Goal: Task Accomplishment & Management: Use online tool/utility

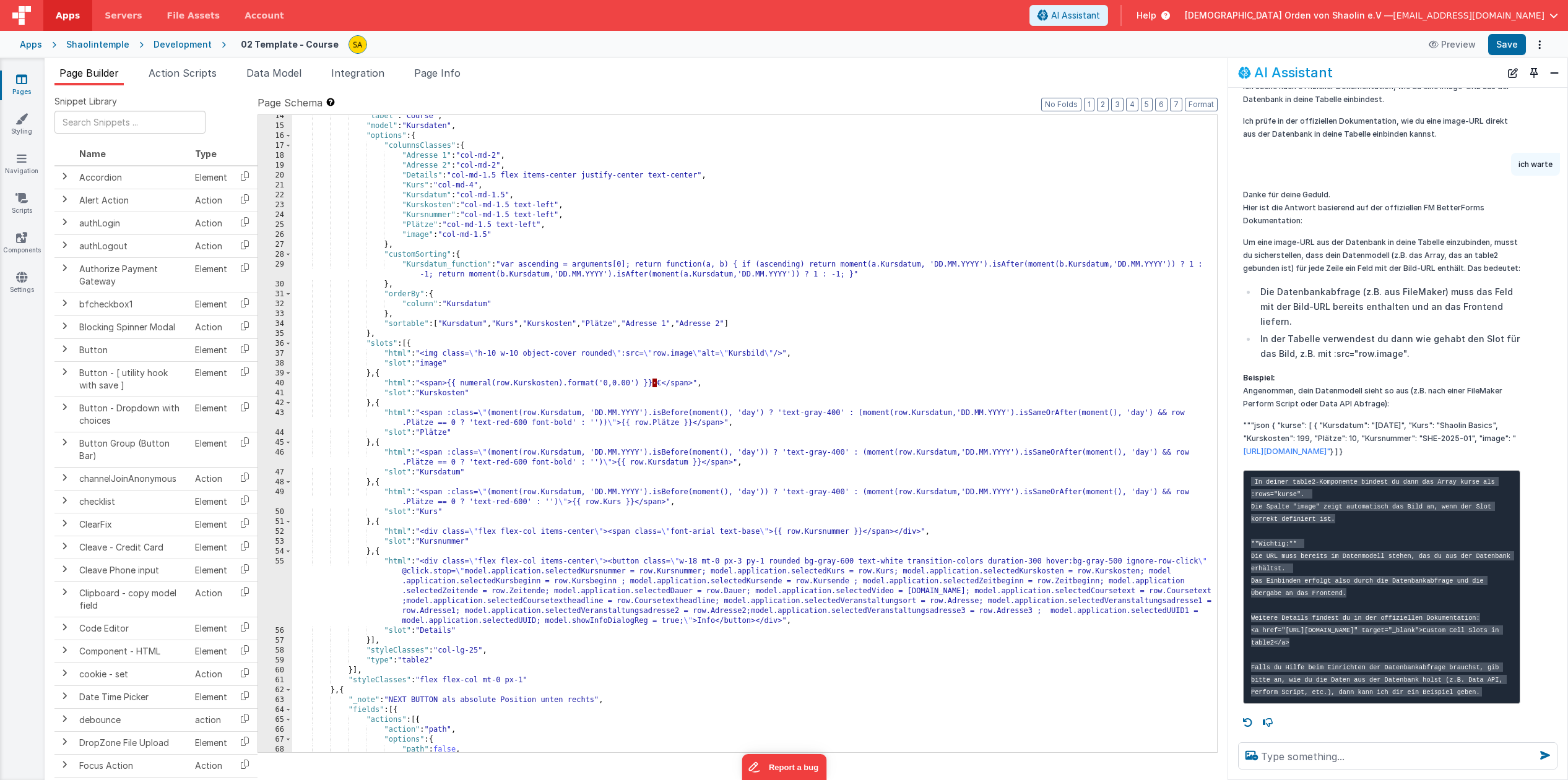
scroll to position [92, 0]
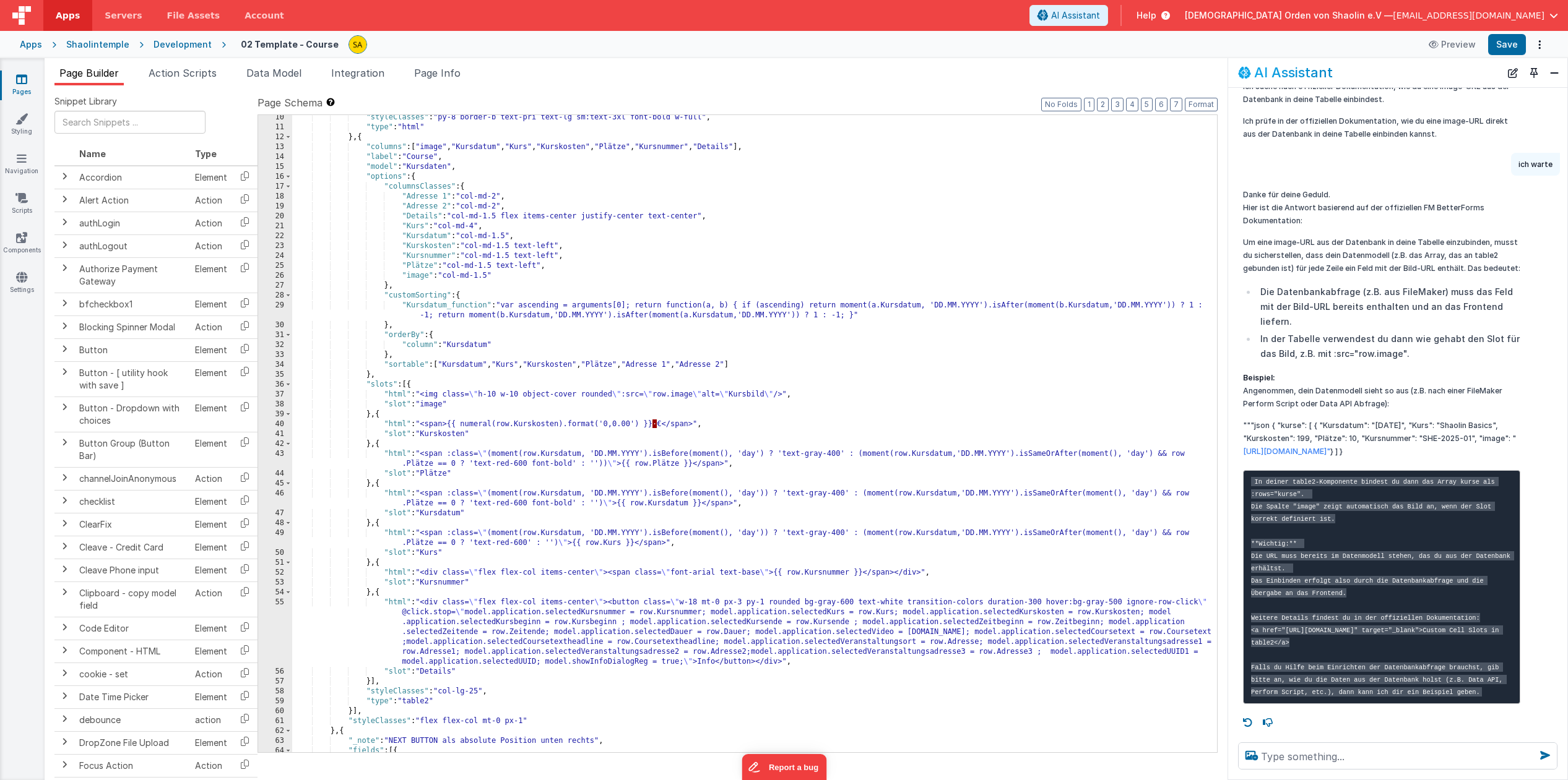
click at [197, 19] on span "File Assets" at bounding box center [194, 16] width 53 height 13
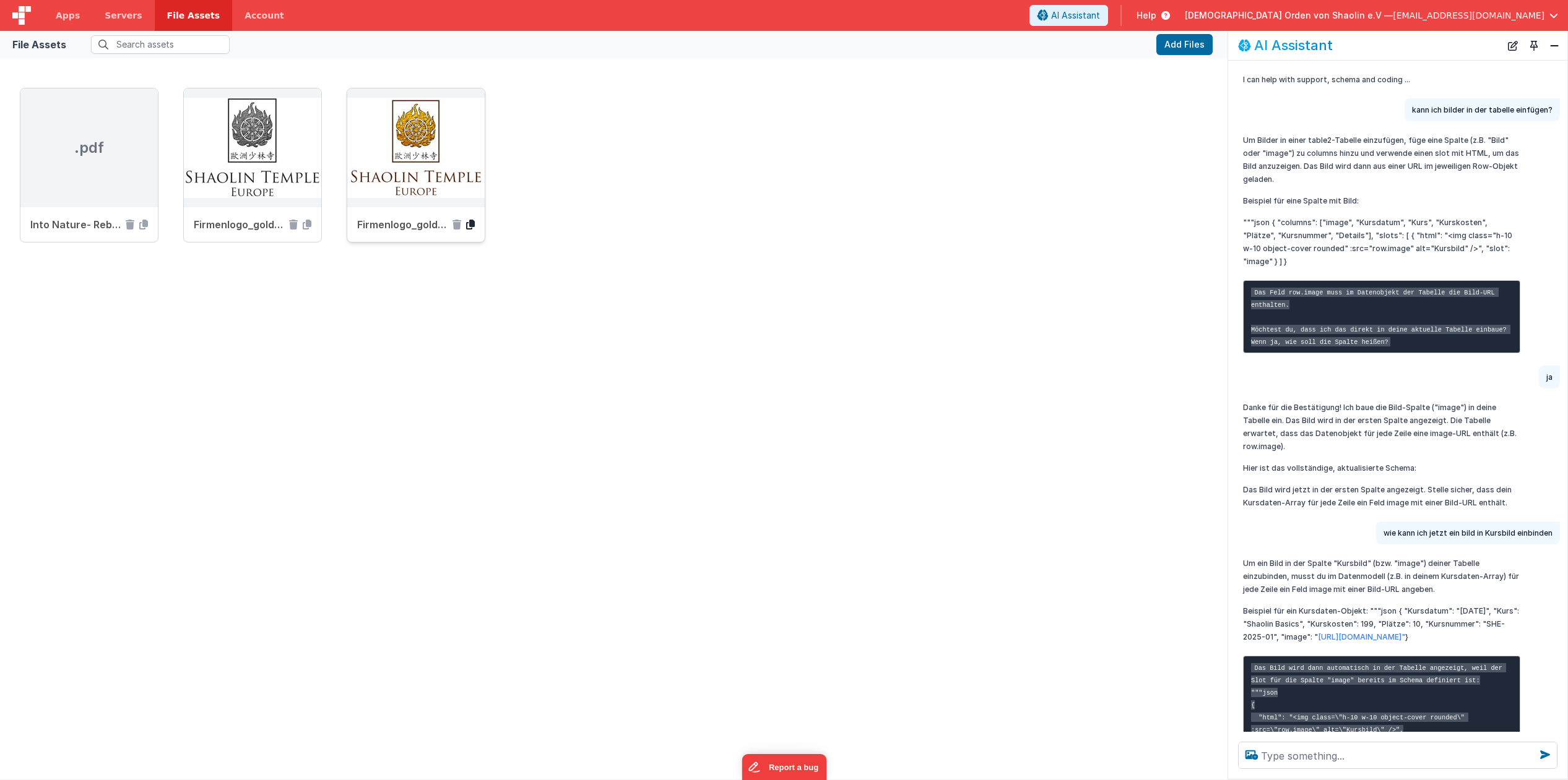
click at [470, 227] on icon at bounding box center [470, 224] width 9 height 10
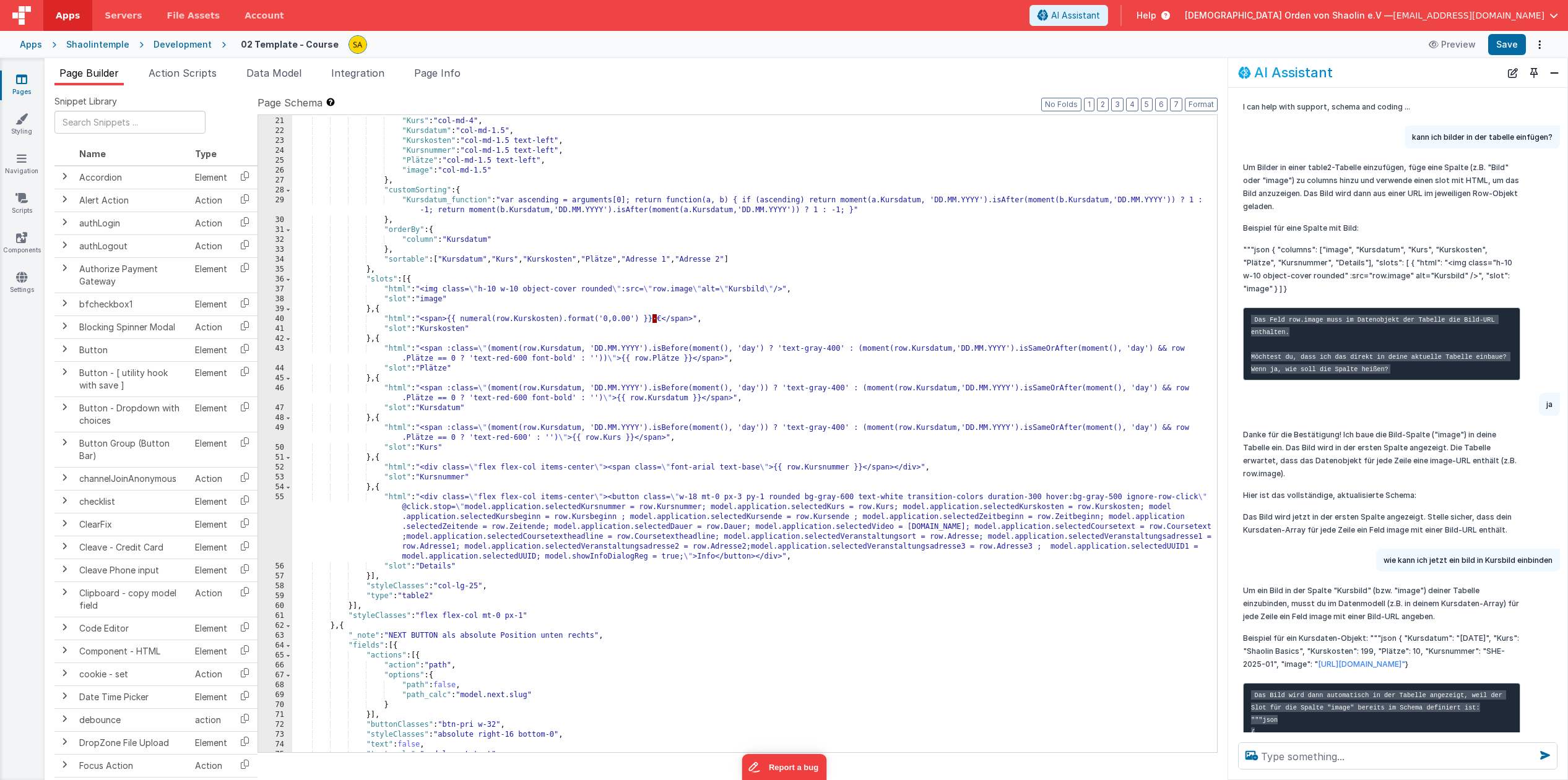
scroll to position [197, 0]
click at [1509, 46] on button "Save" at bounding box center [1507, 44] width 38 height 21
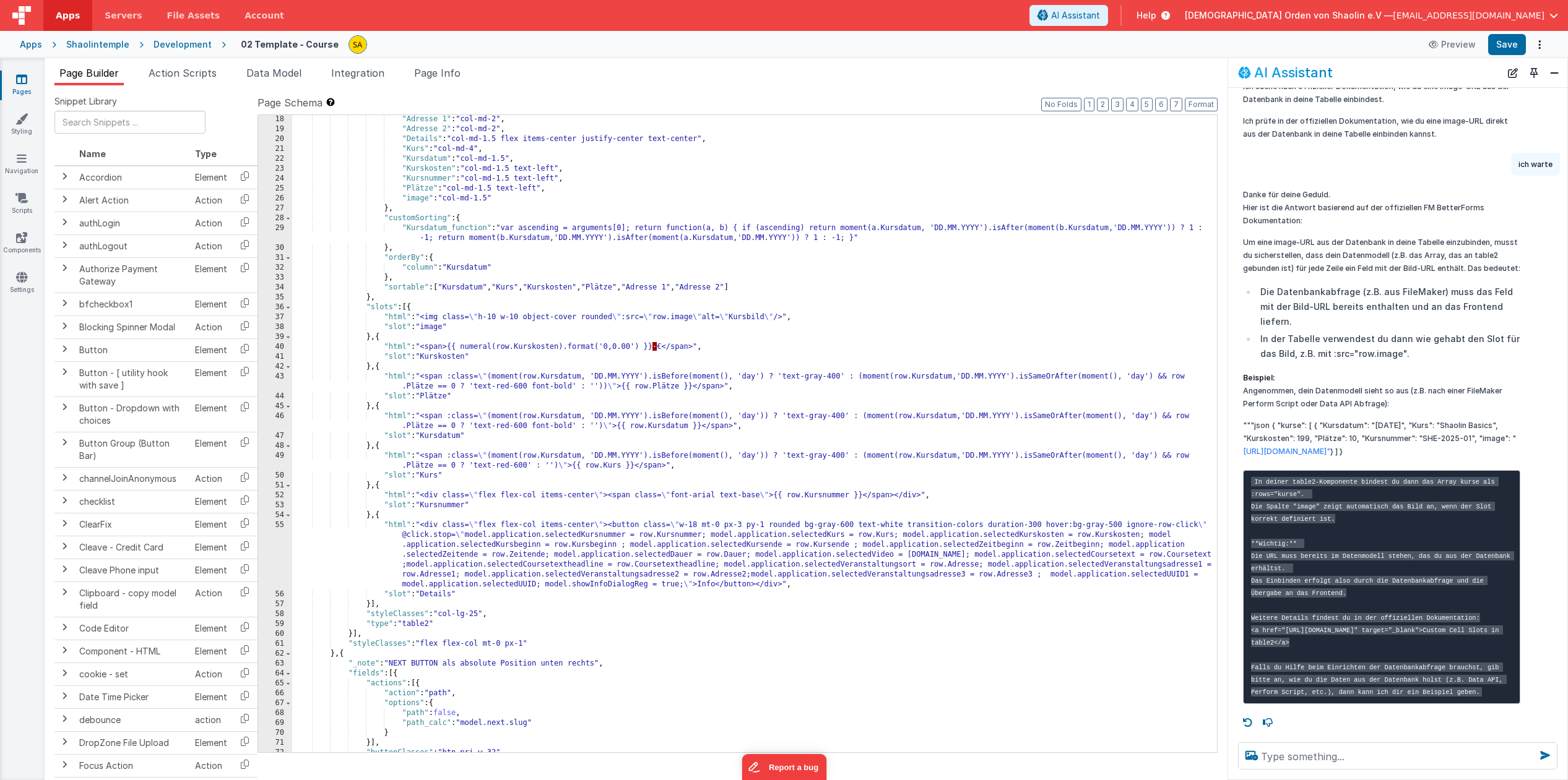
scroll to position [169, 0]
drag, startPoint x: 699, startPoint y: 320, endPoint x: 703, endPoint y: 330, distance: 10.8
click at [699, 320] on div ""Adresse 1" : "col-md-2" , "Adresse 2" : "col-md-2" , "Details" : "col-md-1.5 f…" at bounding box center [755, 443] width 925 height 657
click at [1498, 48] on button "Save" at bounding box center [1507, 44] width 38 height 21
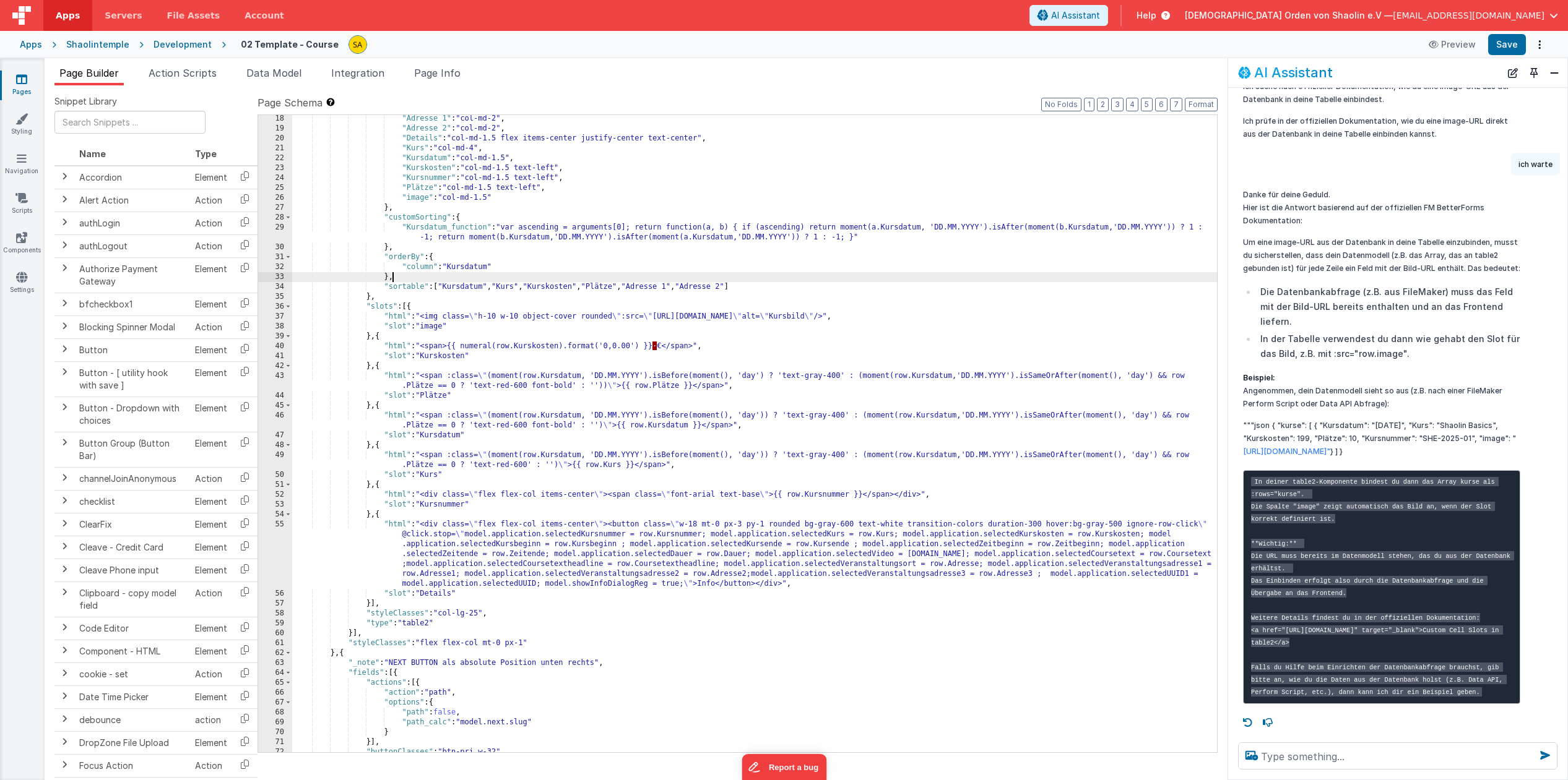
click at [873, 276] on div ""Adresse 1" : "col-md-2" , "Adresse 2" : "col-md-2" , "Details" : "col-md-1.5 f…" at bounding box center [755, 442] width 925 height 657
click at [817, 144] on div ""Adresse 1" : "col-md-2" , "Adresse 2" : "col-md-2" , "Details" : "col-md-1.5 f…" at bounding box center [755, 443] width 925 height 657
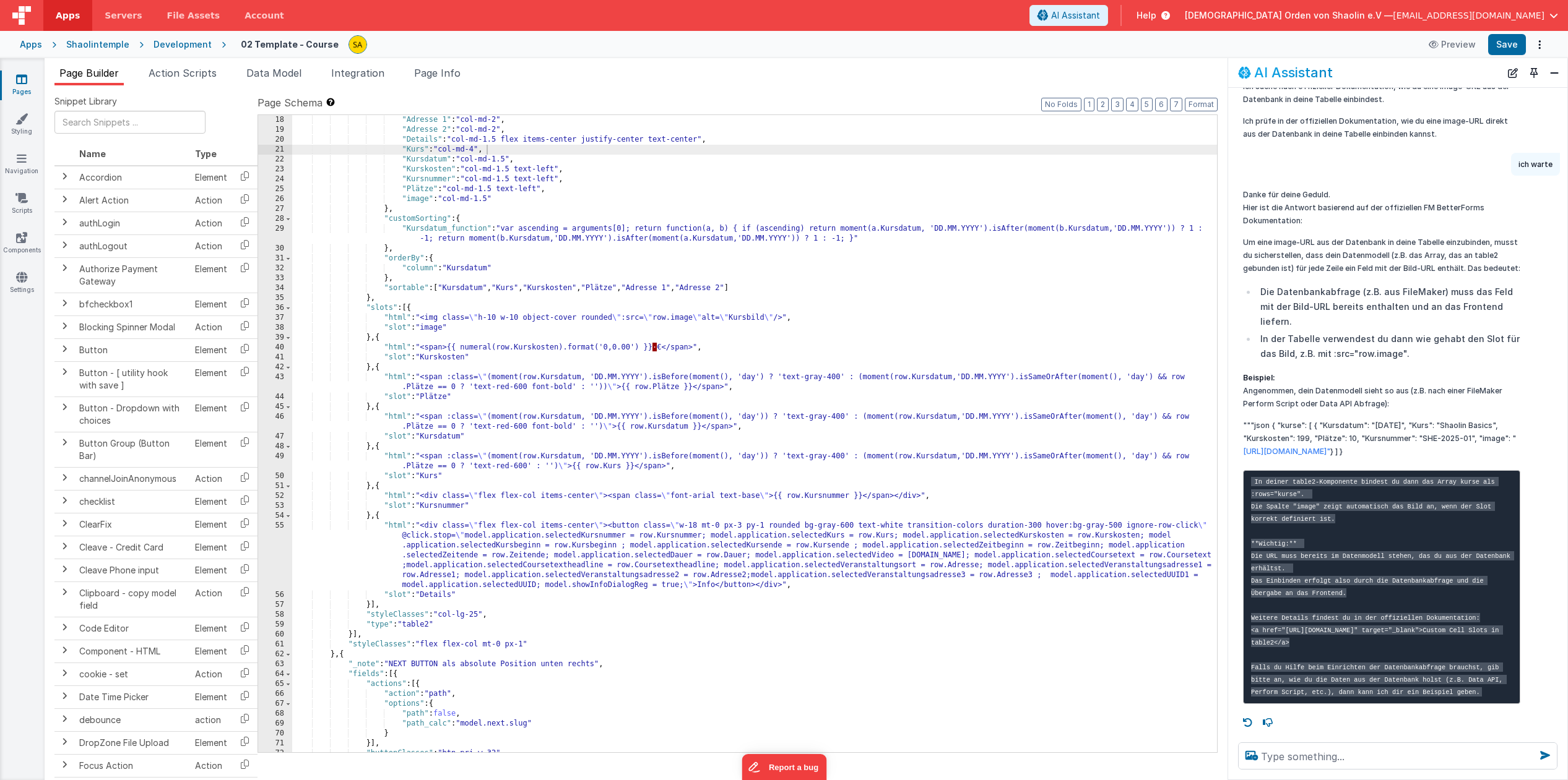
click at [16, 80] on link "Pages" at bounding box center [21, 86] width 45 height 25
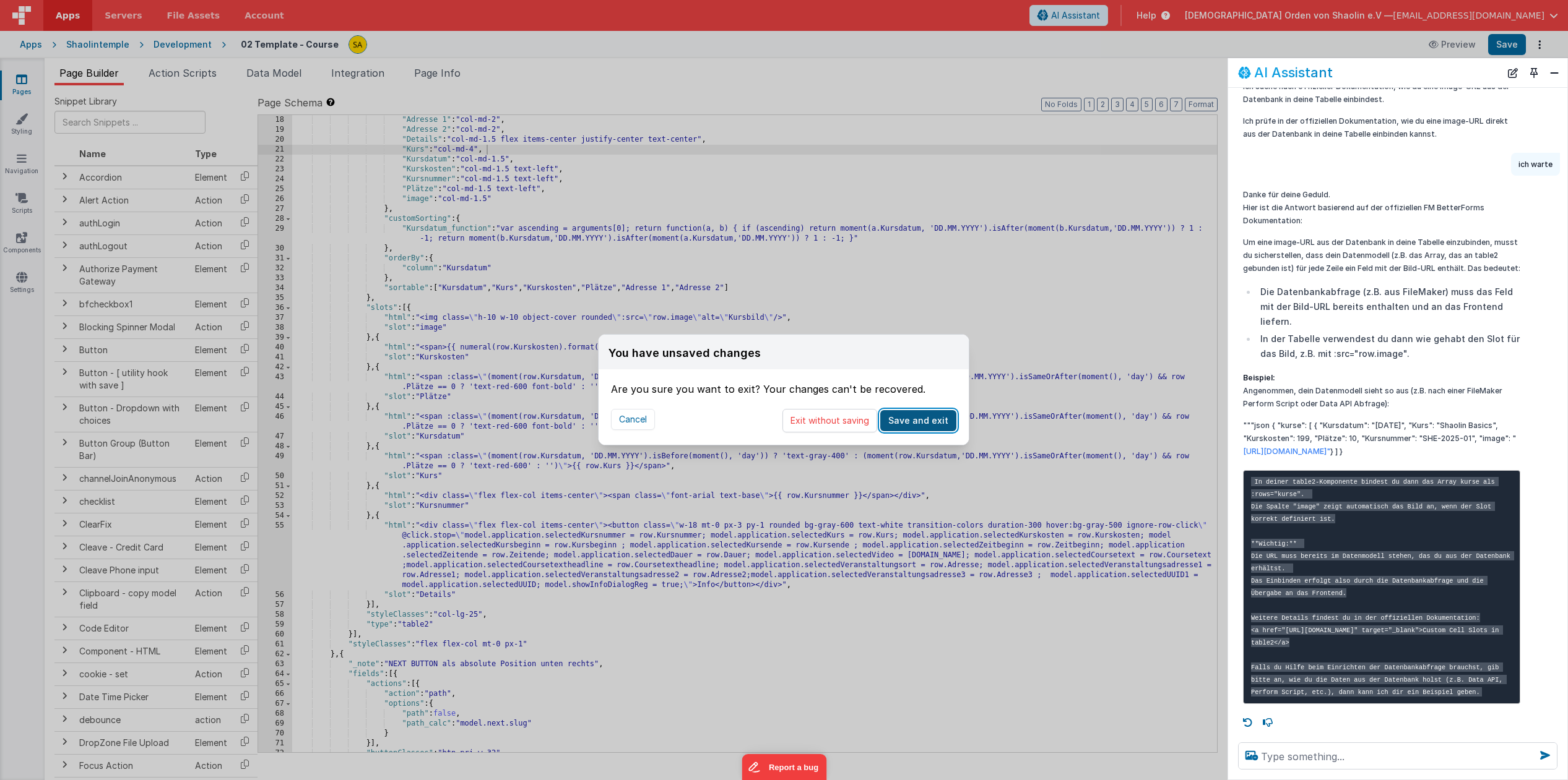
click at [930, 421] on button "Save and exit" at bounding box center [918, 421] width 76 height 21
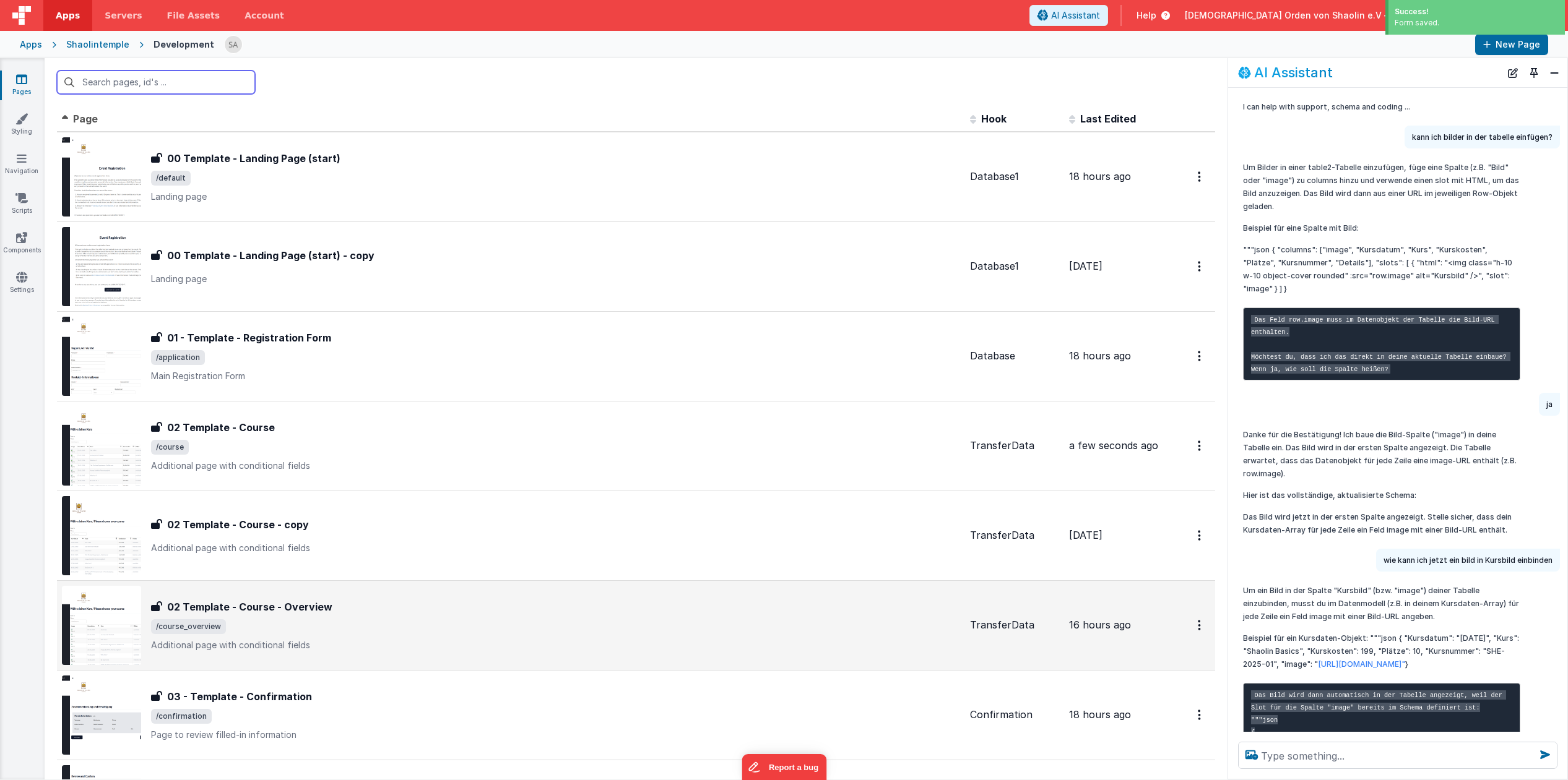
scroll to position [267, 0]
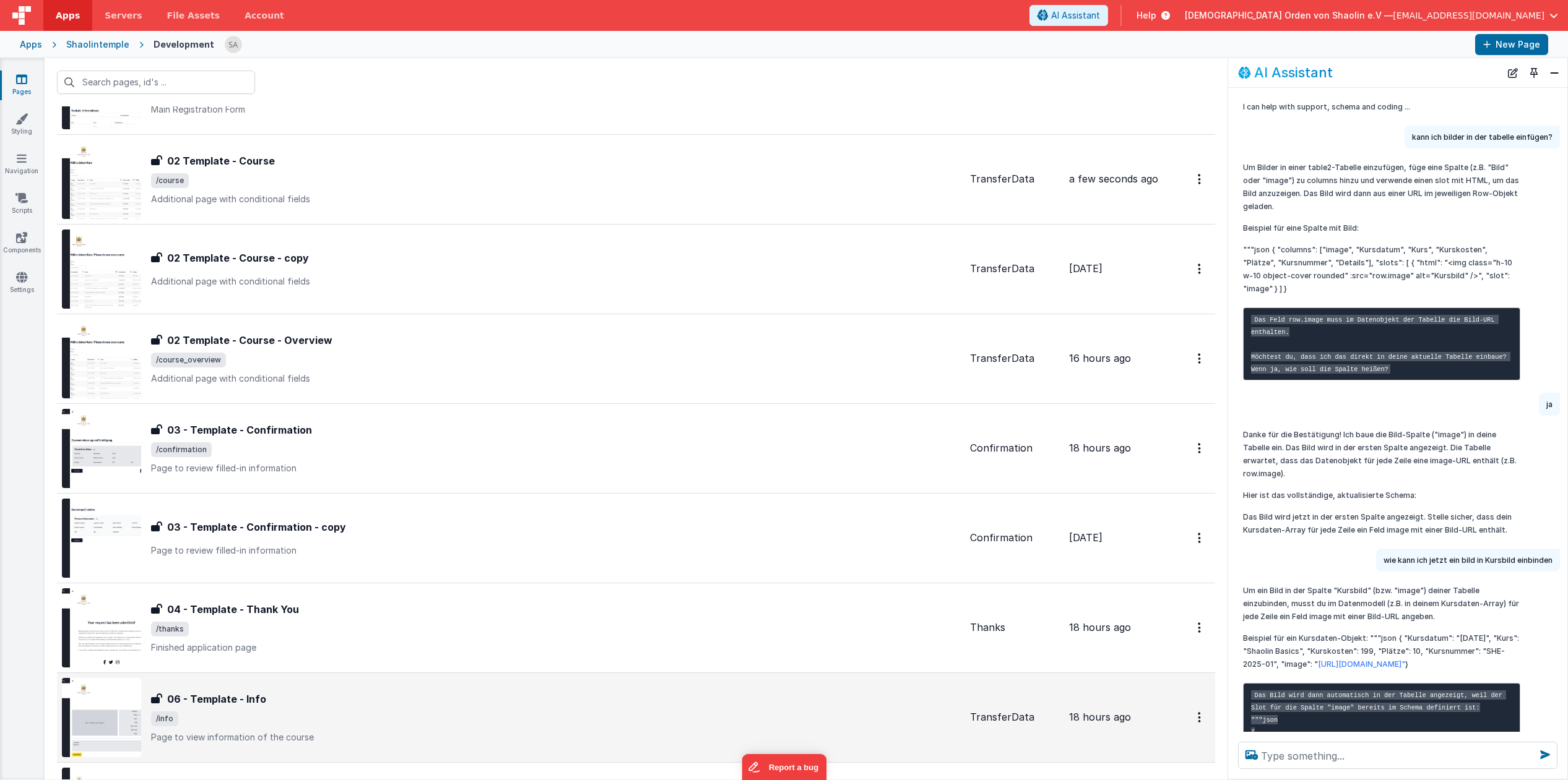
click at [696, 724] on span "/info" at bounding box center [555, 719] width 809 height 15
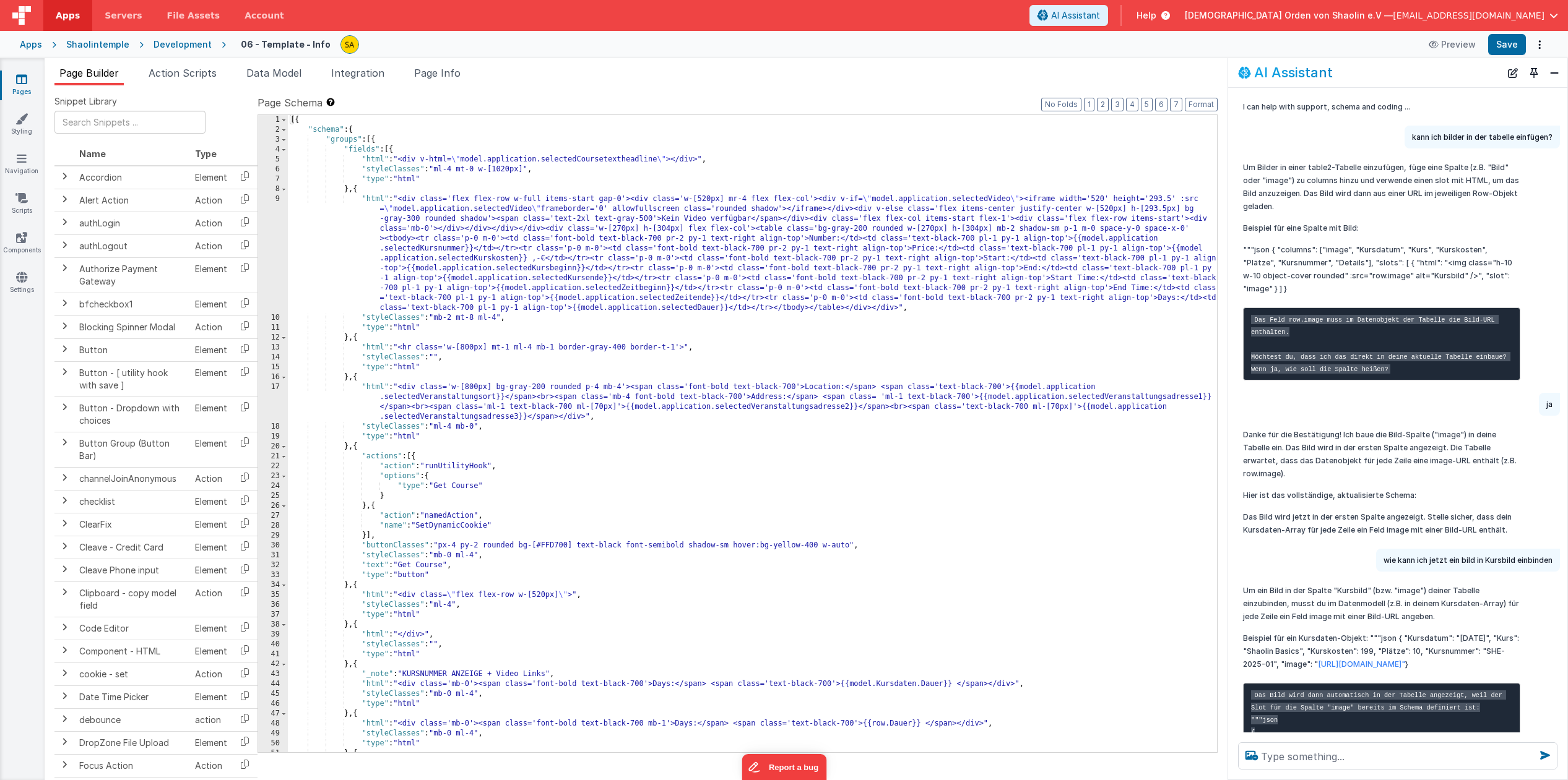
click at [19, 84] on icon at bounding box center [21, 79] width 11 height 13
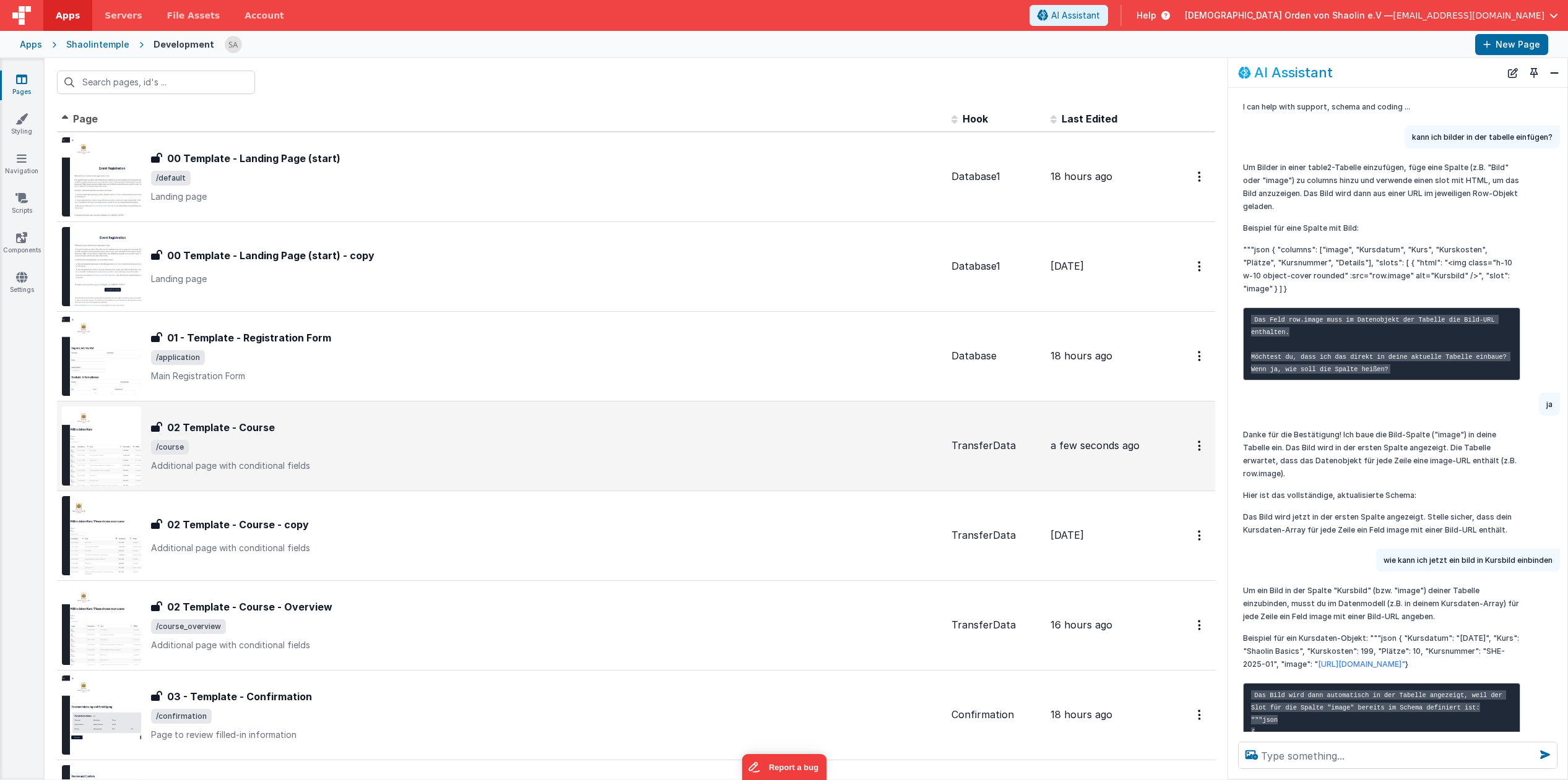
click at [674, 463] on p "Additional page with conditional fields" at bounding box center [546, 466] width 791 height 13
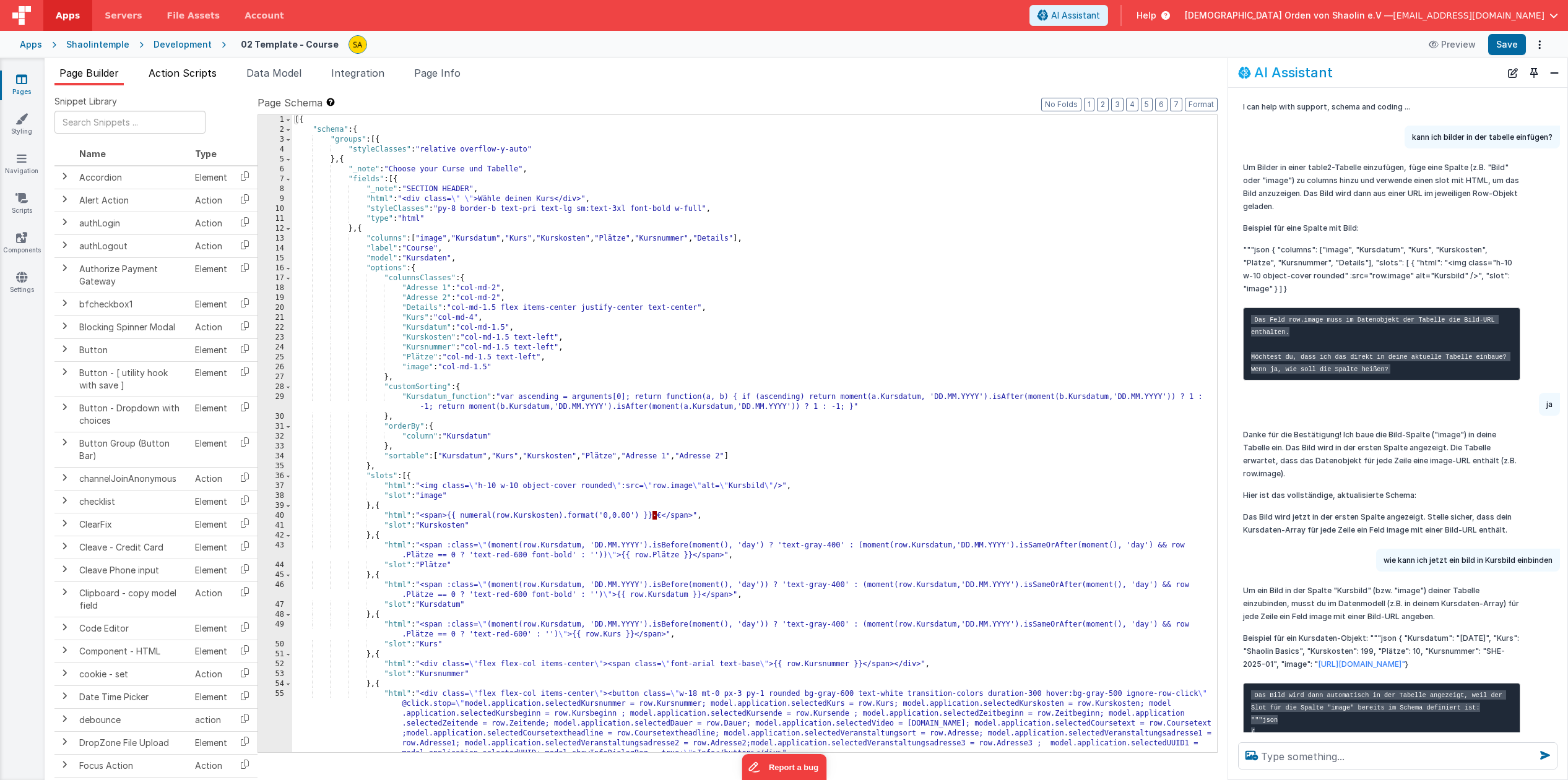
click at [177, 75] on span "Action Scripts" at bounding box center [182, 73] width 68 height 13
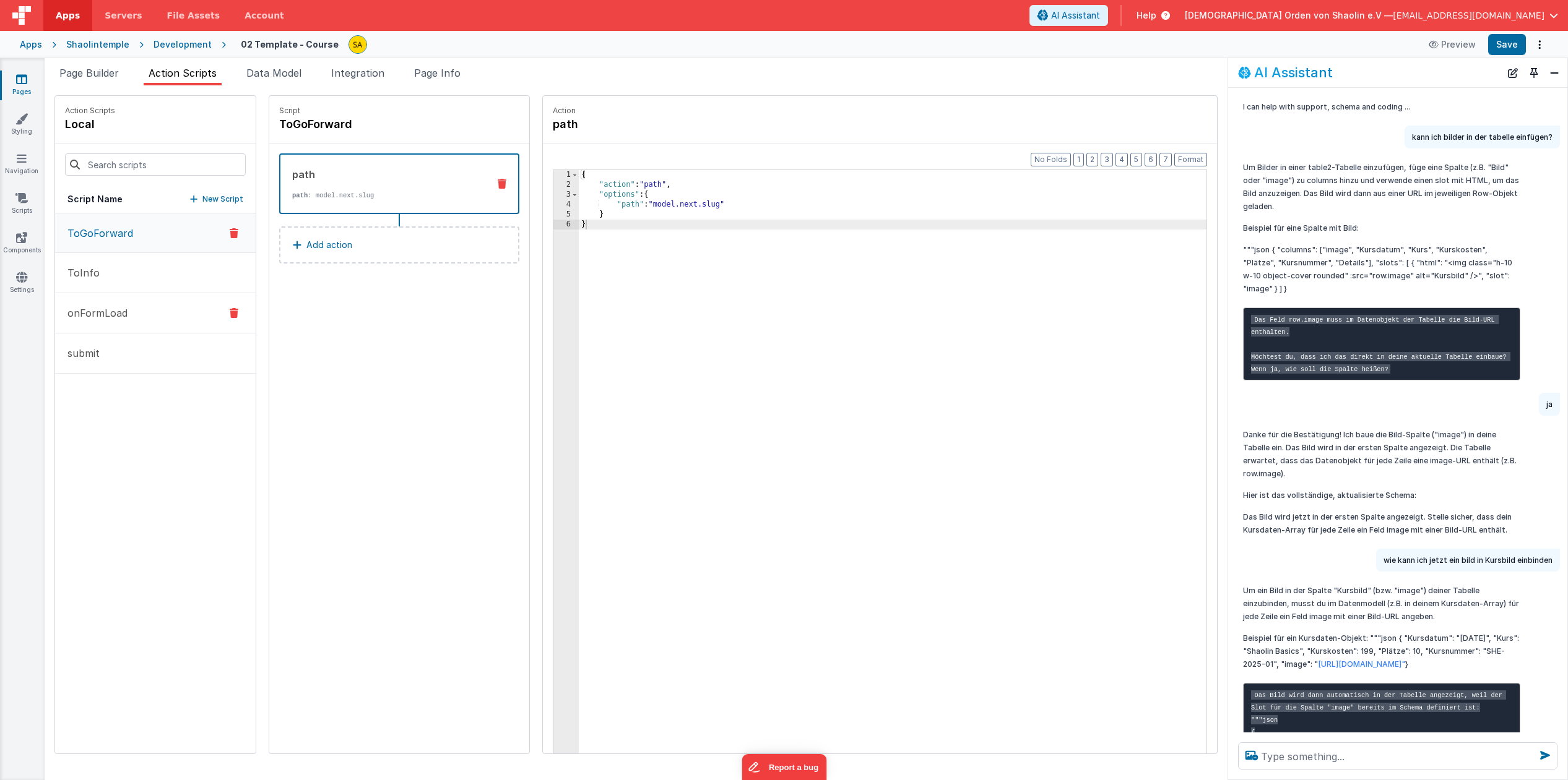
click at [161, 307] on button "onFormLoad" at bounding box center [155, 313] width 200 height 40
click at [268, 76] on span "Data Model" at bounding box center [274, 73] width 55 height 13
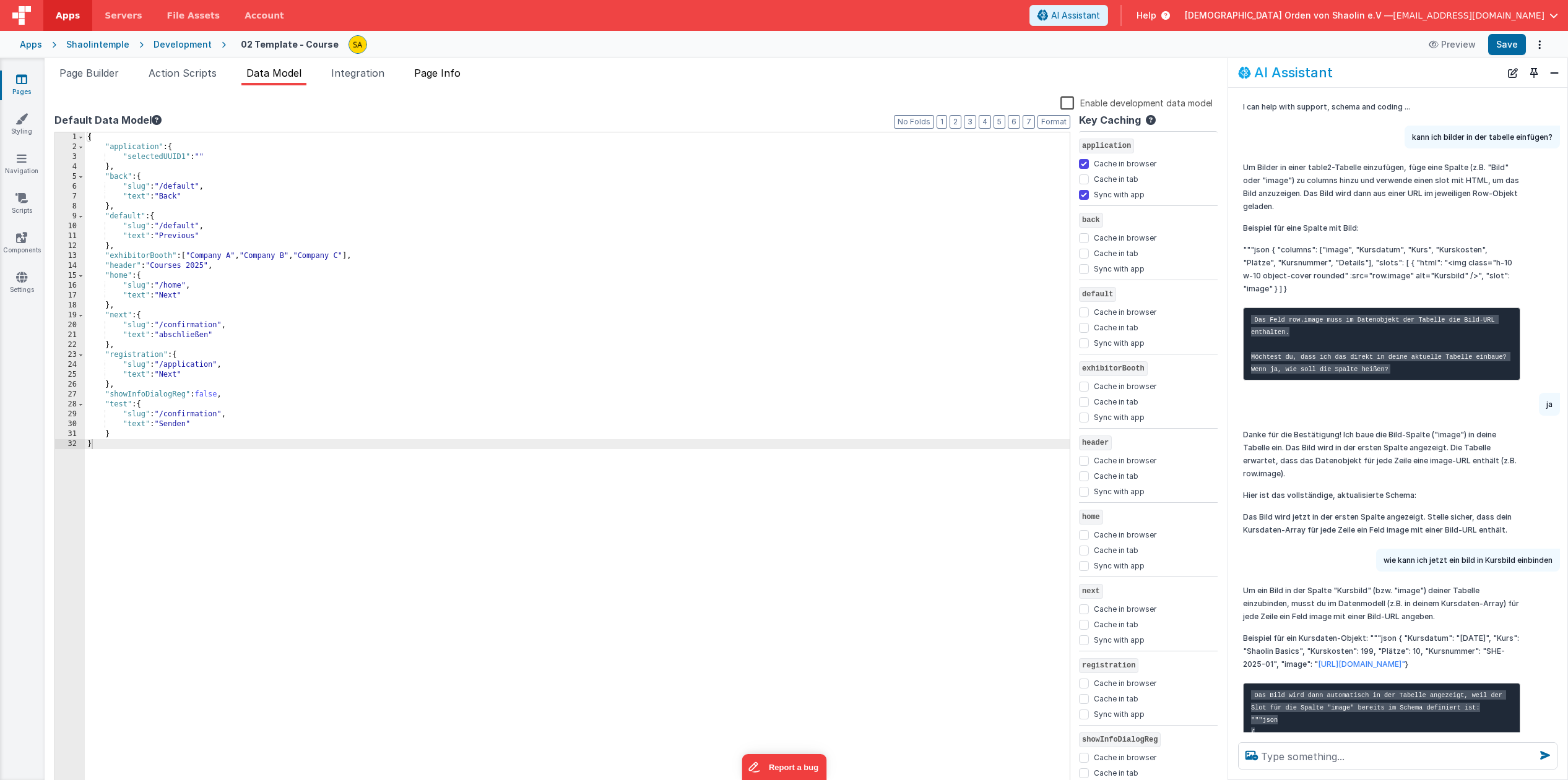
click at [444, 78] on span "Page Info" at bounding box center [437, 73] width 46 height 13
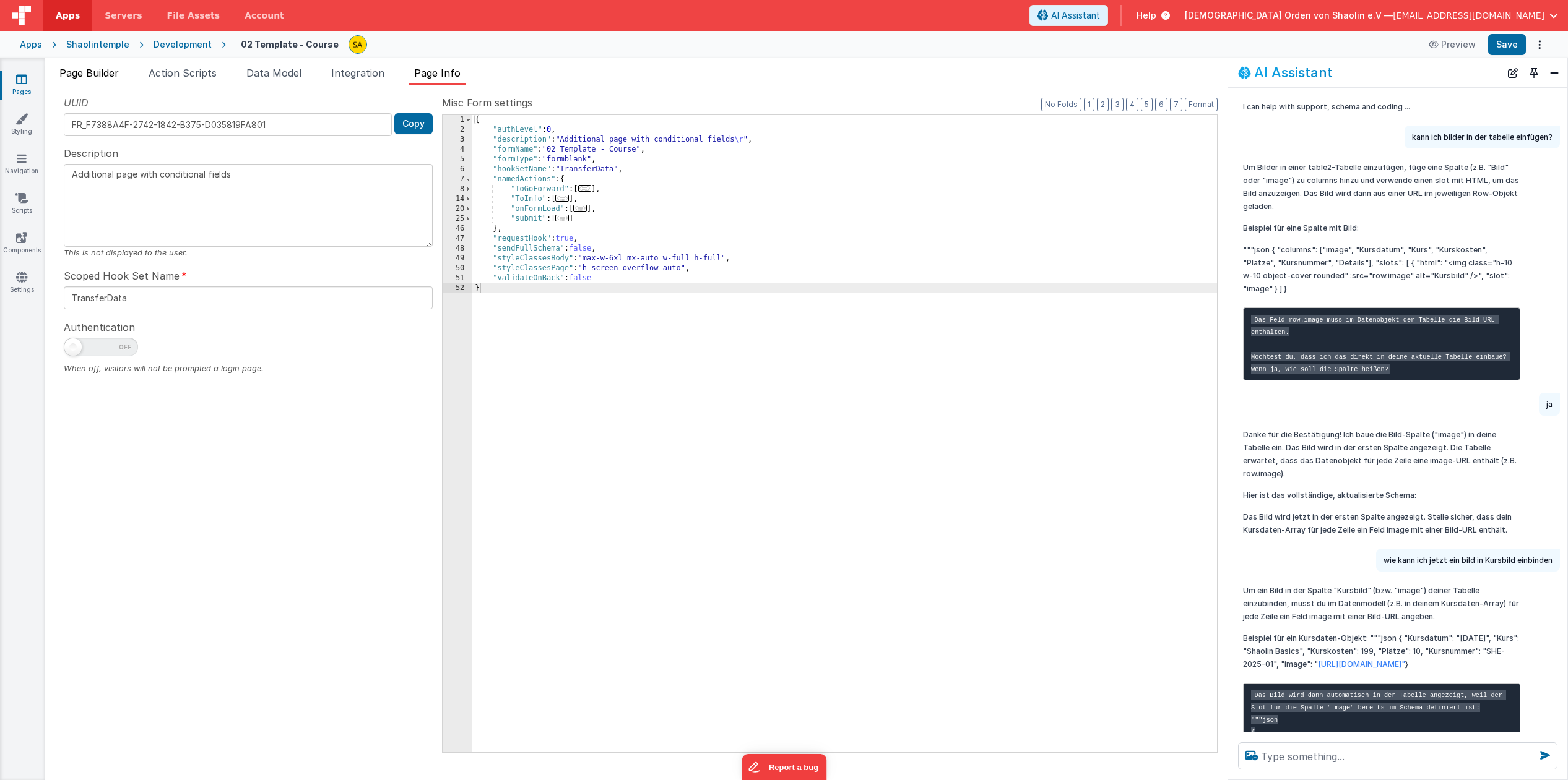
click at [83, 71] on span "Page Builder" at bounding box center [90, 73] width 60 height 13
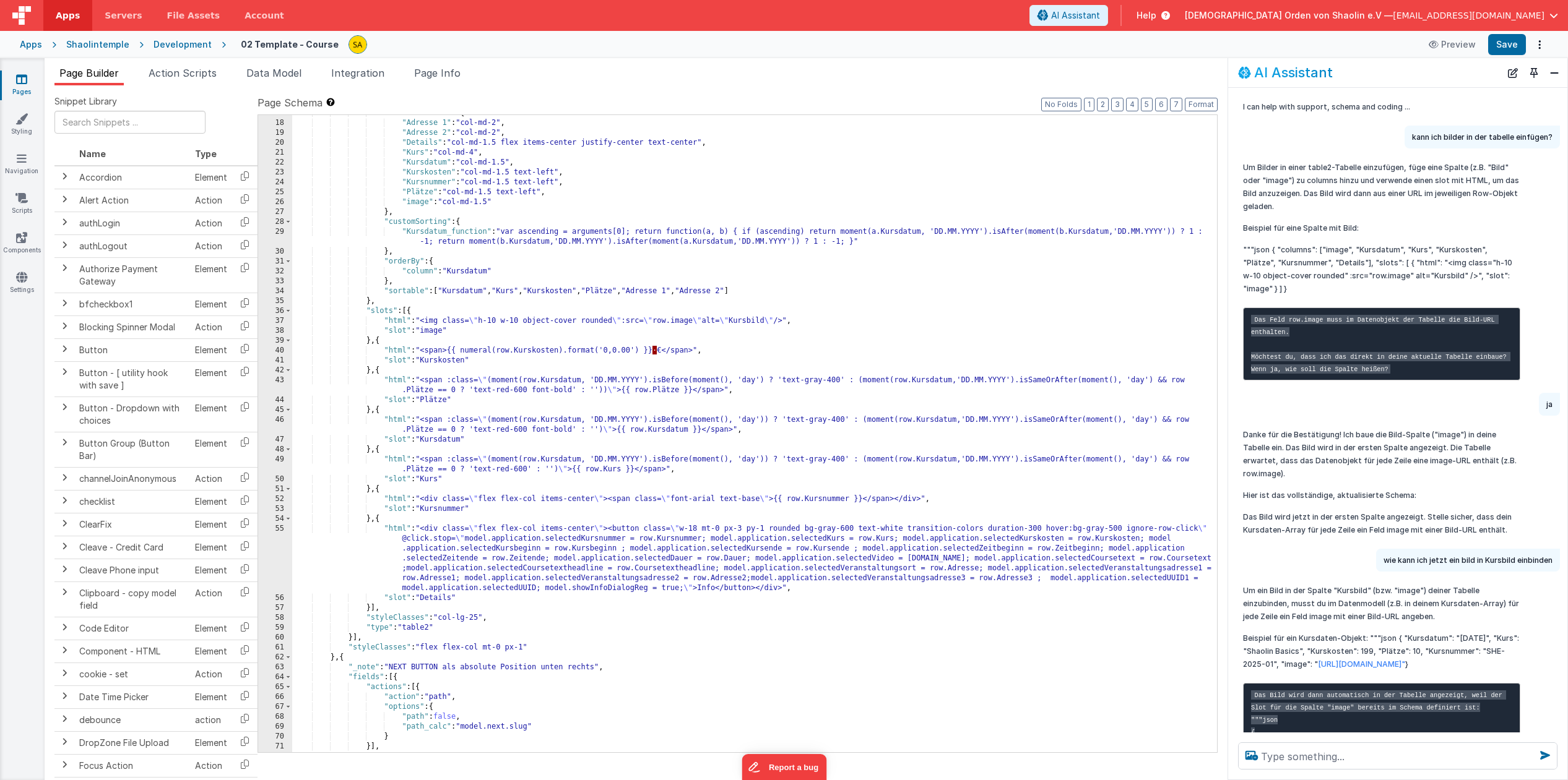
scroll to position [168, 0]
click at [282, 71] on span "Data Model" at bounding box center [274, 73] width 55 height 13
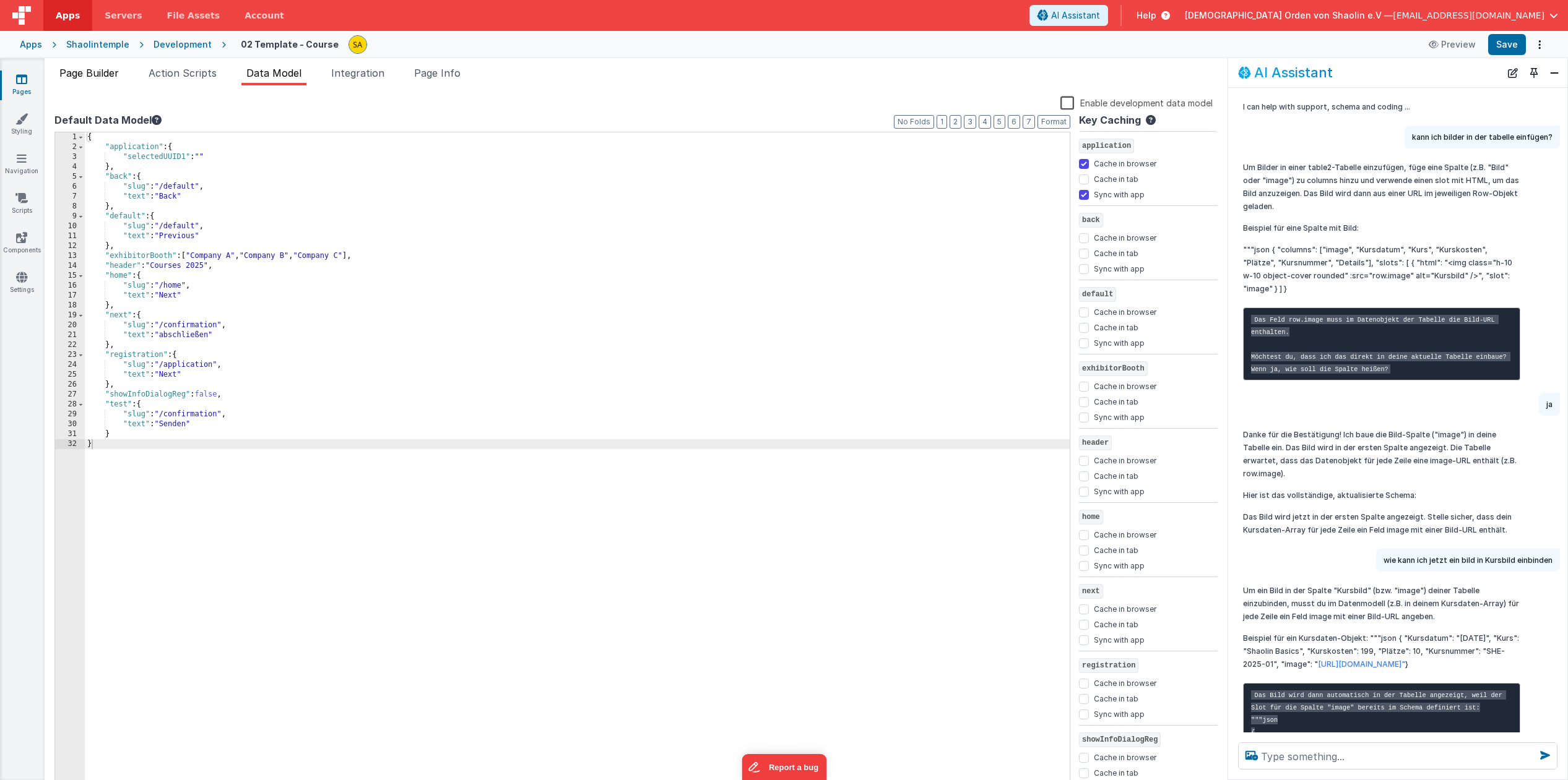
click at [85, 74] on span "Page Builder" at bounding box center [90, 73] width 60 height 13
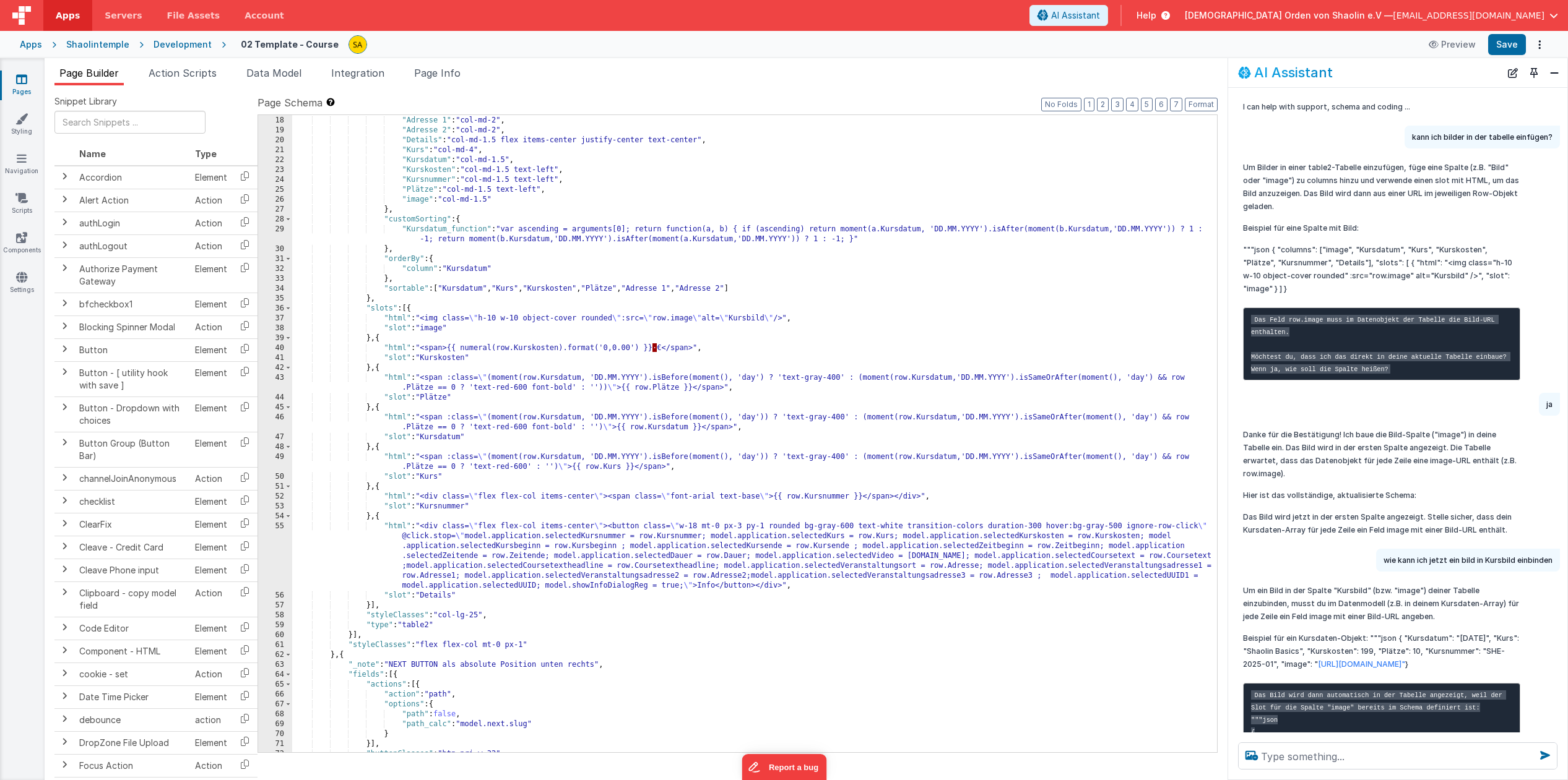
scroll to position [0, 2]
click at [31, 126] on link "Styling" at bounding box center [21, 125] width 45 height 25
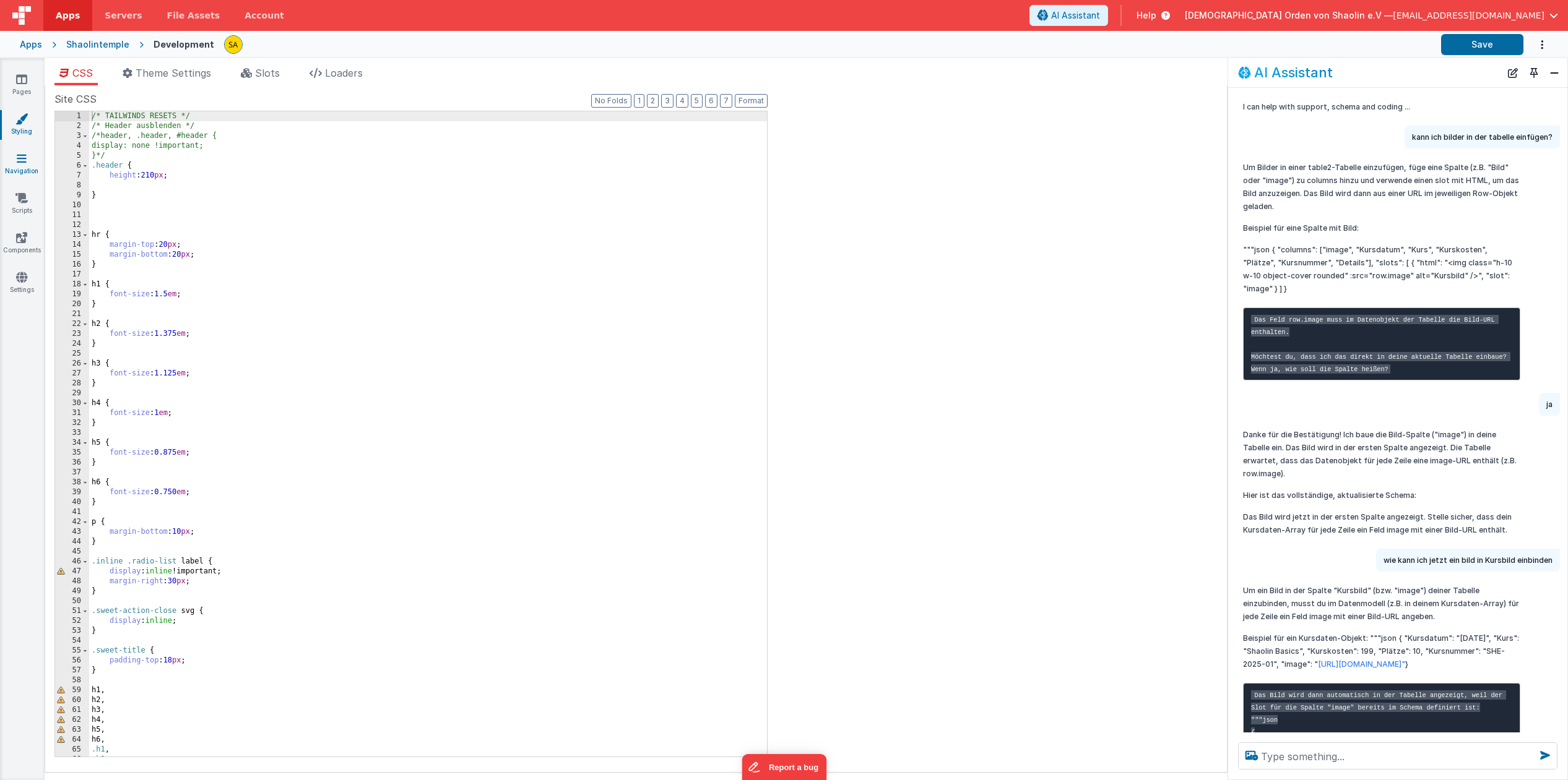
click at [31, 159] on link "Navigation" at bounding box center [21, 165] width 45 height 25
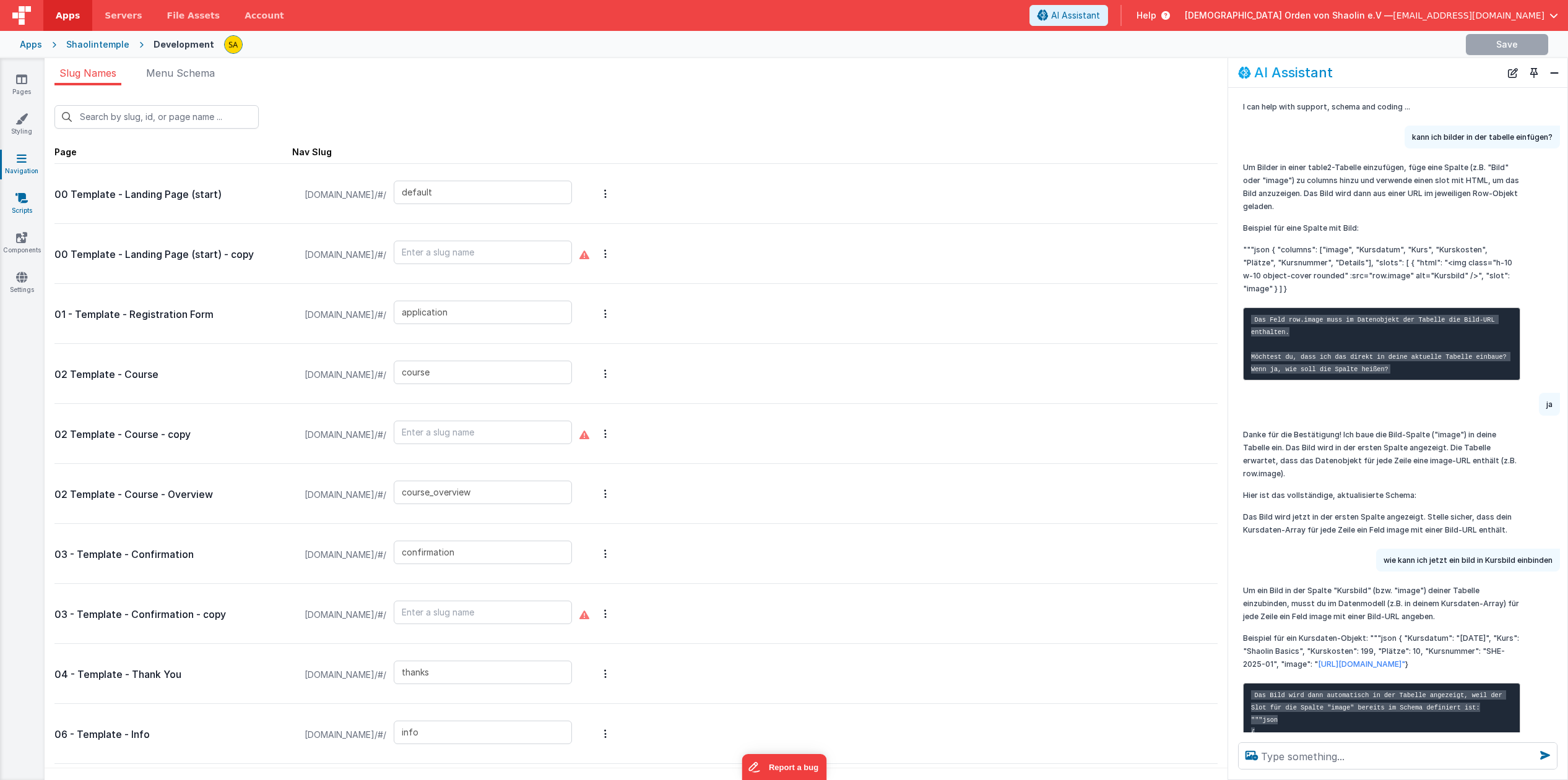
click at [27, 199] on icon at bounding box center [22, 198] width 13 height 13
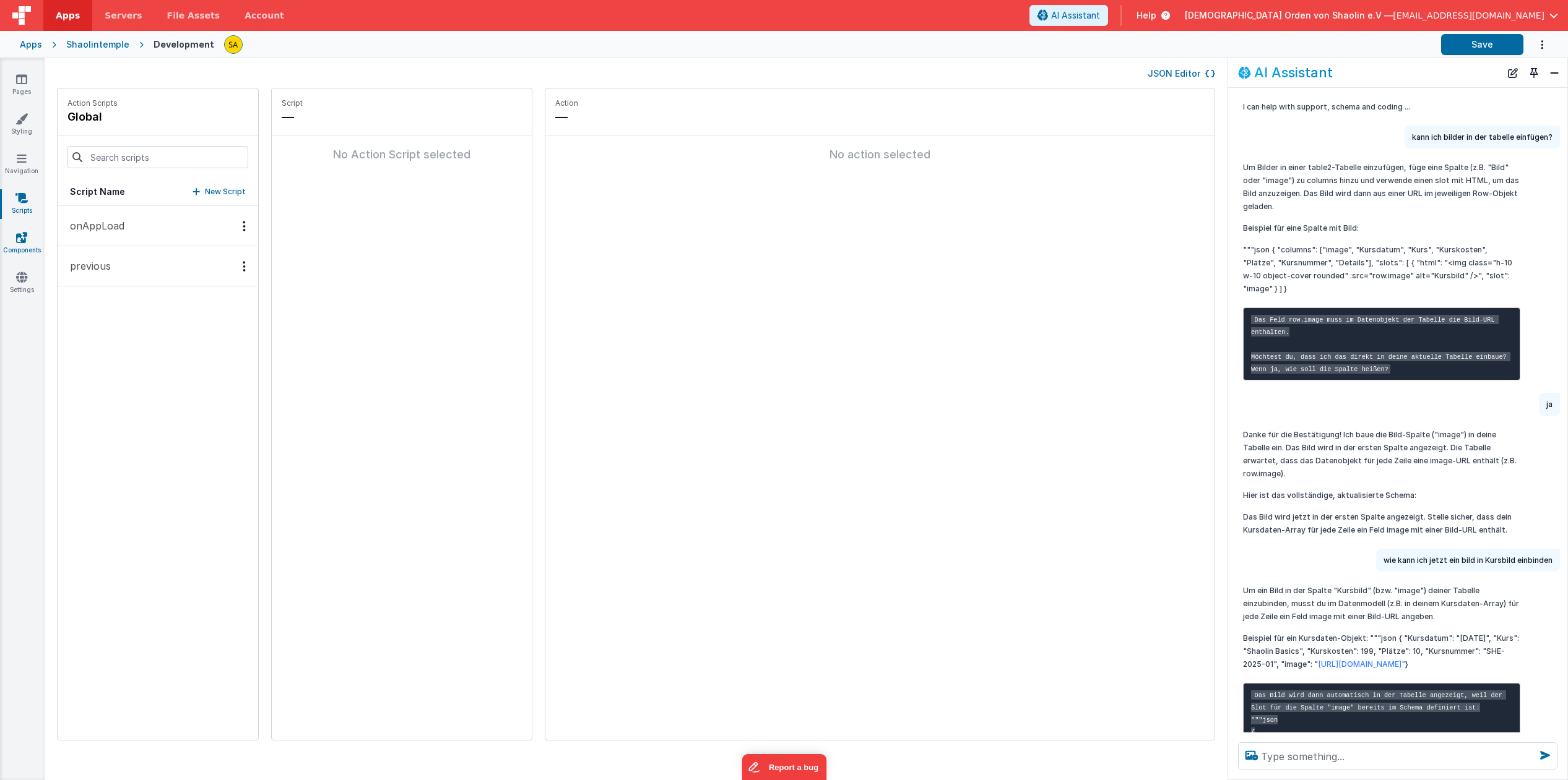
click at [24, 235] on icon at bounding box center [21, 238] width 11 height 13
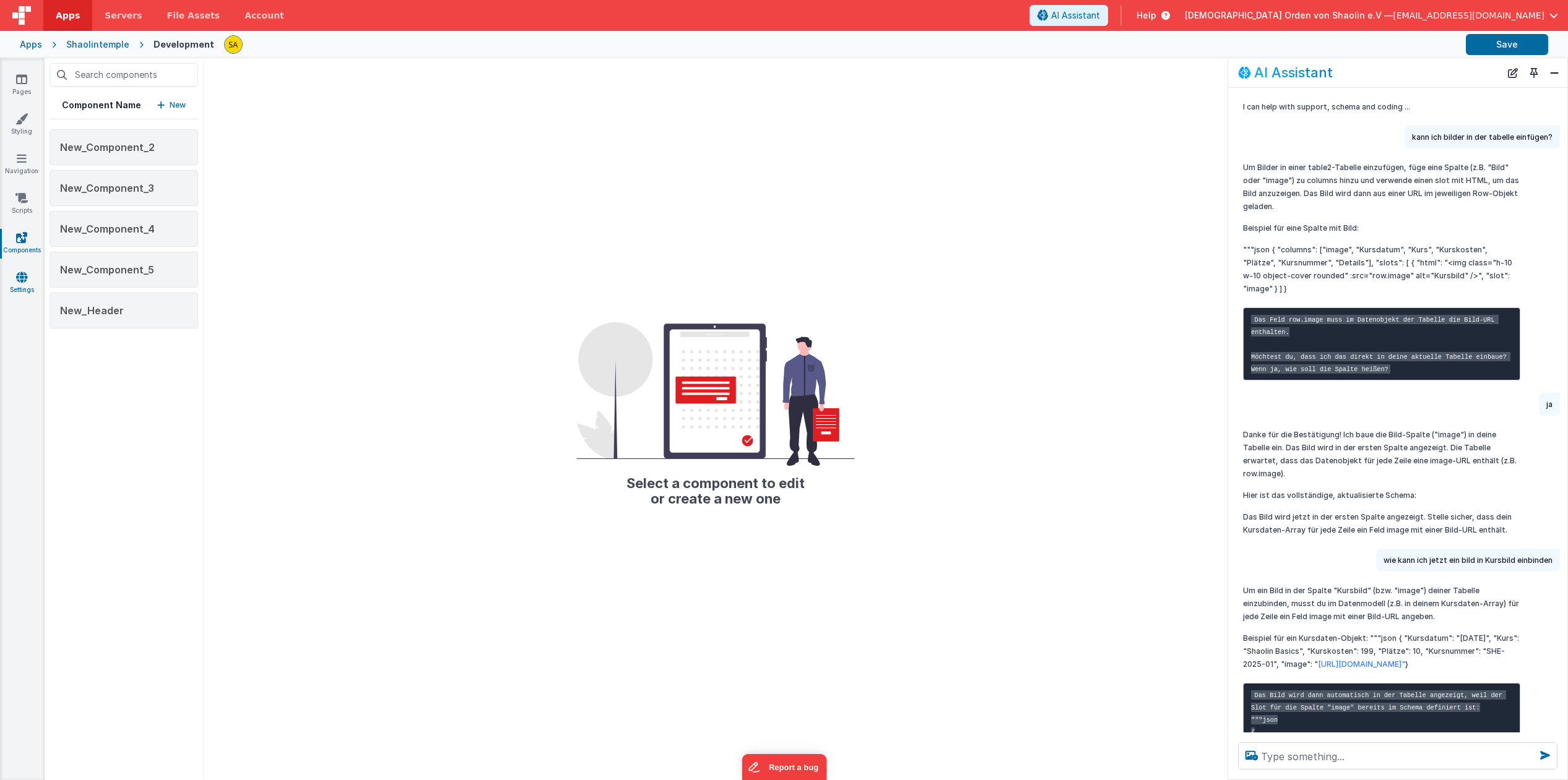
click at [29, 281] on link "Settings" at bounding box center [21, 283] width 45 height 25
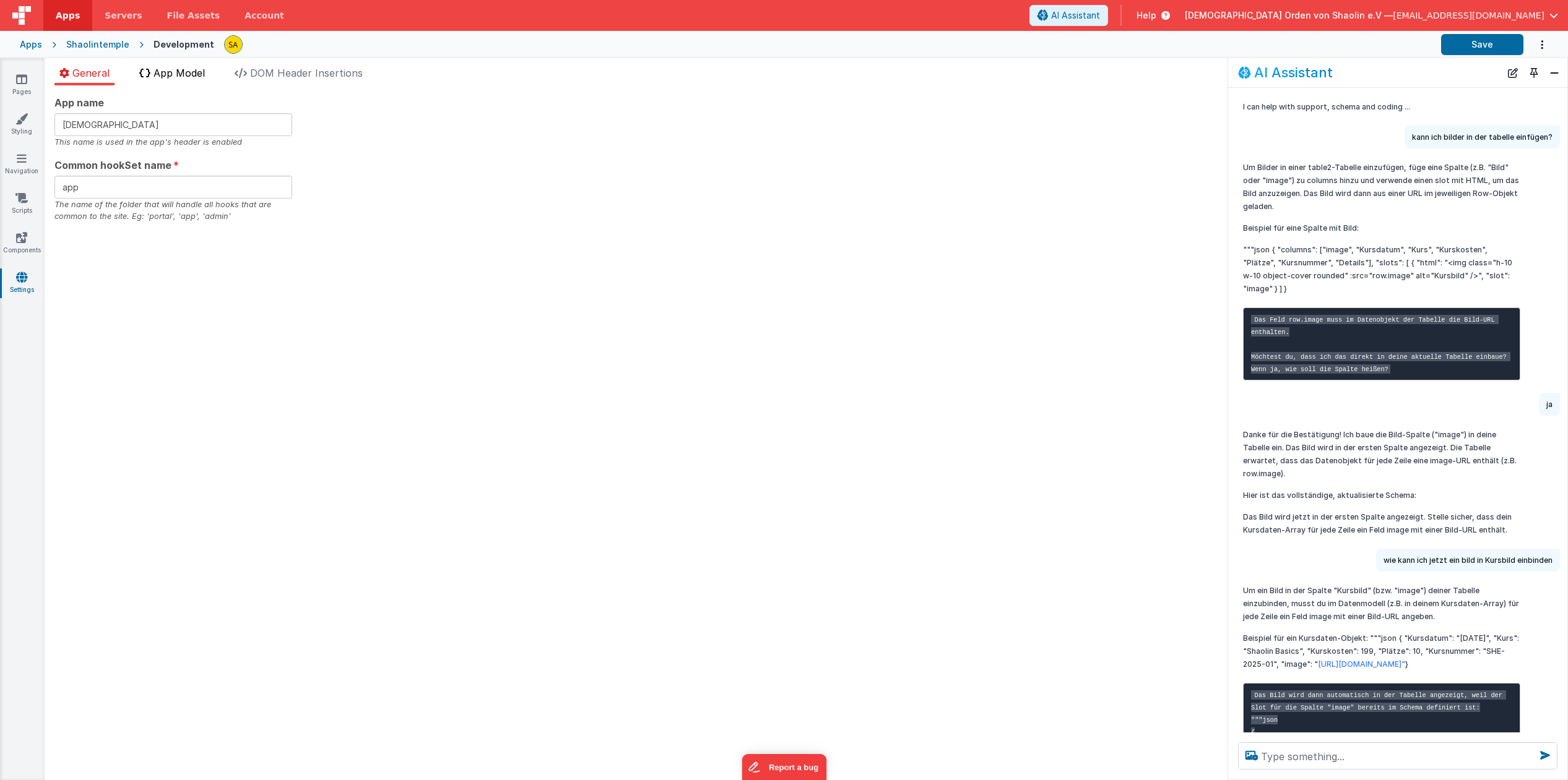
click at [190, 70] on span "App Model" at bounding box center [179, 73] width 51 height 13
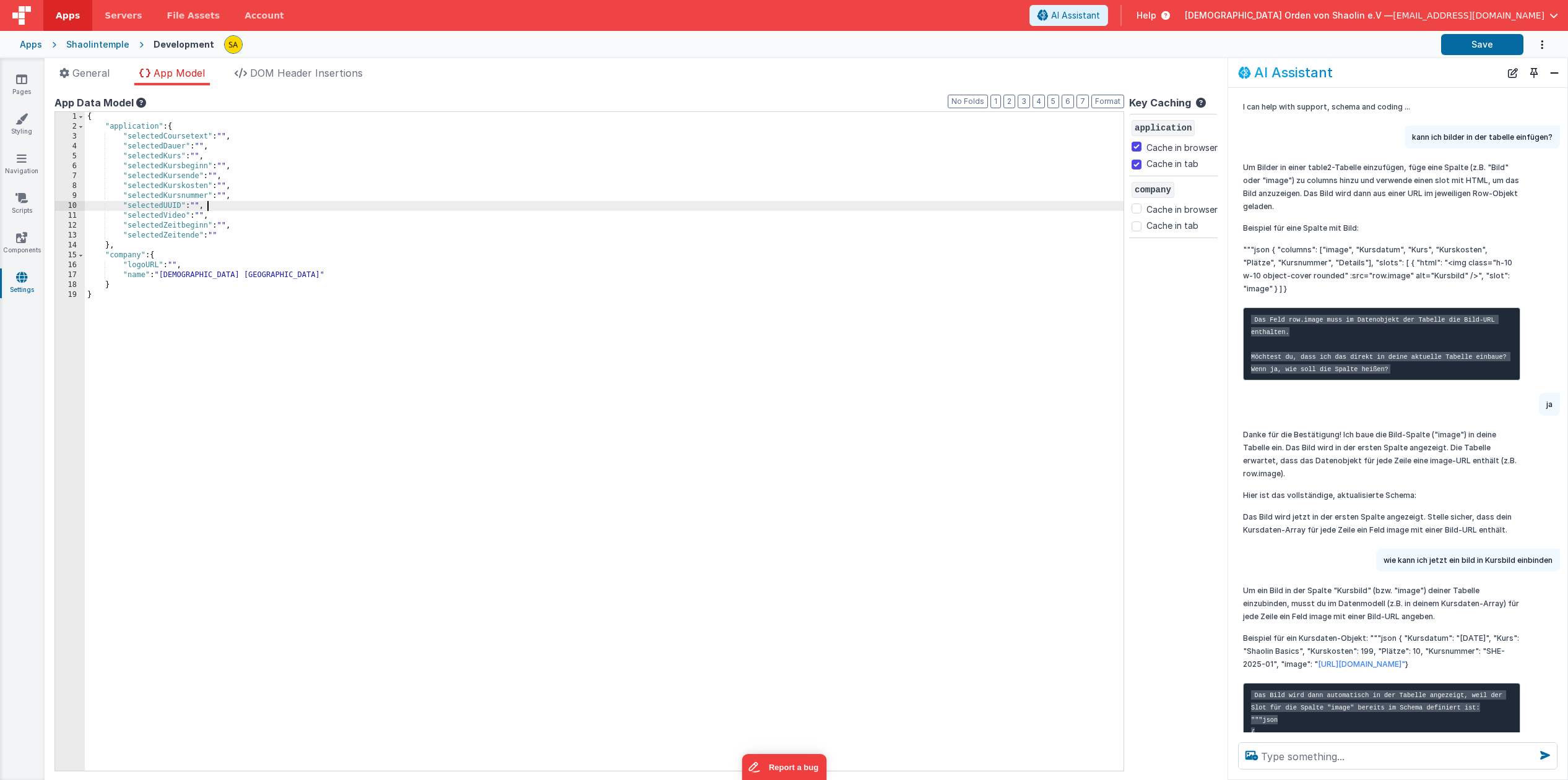
click at [213, 206] on div "{ "application" : { "selectedCoursetext" : "" , "selectedDauer" : "" , "selecte…" at bounding box center [604, 451] width 1039 height 679
click at [1453, 46] on button "Save" at bounding box center [1482, 44] width 82 height 21
click at [19, 82] on icon at bounding box center [21, 79] width 11 height 13
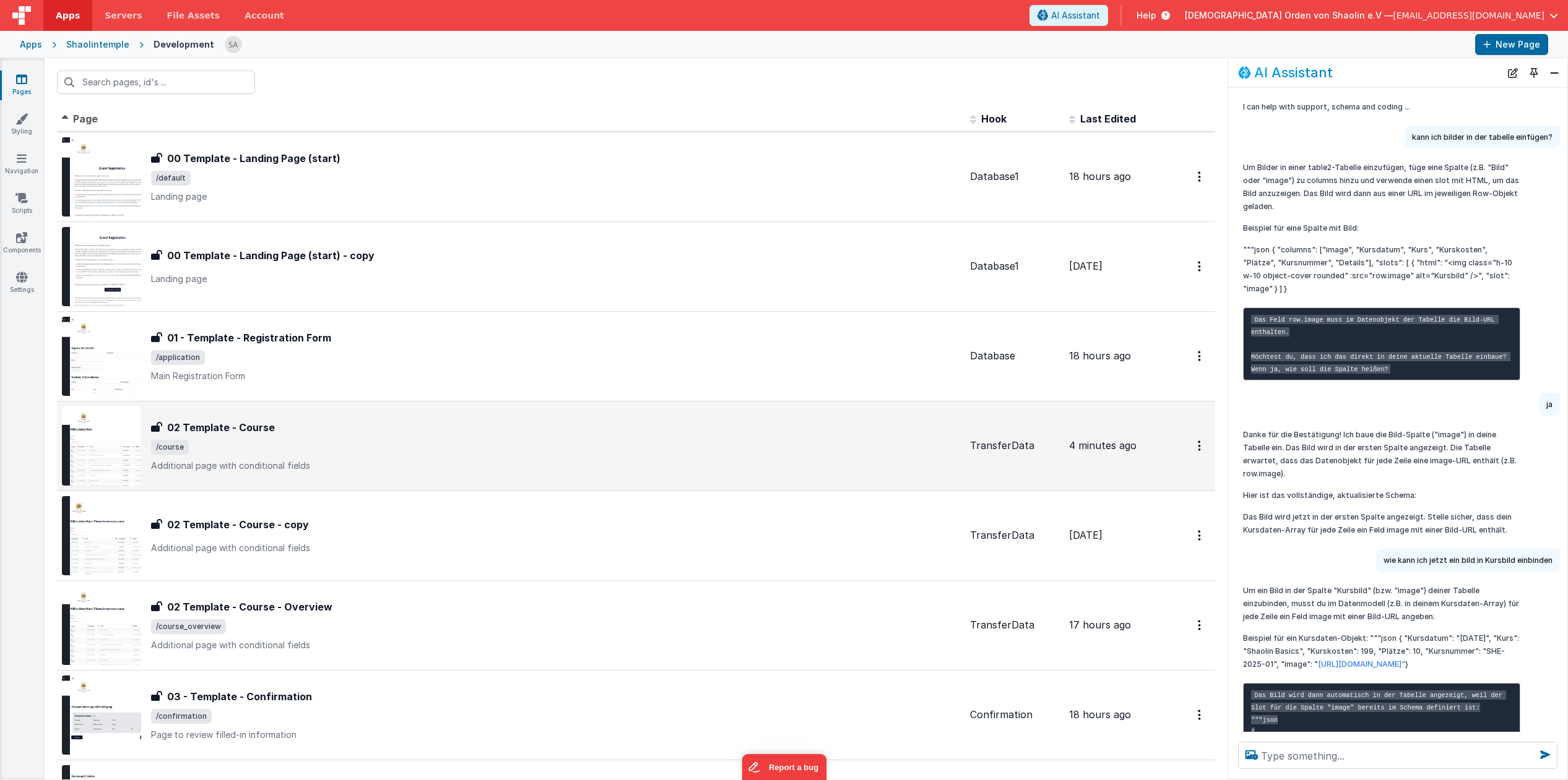
click at [718, 454] on span "/course" at bounding box center [555, 447] width 809 height 15
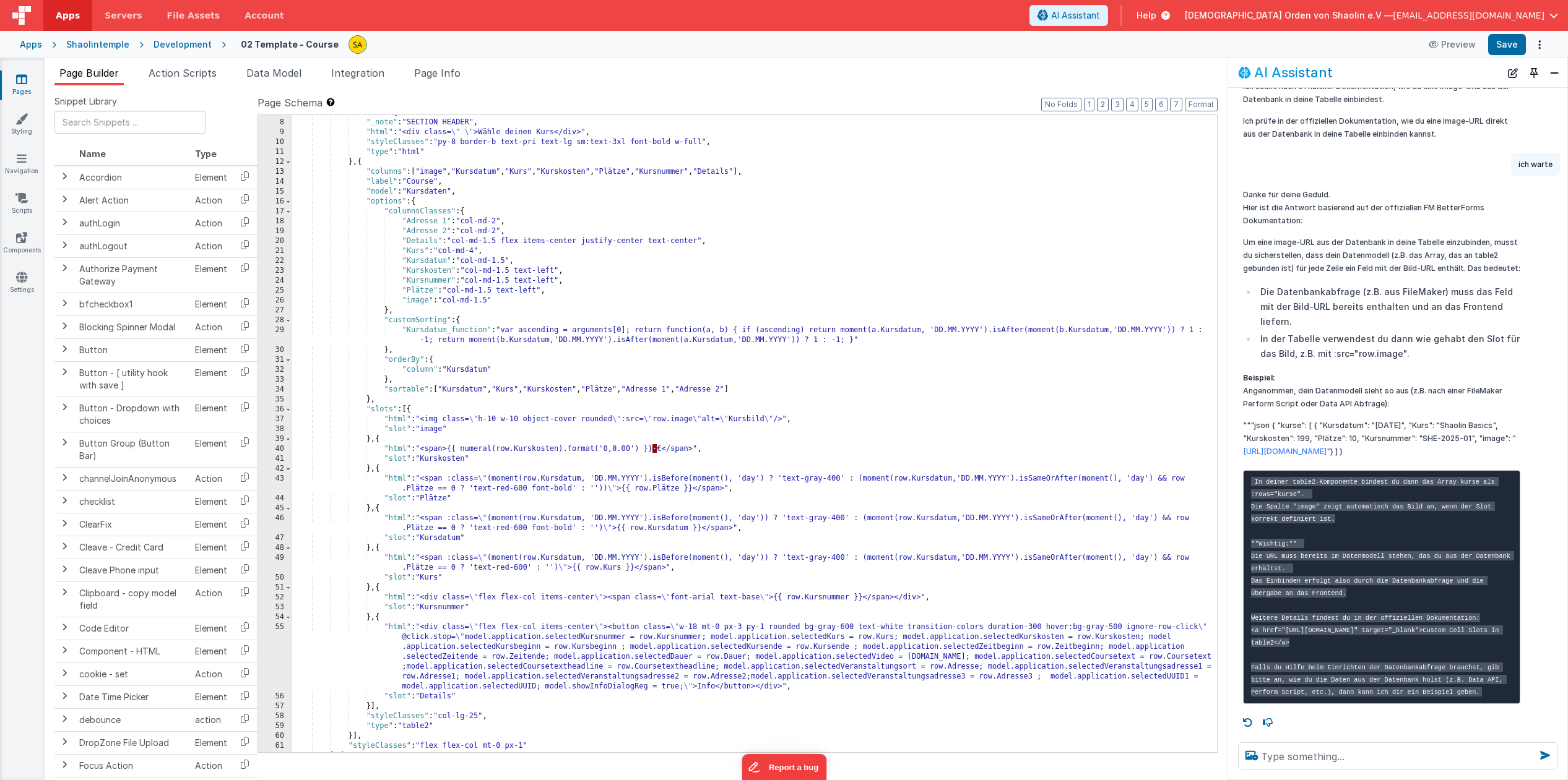
scroll to position [1648, 0]
click at [682, 419] on div ""fields" : [{ "_note" : "SECTION HEADER" , "html" : "<div class= \" \" >Wähle d…" at bounding box center [755, 436] width 925 height 657
click at [1504, 47] on button "Save" at bounding box center [1507, 44] width 38 height 21
drag, startPoint x: 156, startPoint y: 775, endPoint x: 189, endPoint y: 17, distance: 758.7
click at [189, 17] on span "File Assets" at bounding box center [194, 16] width 53 height 13
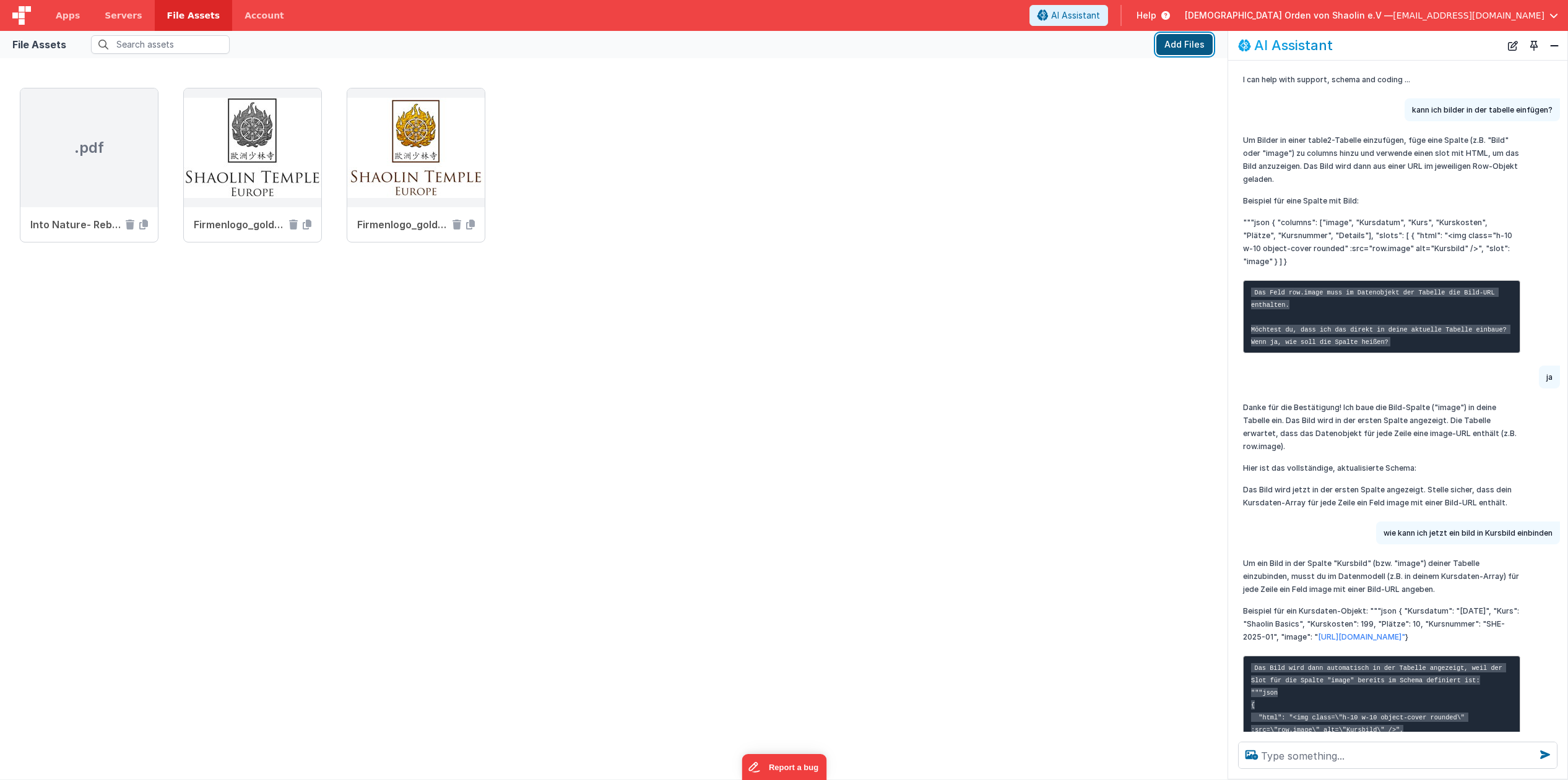
click at [1179, 51] on button "Add Files" at bounding box center [1185, 44] width 57 height 21
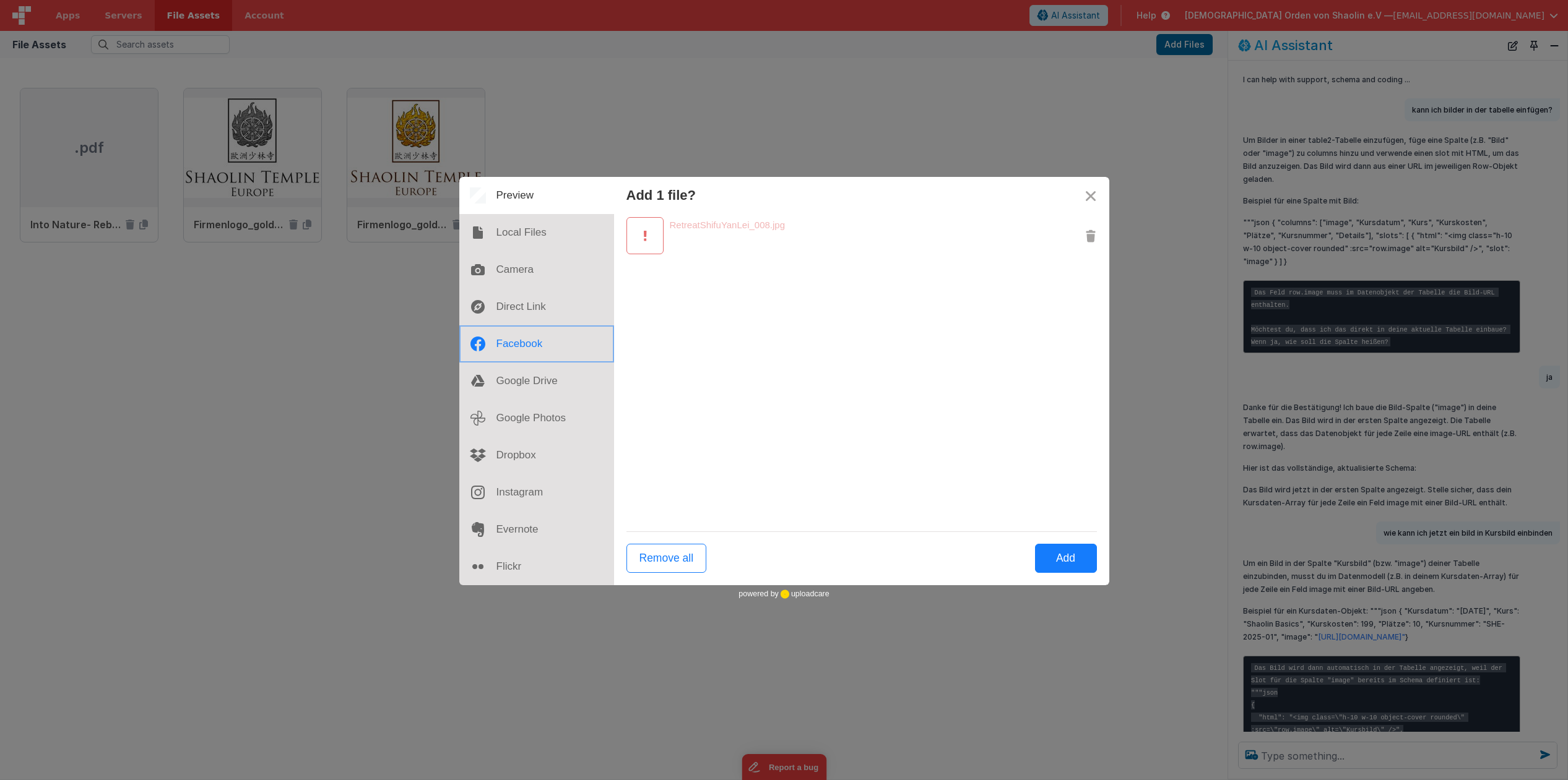
click at [528, 349] on div at bounding box center [536, 344] width 155 height 37
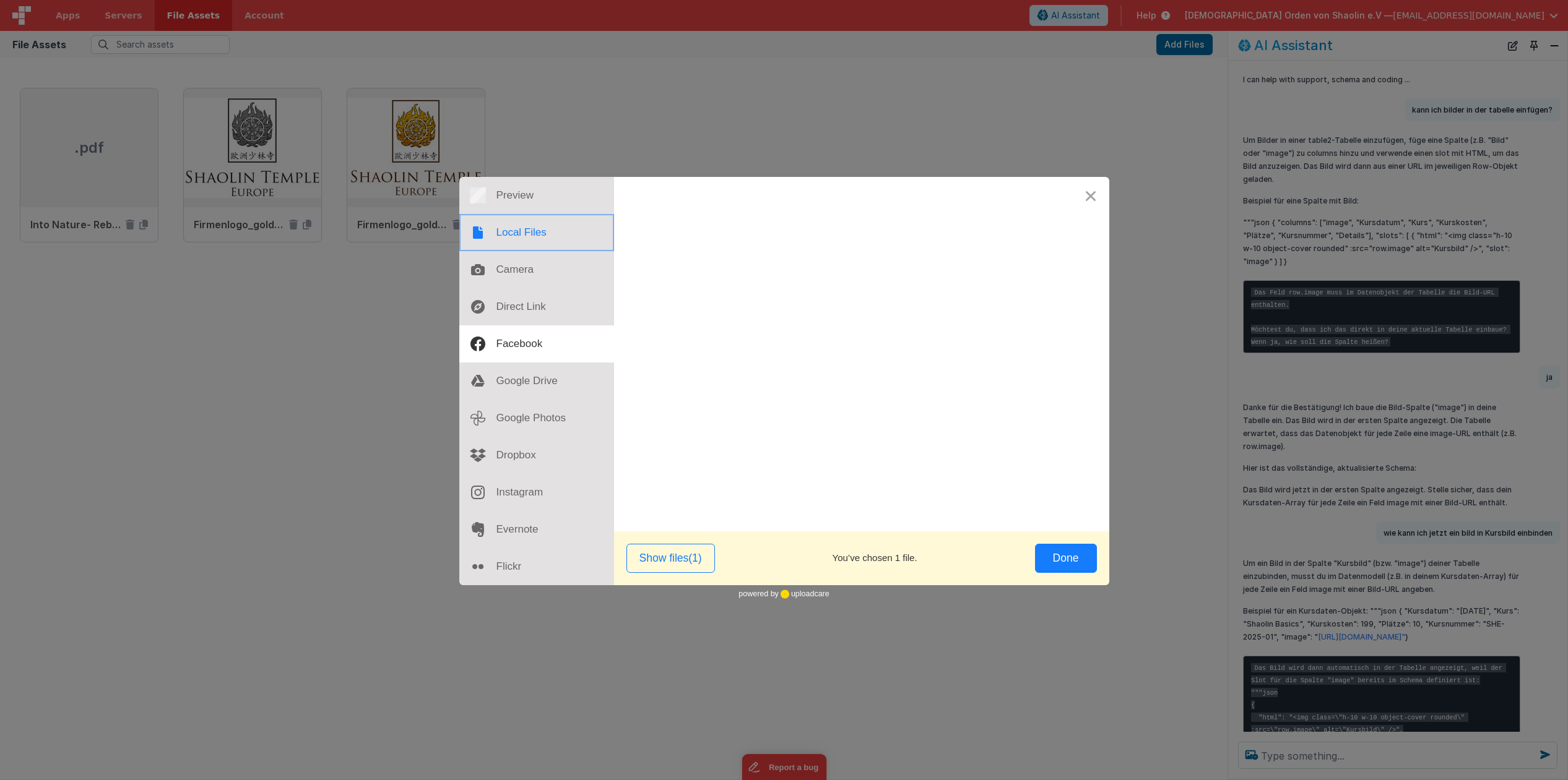
click at [530, 231] on div at bounding box center [536, 232] width 155 height 37
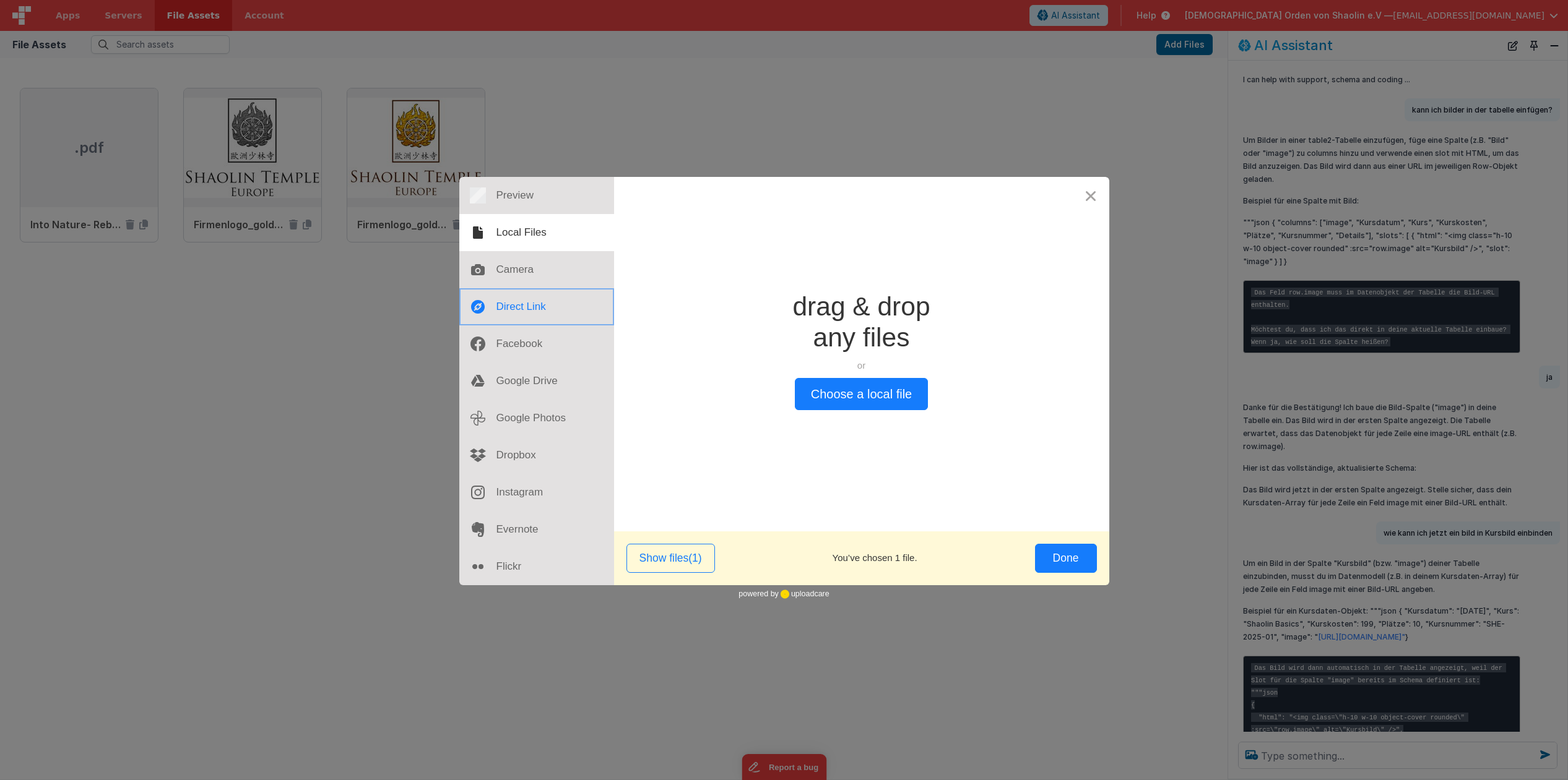
click at [530, 308] on div at bounding box center [536, 306] width 155 height 37
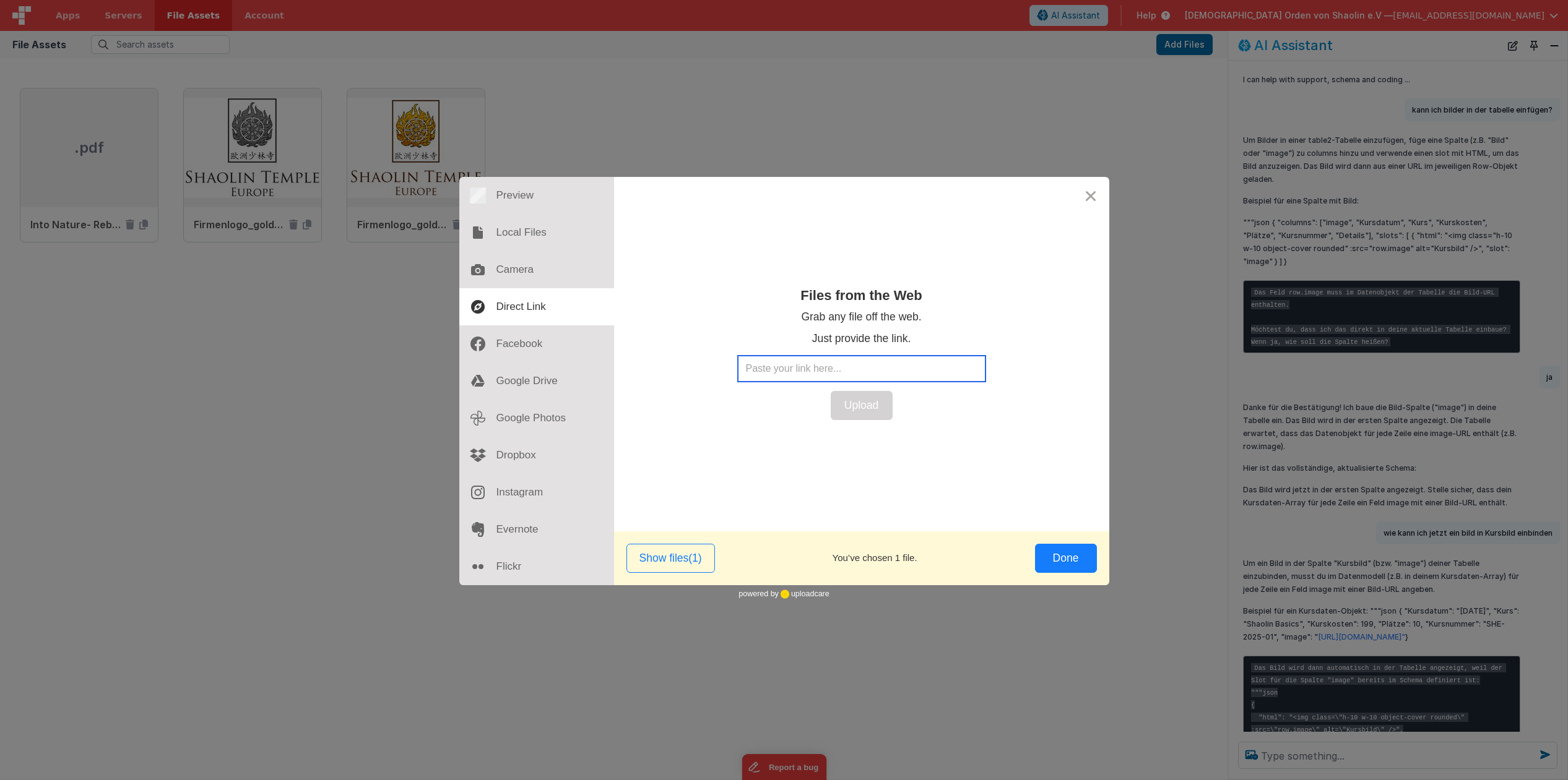
paste input "[URL][DOMAIN_NAME]"
type input "[URL][DOMAIN_NAME]"
click at [865, 409] on button "Upload" at bounding box center [861, 405] width 62 height 29
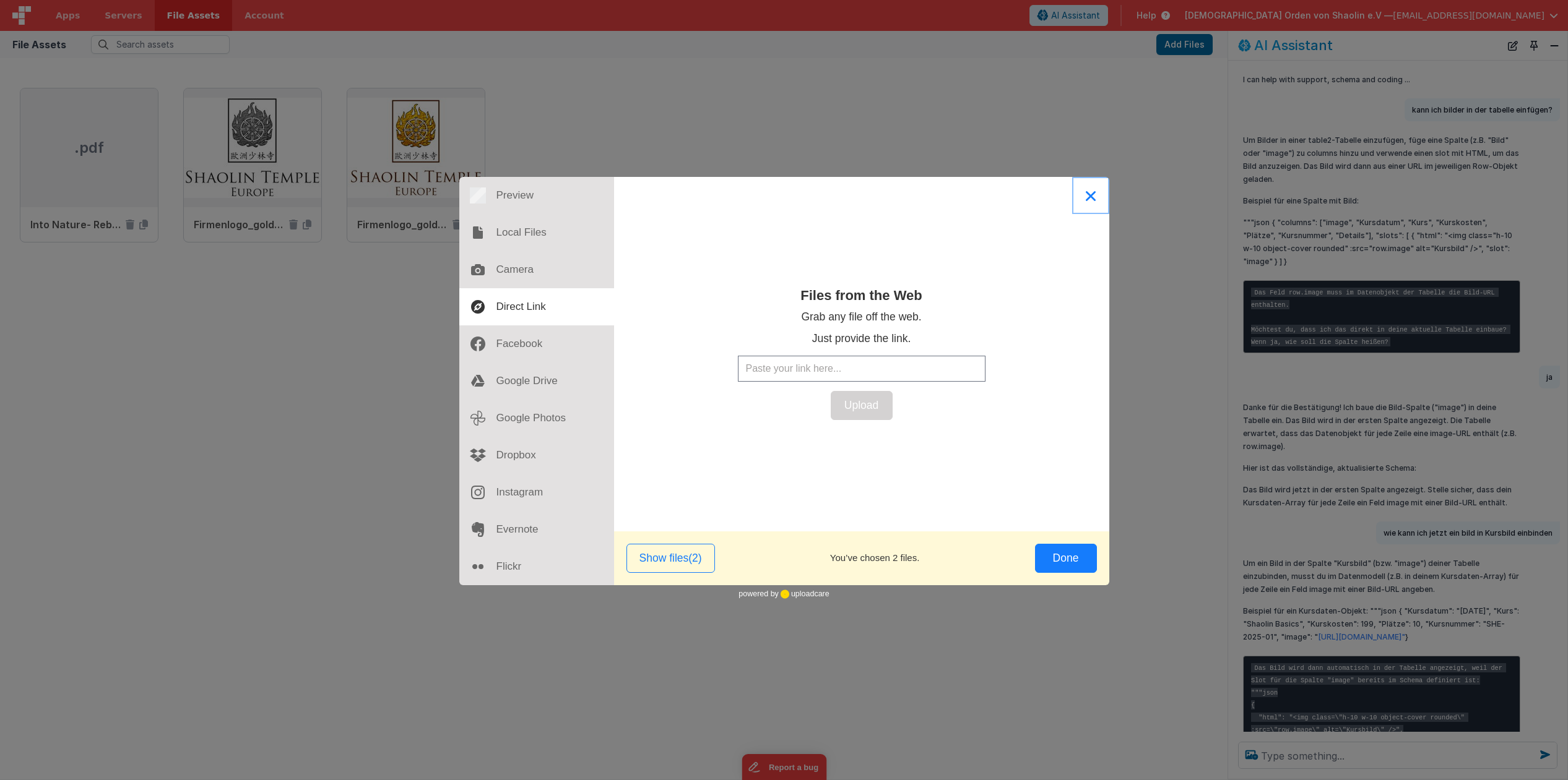
click at [1091, 195] on button "Close" at bounding box center [1090, 195] width 37 height 37
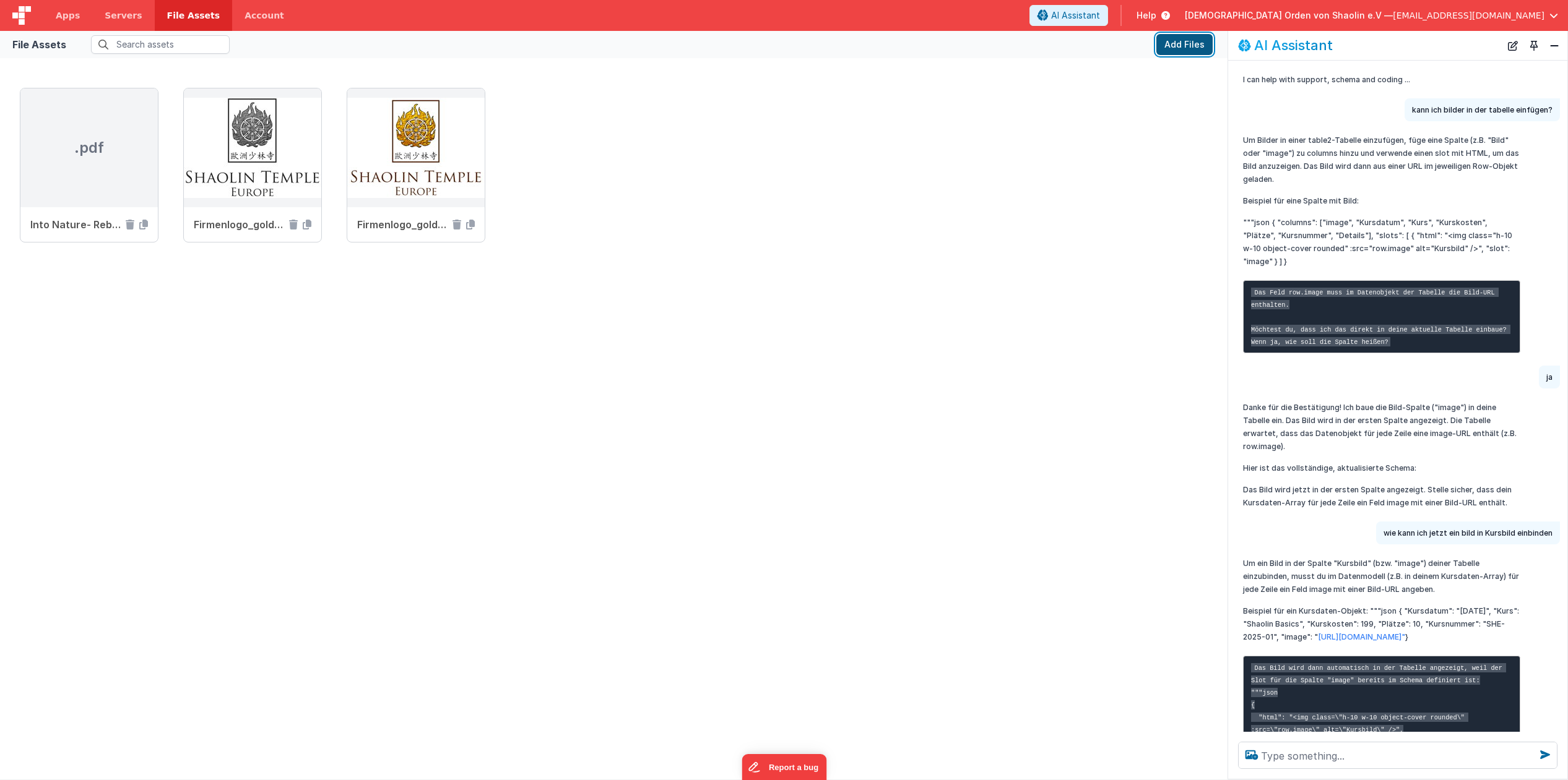
click at [1189, 49] on button "Add Files" at bounding box center [1185, 44] width 57 height 21
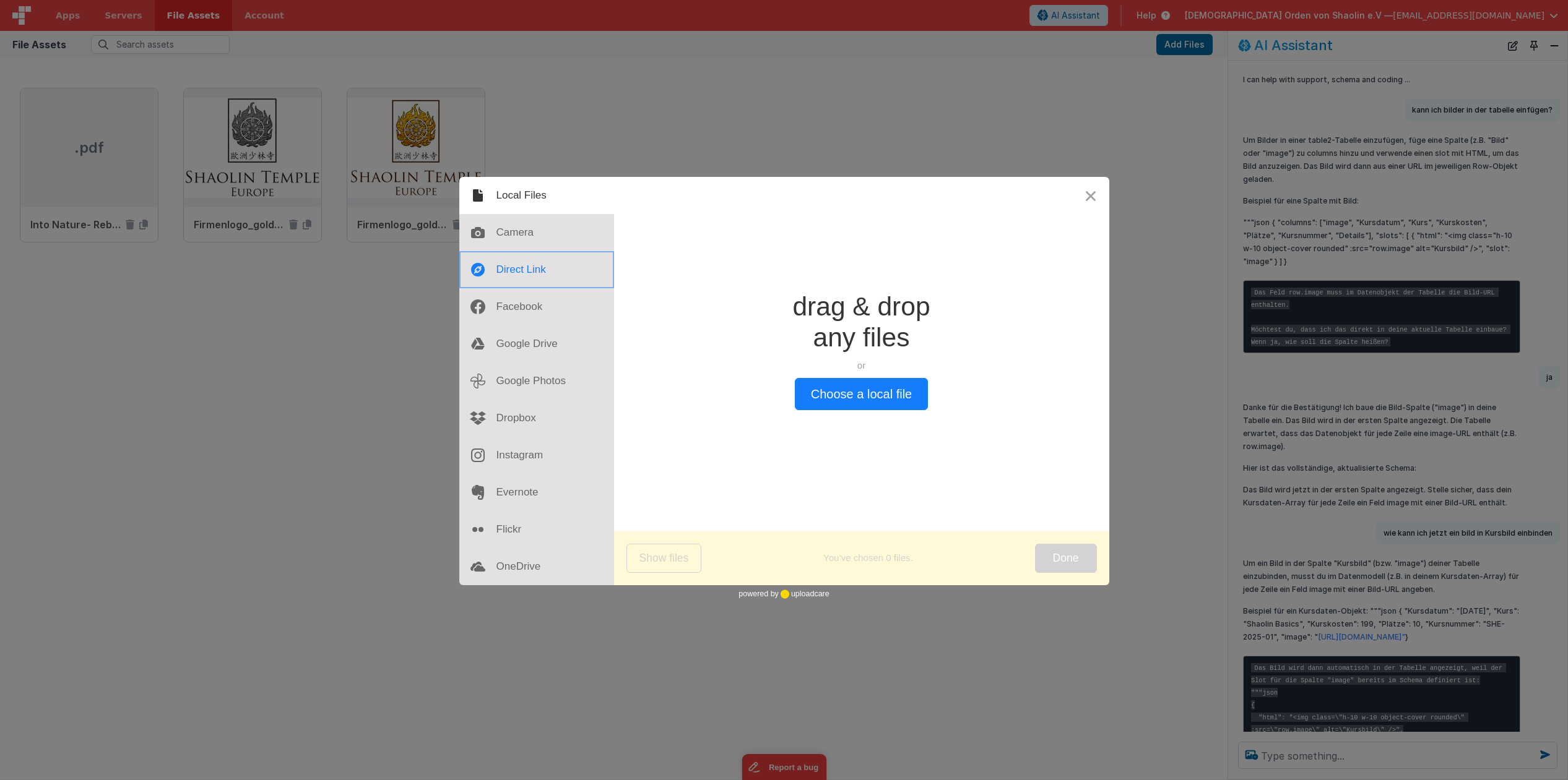
click at [537, 272] on div at bounding box center [536, 269] width 155 height 37
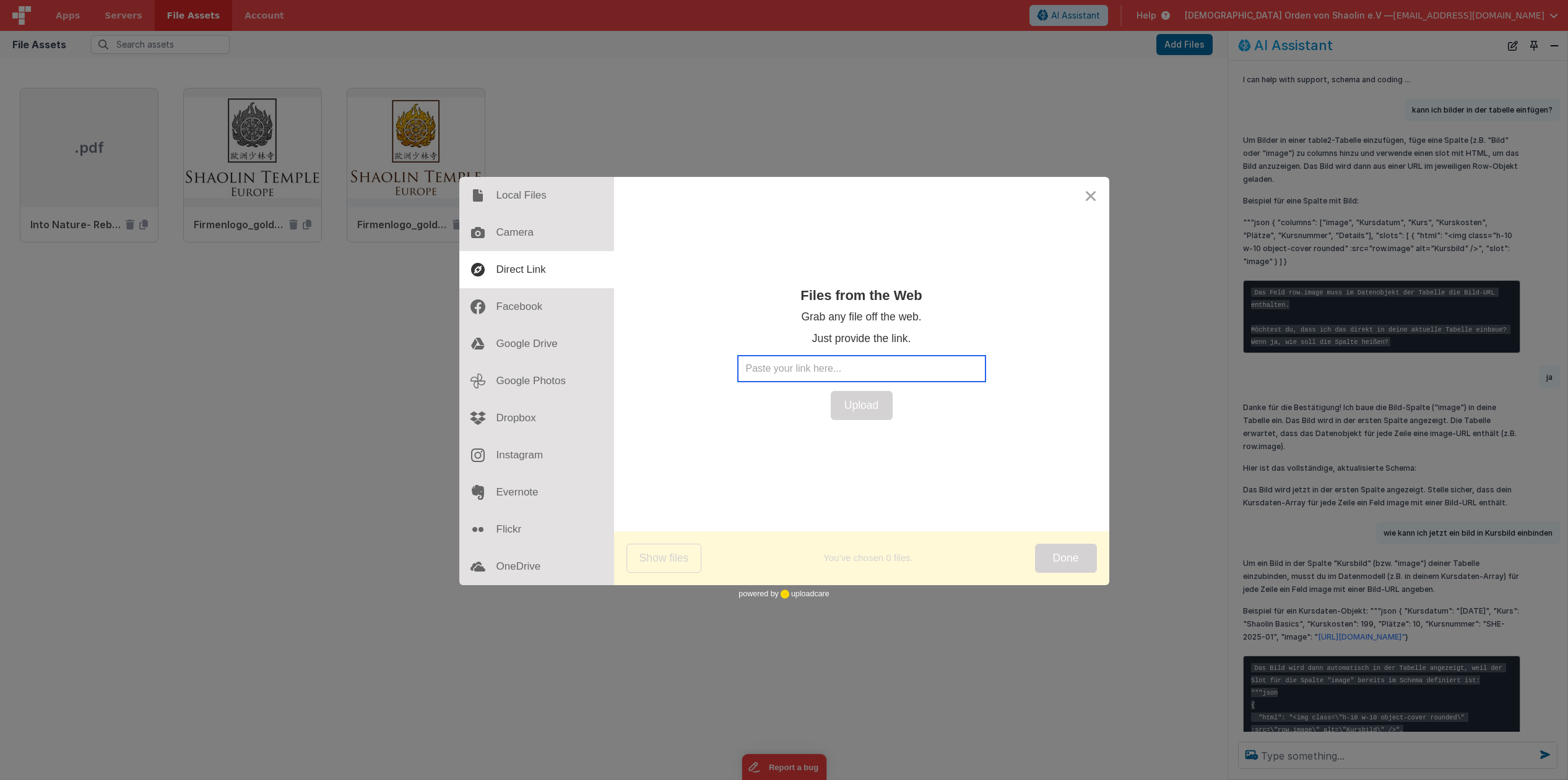
paste input "[URL][DOMAIN_NAME]"
type input "[URL][DOMAIN_NAME]"
click at [861, 410] on button "Upload" at bounding box center [861, 405] width 62 height 29
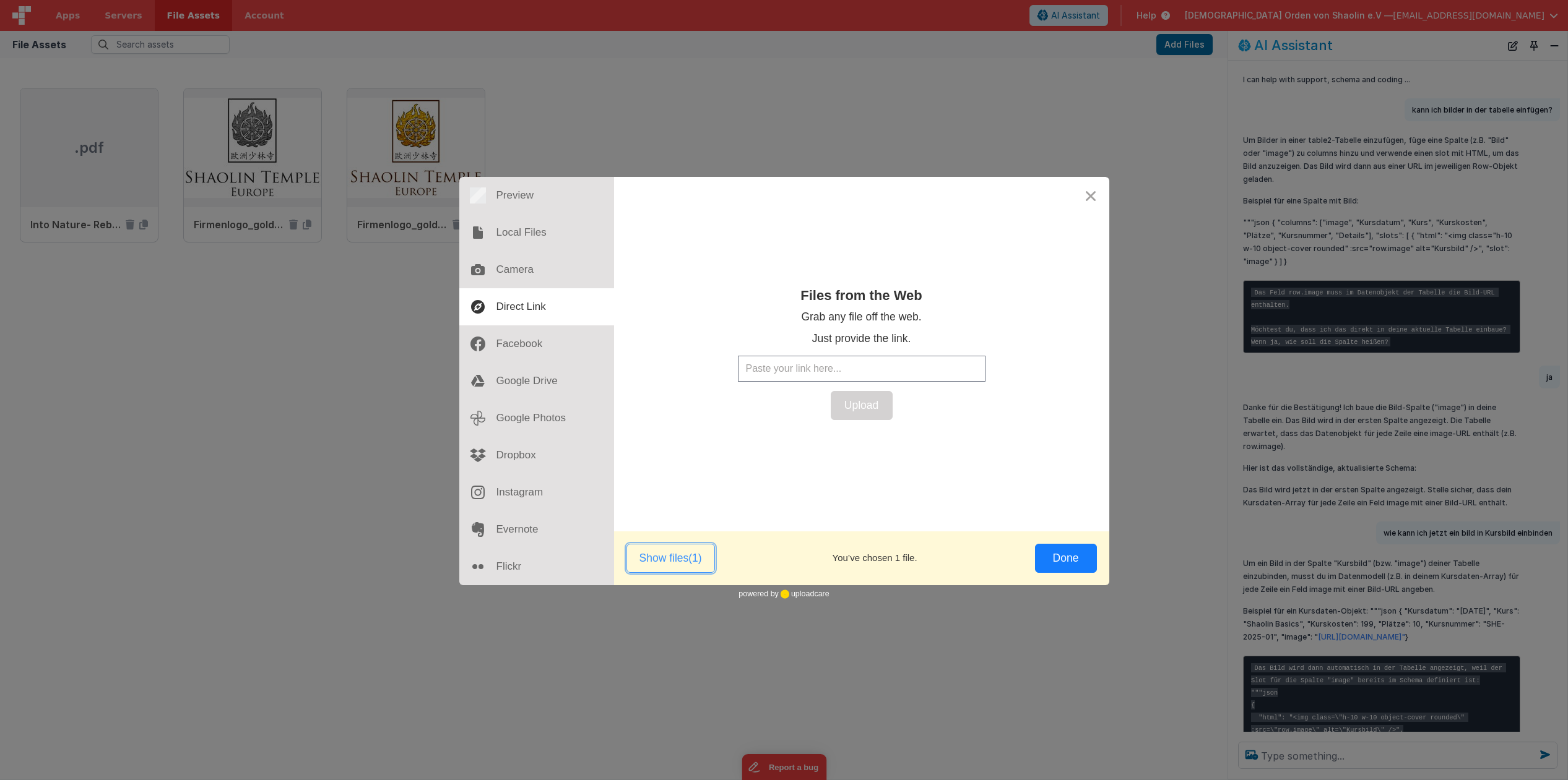
click at [660, 558] on button "Show files (1)" at bounding box center [671, 558] width 89 height 29
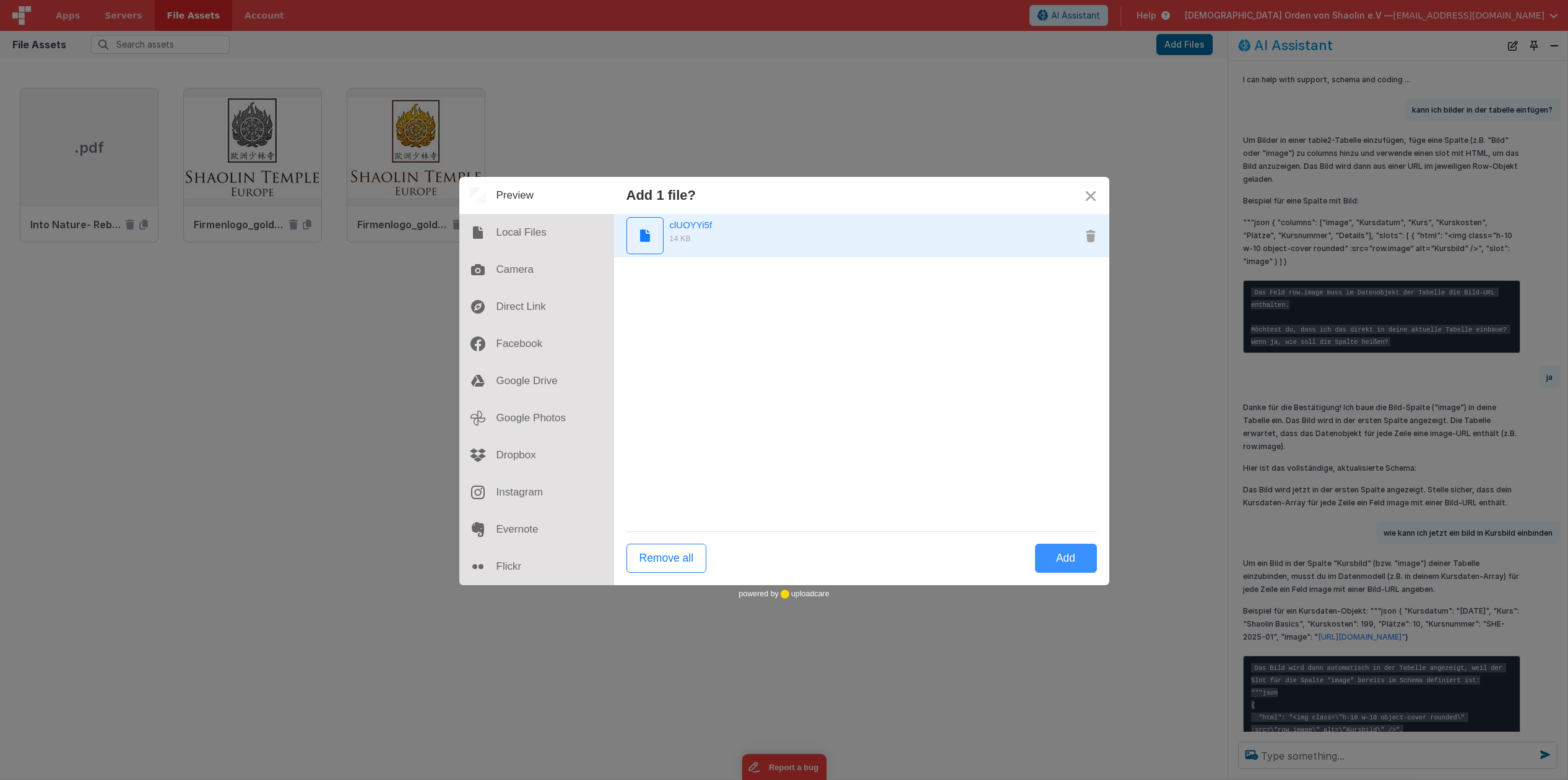
click at [650, 235] on icon "Preview clUOYYi5f" at bounding box center [645, 235] width 20 height 20
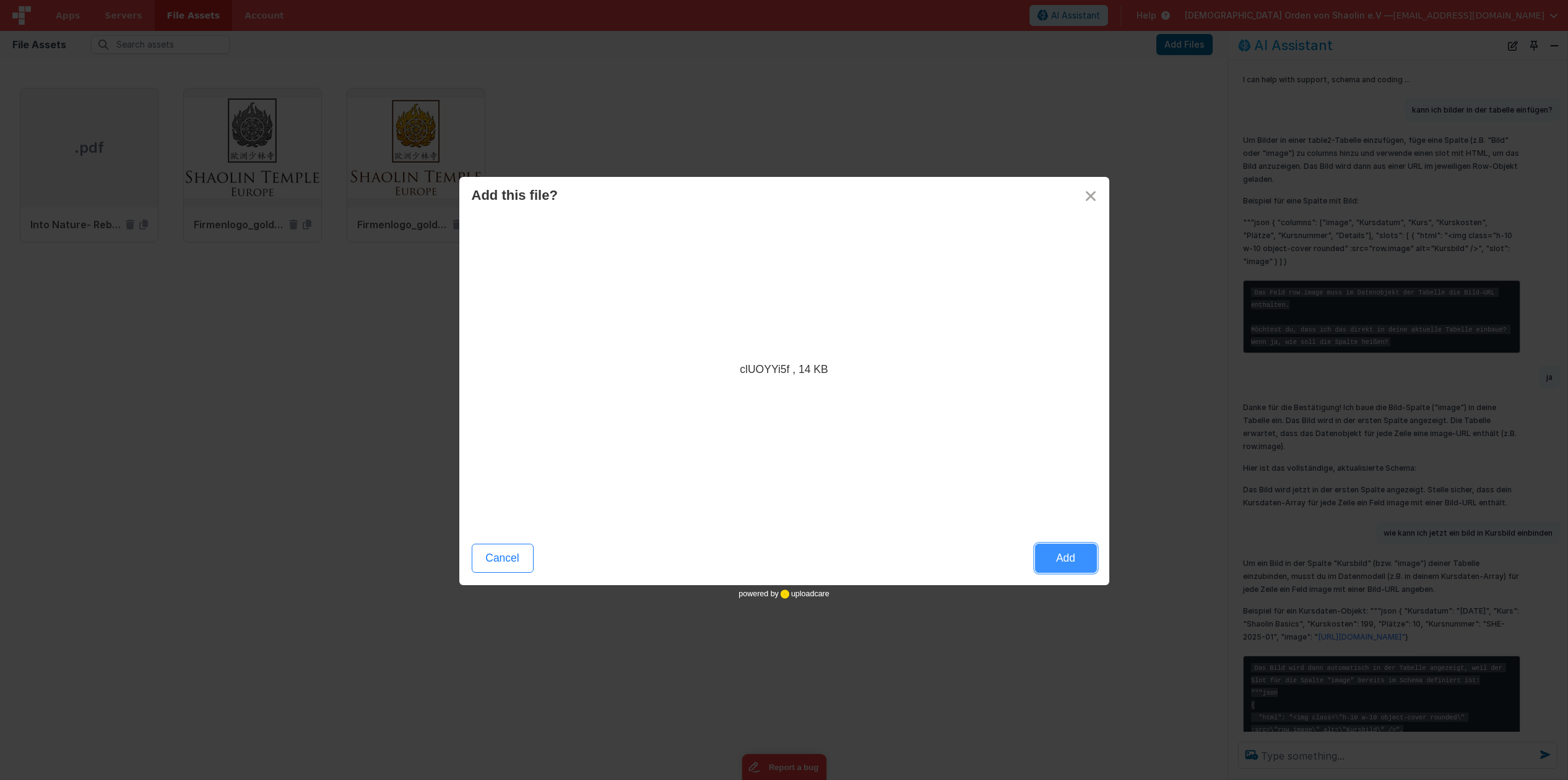
click at [1069, 562] on button "Add" at bounding box center [1065, 558] width 62 height 29
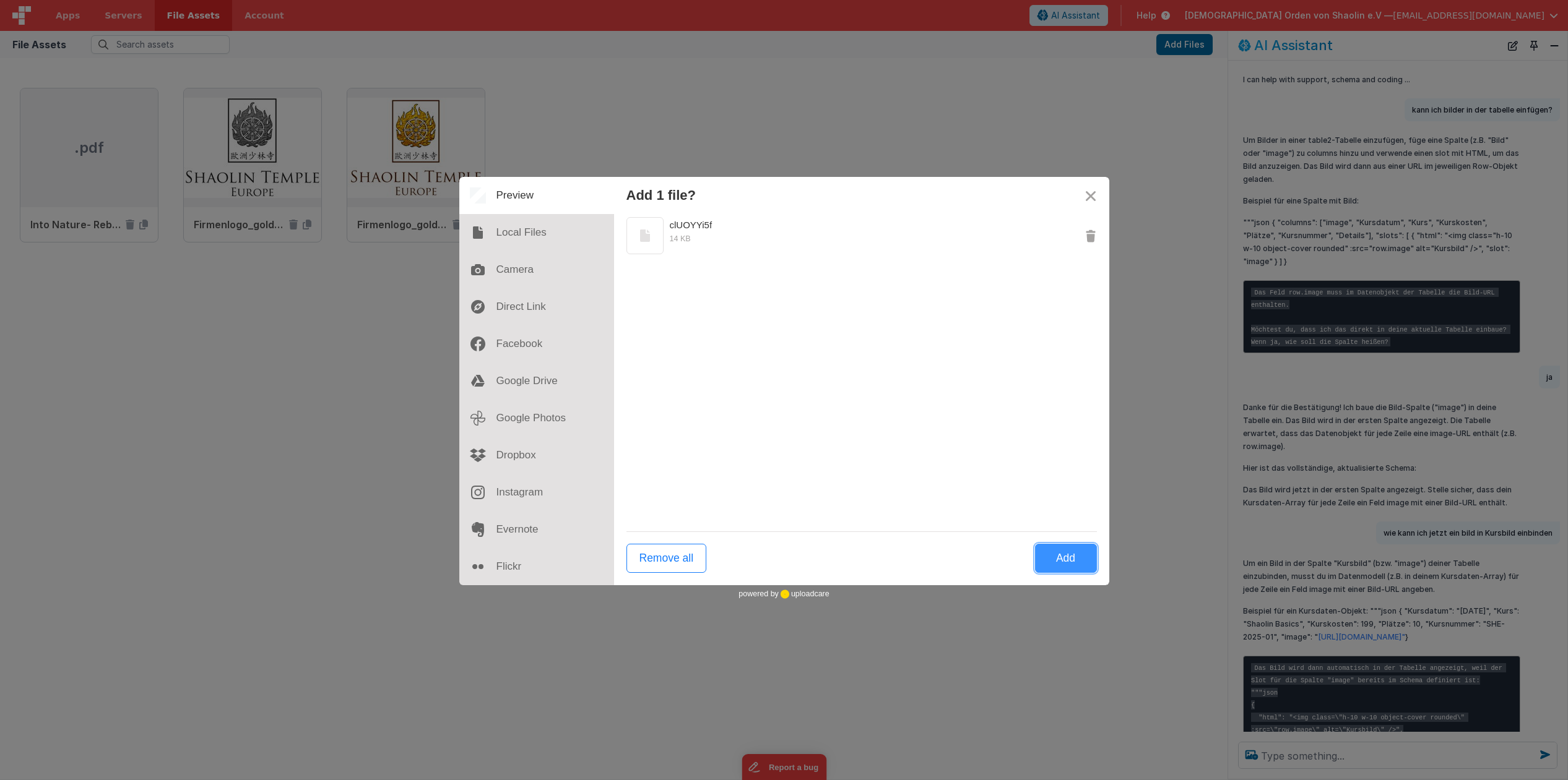
click at [1069, 561] on button "Add" at bounding box center [1065, 558] width 62 height 29
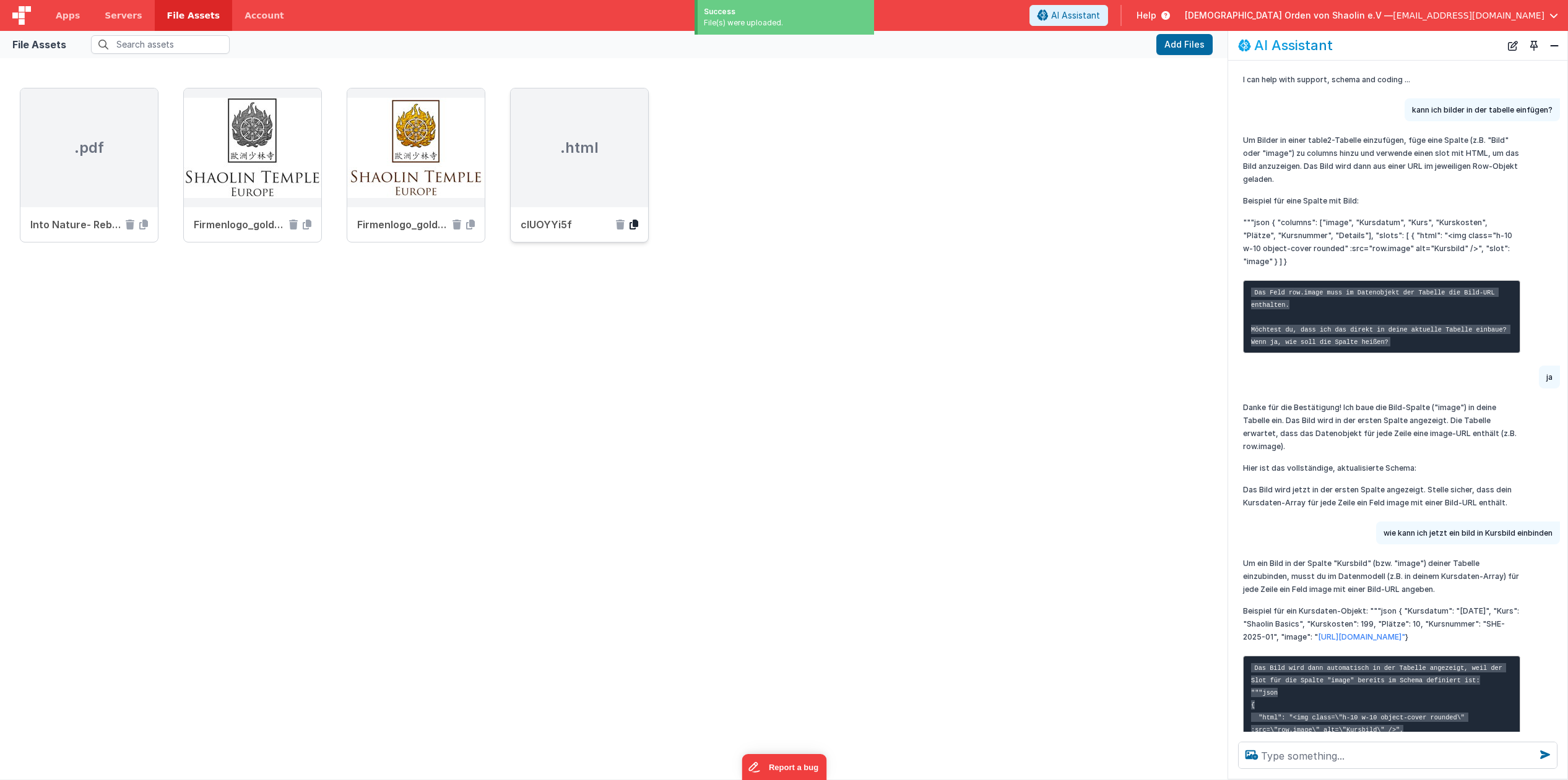
click at [636, 224] on icon at bounding box center [634, 224] width 9 height 10
click at [622, 225] on icon at bounding box center [620, 224] width 9 height 10
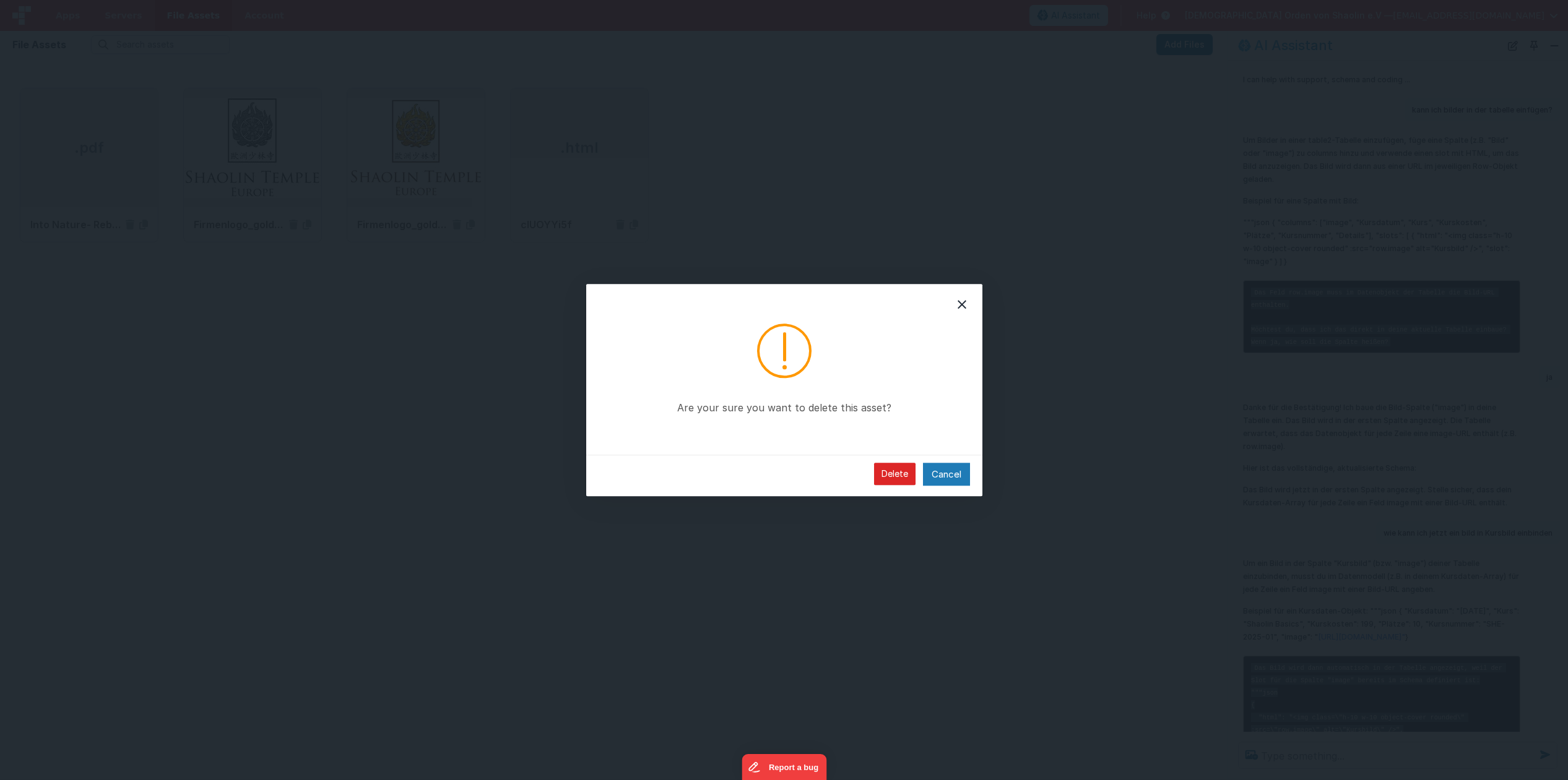
click at [896, 476] on button "Delete" at bounding box center [894, 474] width 42 height 22
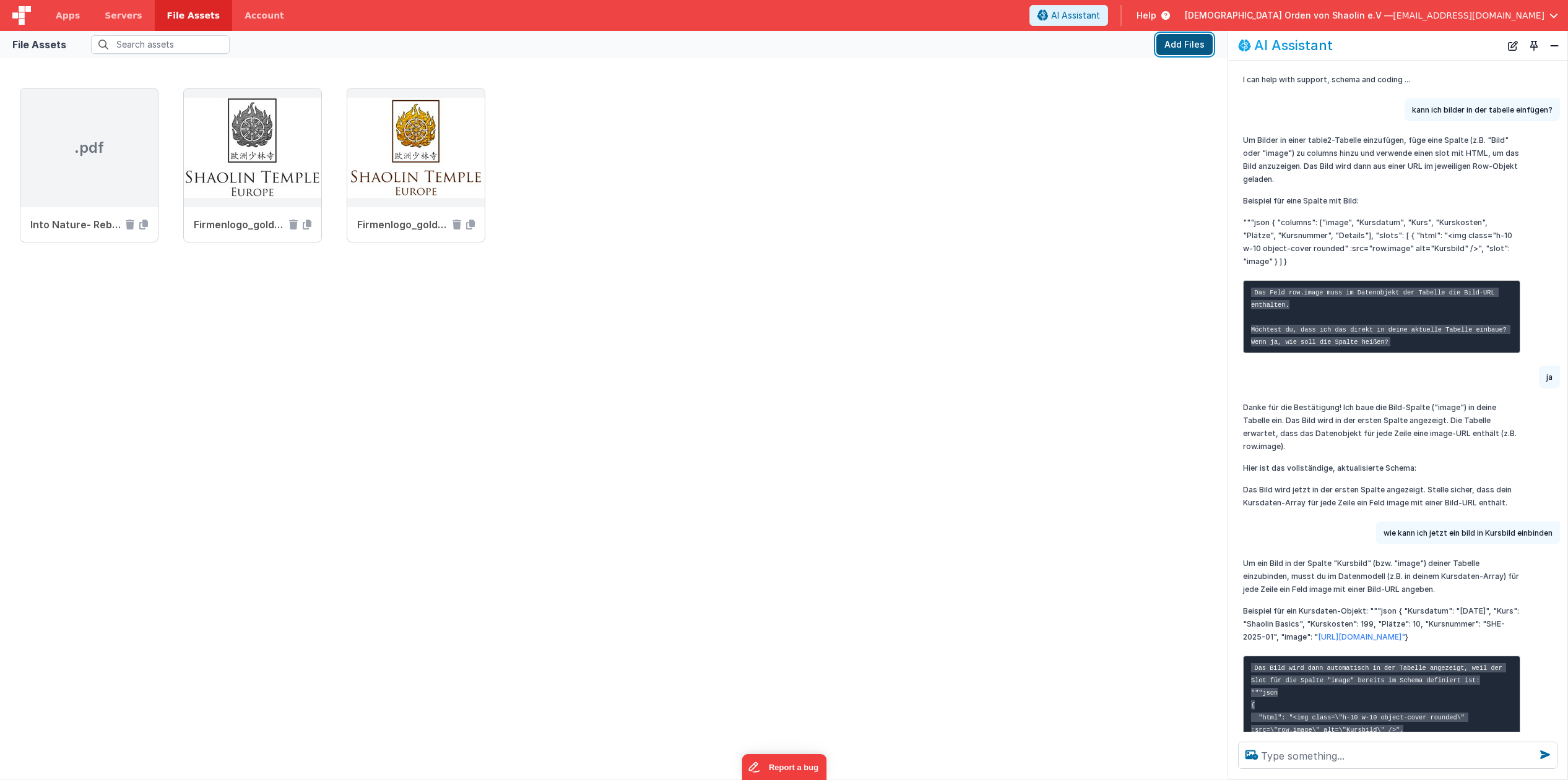
click at [1184, 46] on button "Add Files" at bounding box center [1185, 44] width 57 height 21
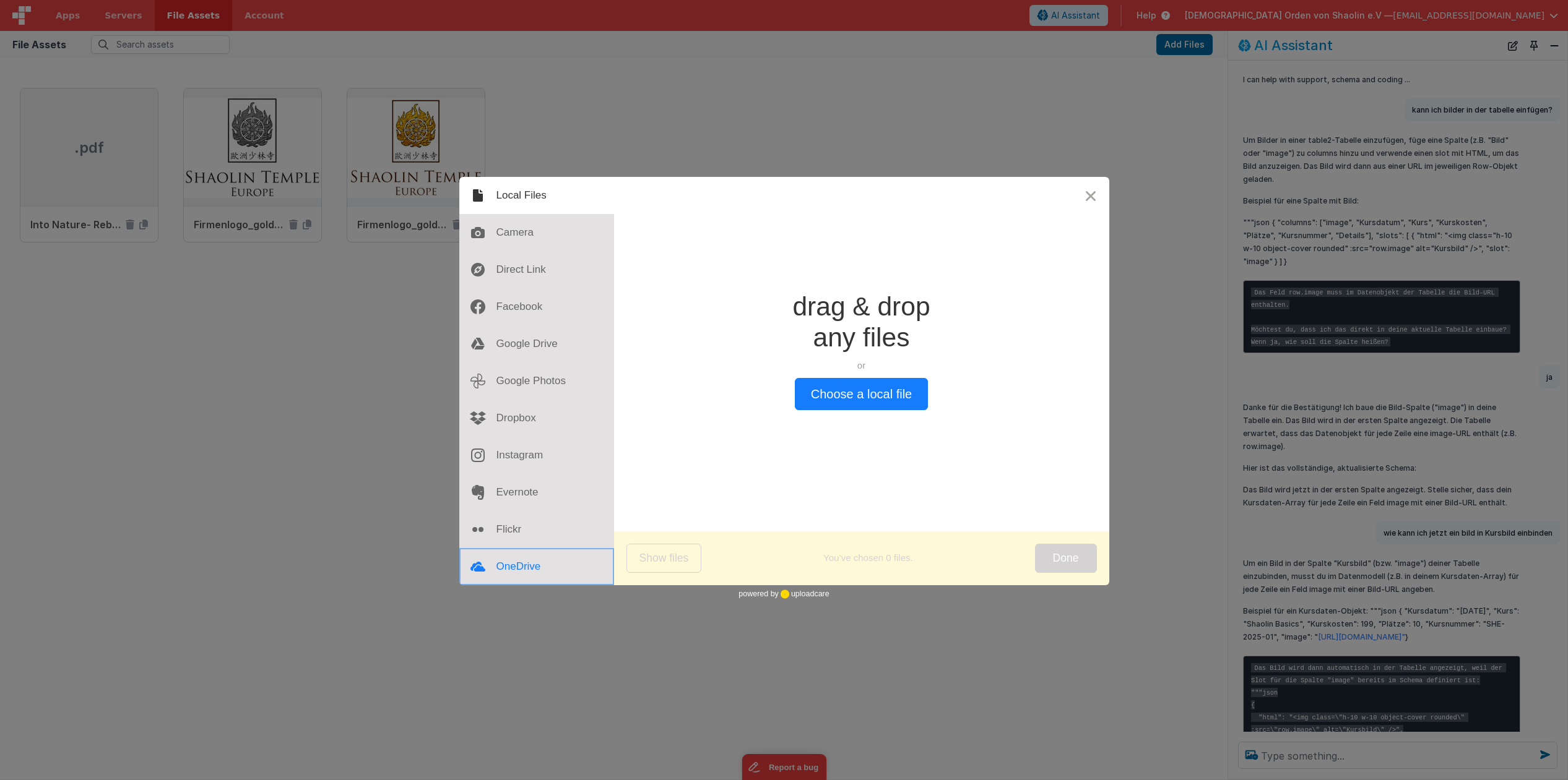
click at [519, 563] on div at bounding box center [536, 567] width 155 height 37
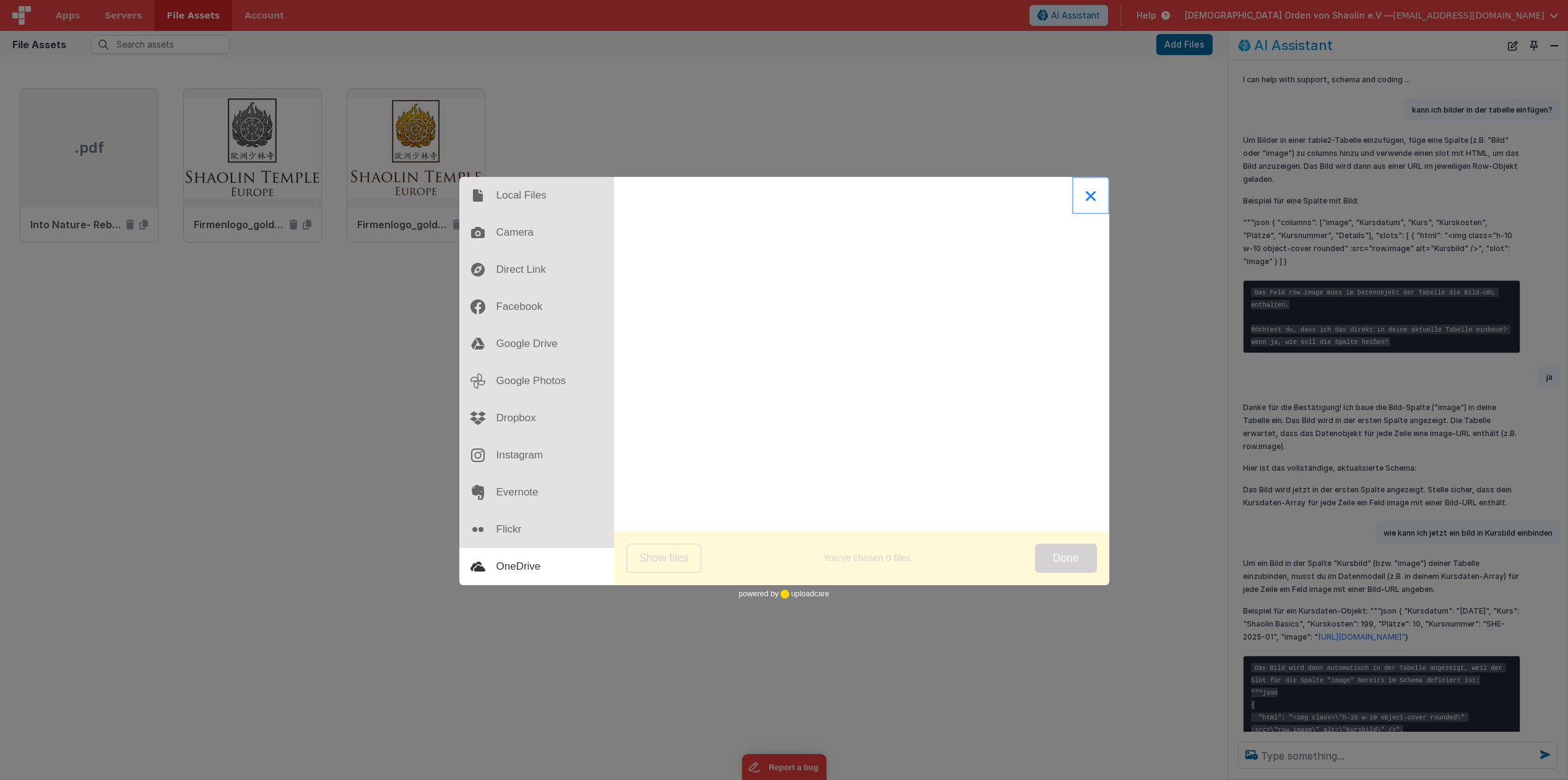
click at [1090, 195] on button "Close" at bounding box center [1090, 195] width 37 height 37
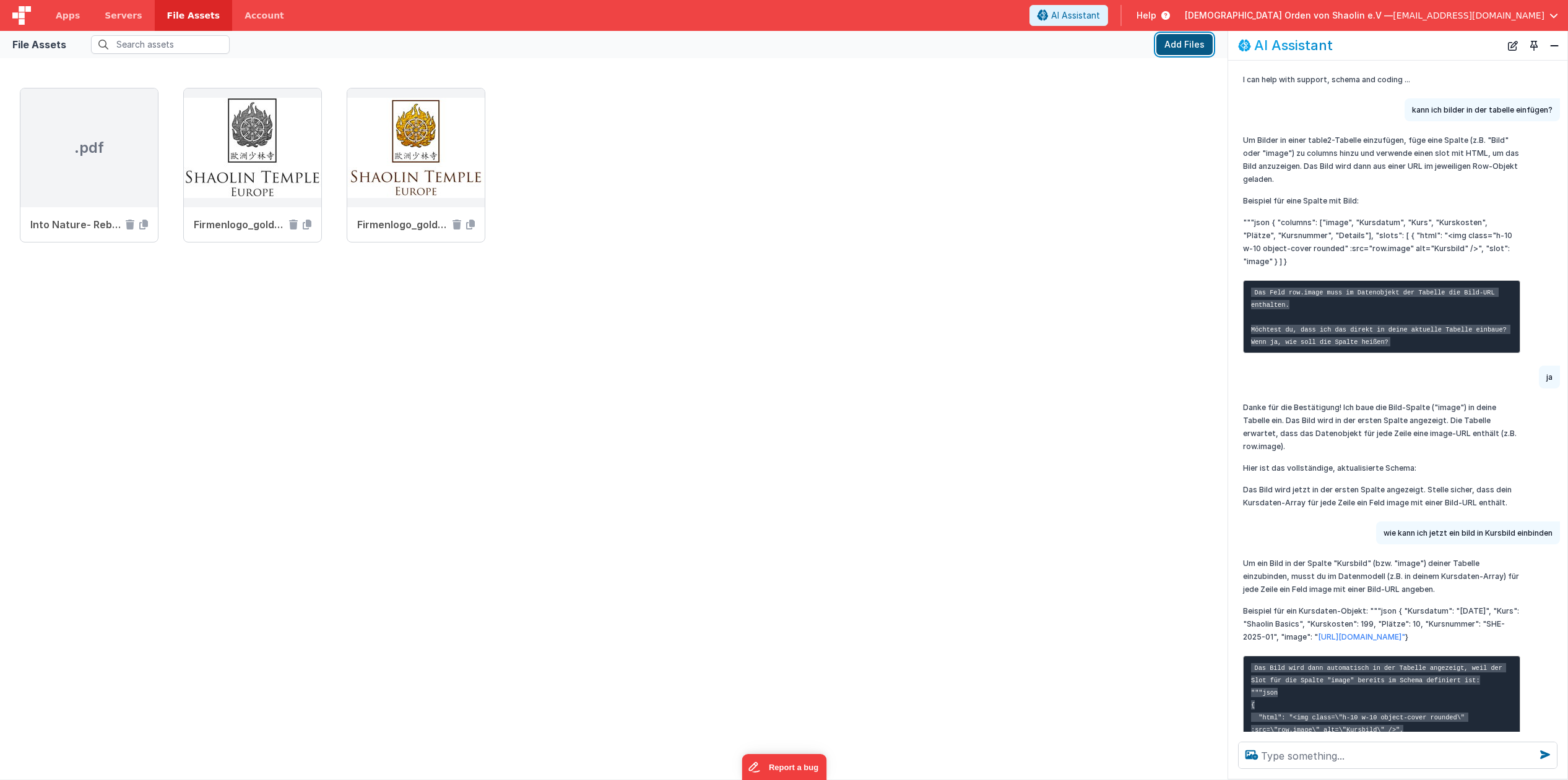
click at [1183, 46] on button "Add Files" at bounding box center [1185, 44] width 57 height 21
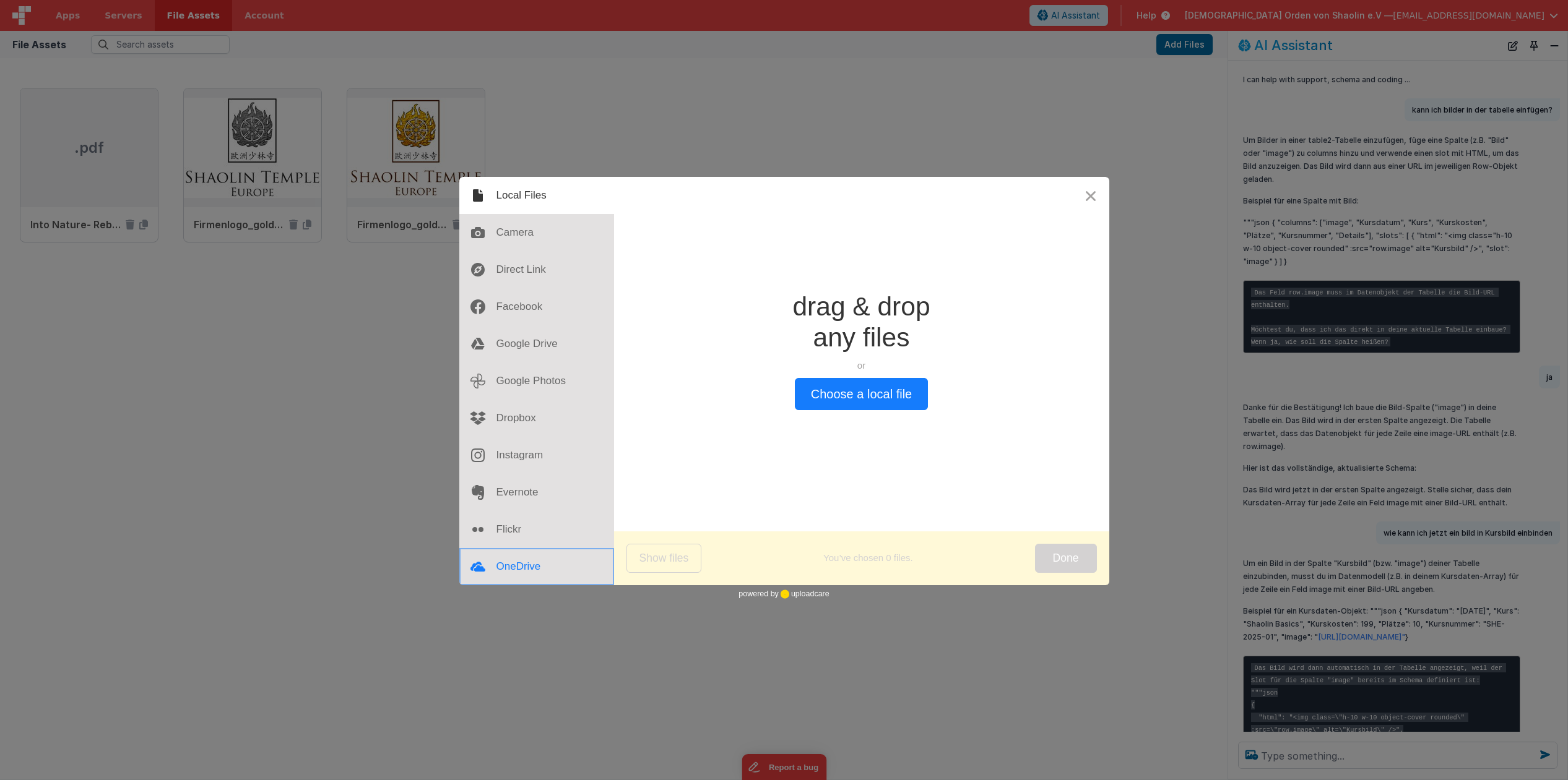
click at [511, 567] on div at bounding box center [536, 567] width 155 height 37
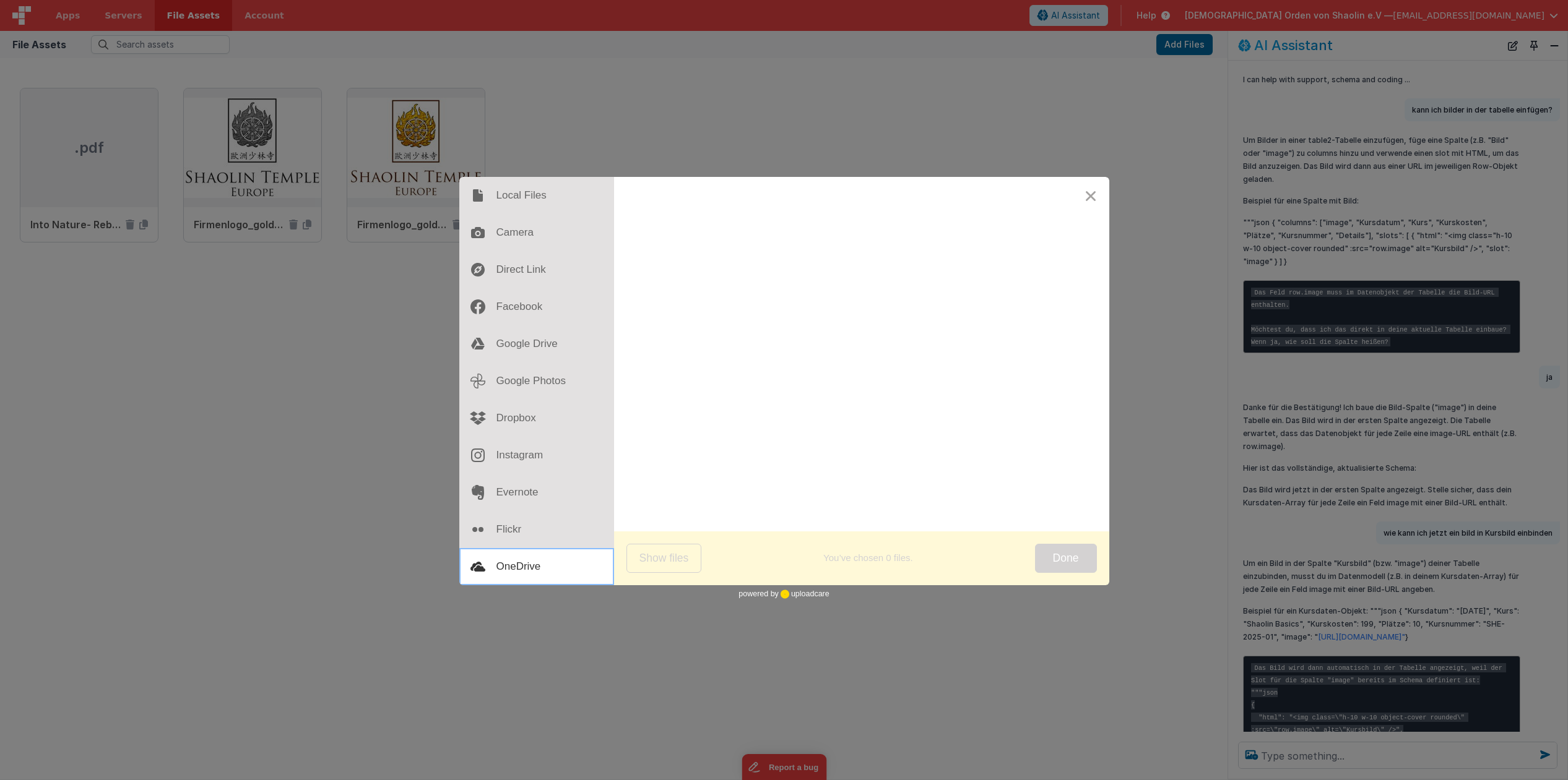
click at [519, 566] on div at bounding box center [536, 567] width 155 height 37
click at [1090, 195] on button "Close" at bounding box center [1090, 195] width 37 height 37
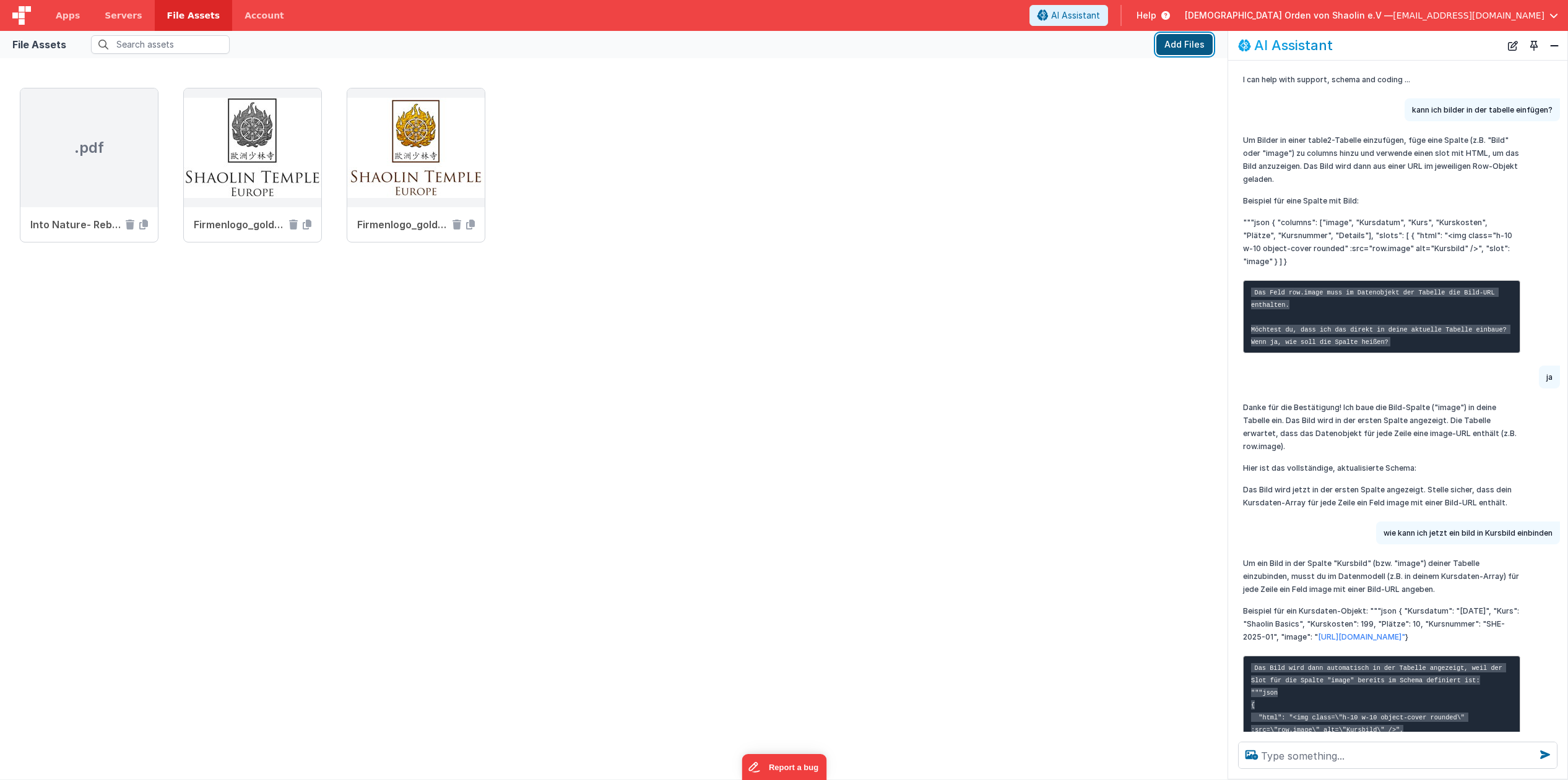
click at [1194, 42] on button "Add Files" at bounding box center [1185, 44] width 57 height 21
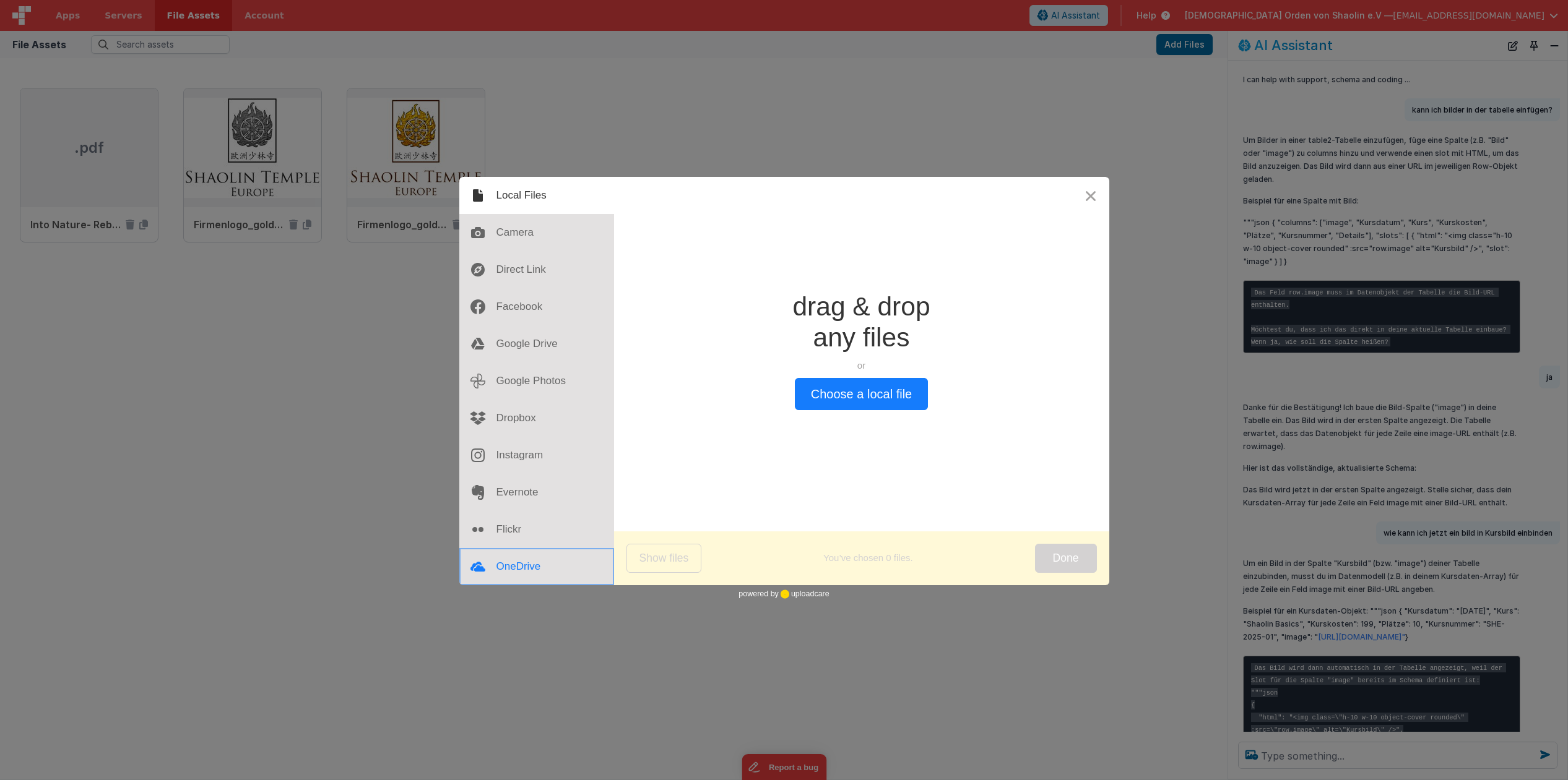
click at [528, 563] on div at bounding box center [536, 567] width 155 height 37
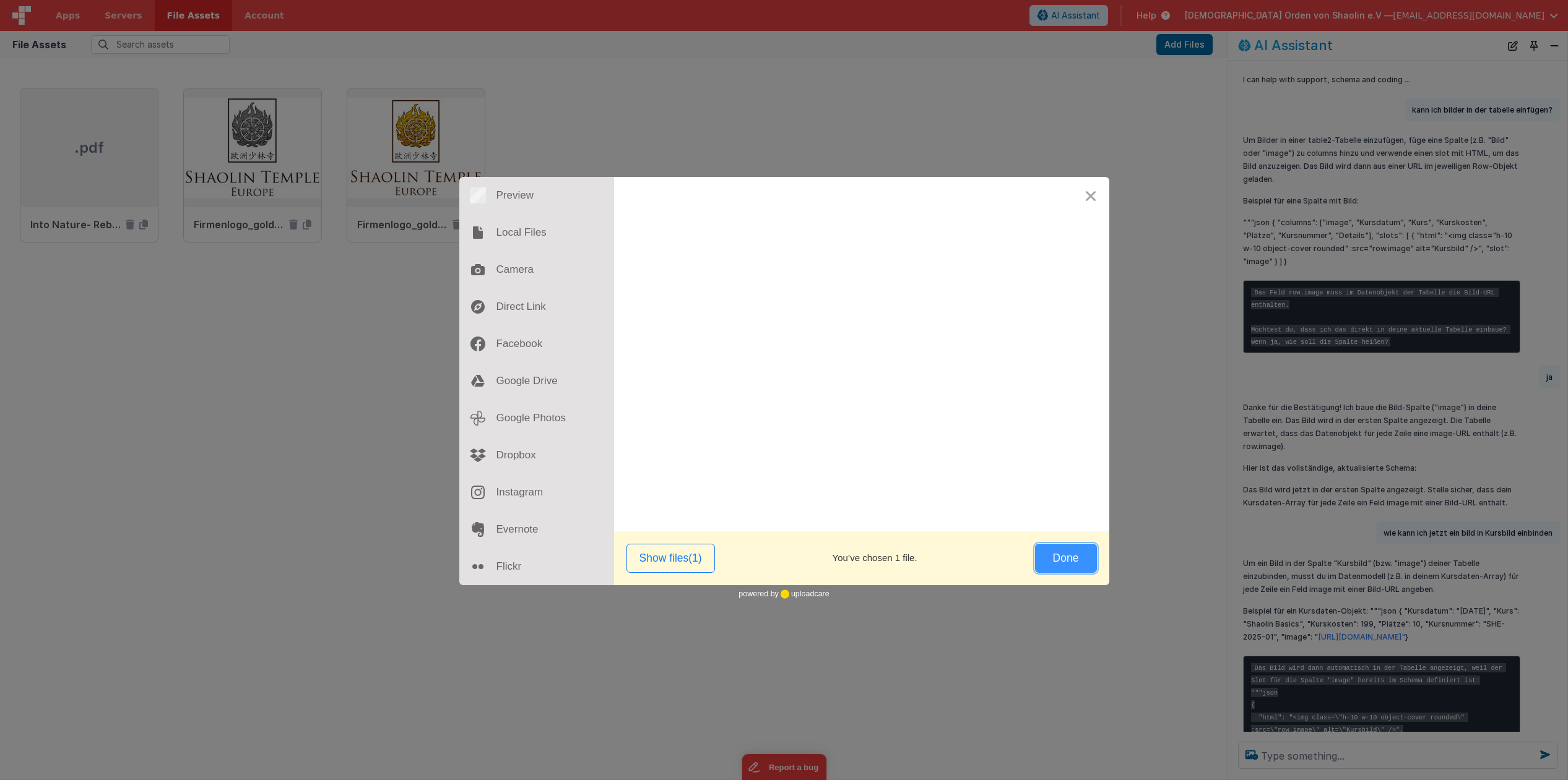
click at [1073, 559] on button "Done" at bounding box center [1065, 558] width 62 height 29
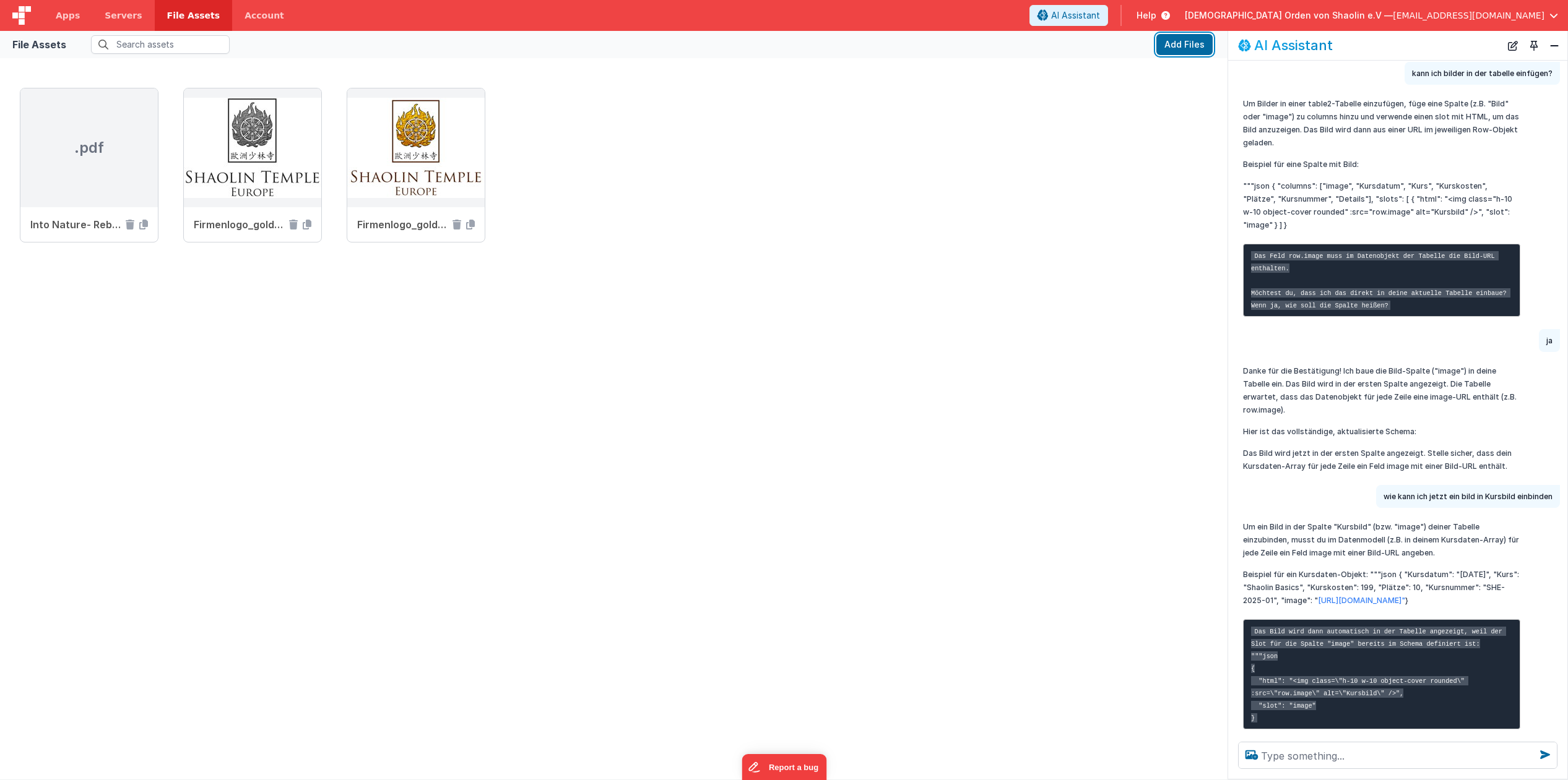
scroll to position [38, 0]
click at [72, 14] on span "Apps" at bounding box center [68, 16] width 24 height 13
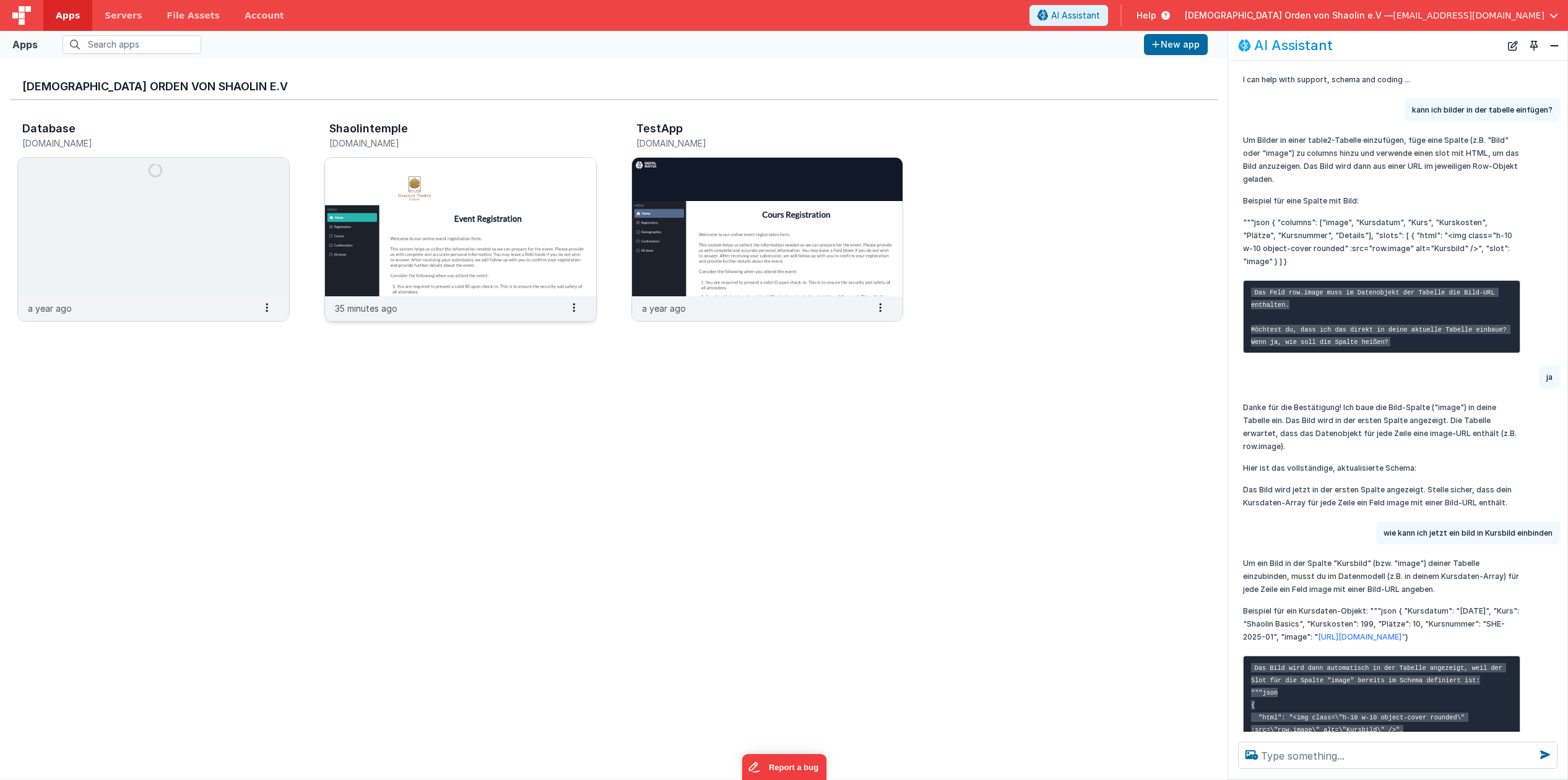
click at [483, 213] on img at bounding box center [460, 227] width 271 height 139
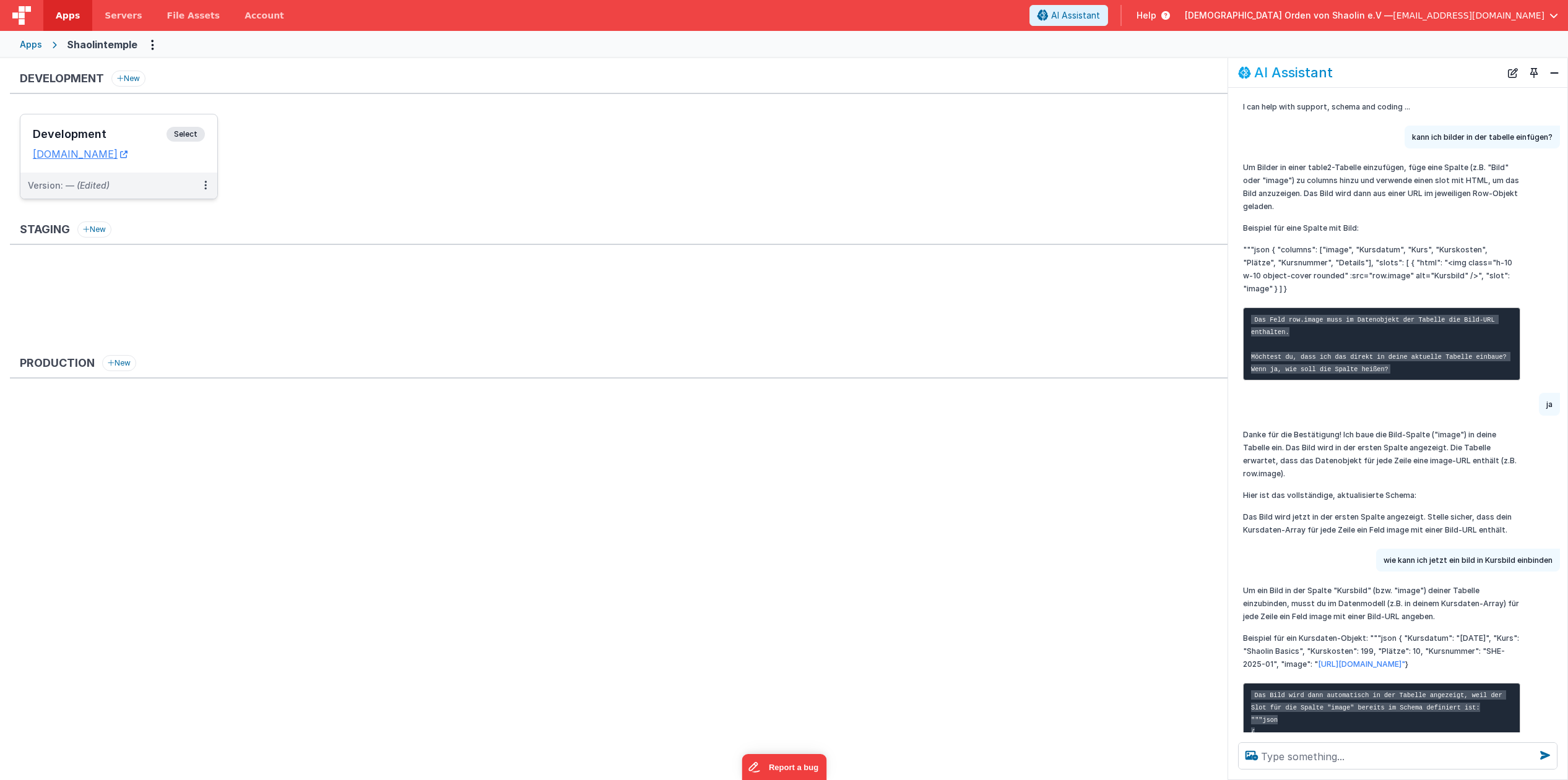
click at [185, 136] on span "Select" at bounding box center [185, 134] width 38 height 15
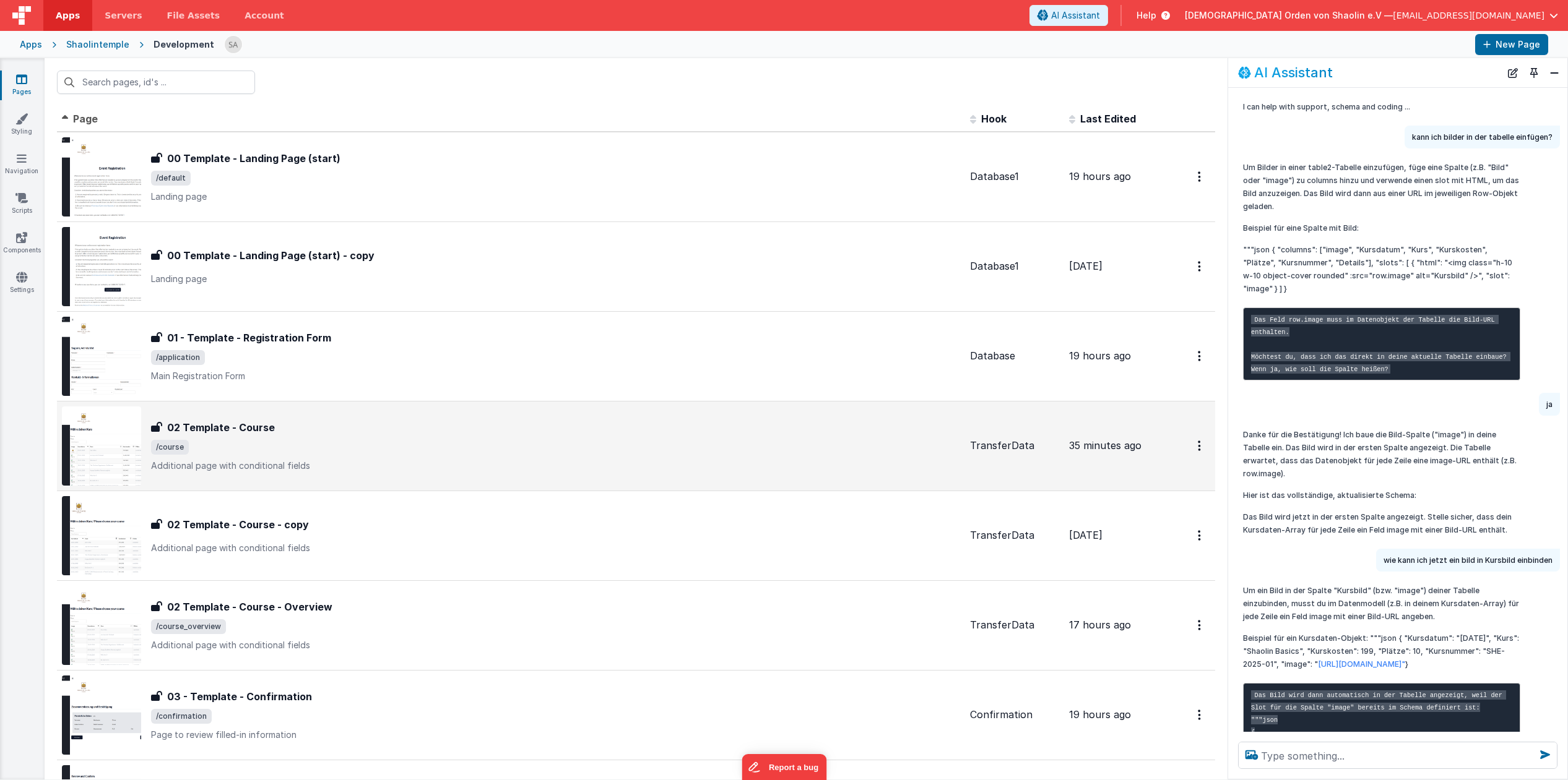
click at [554, 463] on p "Additional page with conditional fields" at bounding box center [555, 466] width 809 height 13
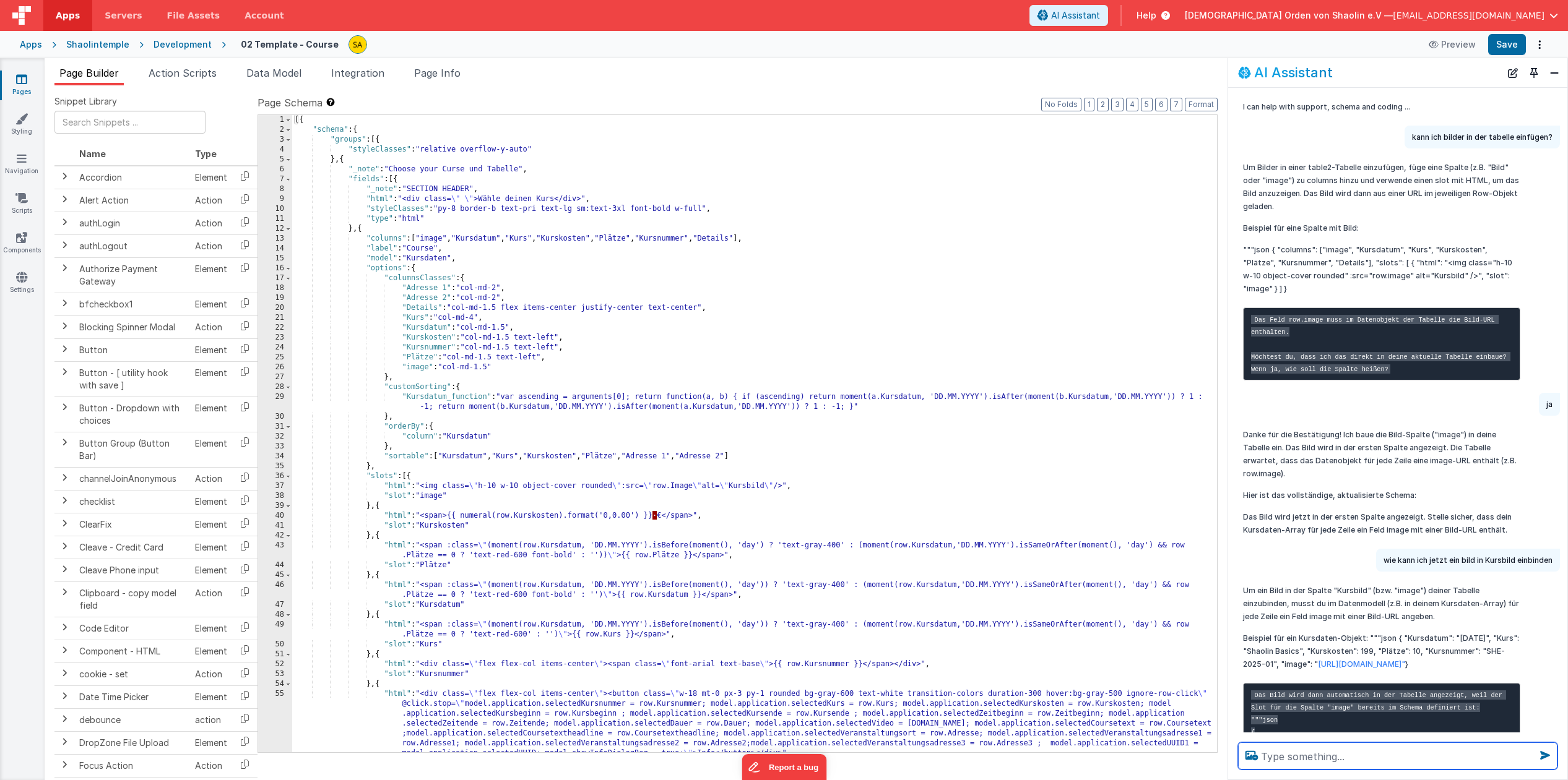
click at [1321, 759] on textarea at bounding box center [1398, 756] width 320 height 27
type textarea "w"
type textarea "row.Image bild von fremden server einbinden"
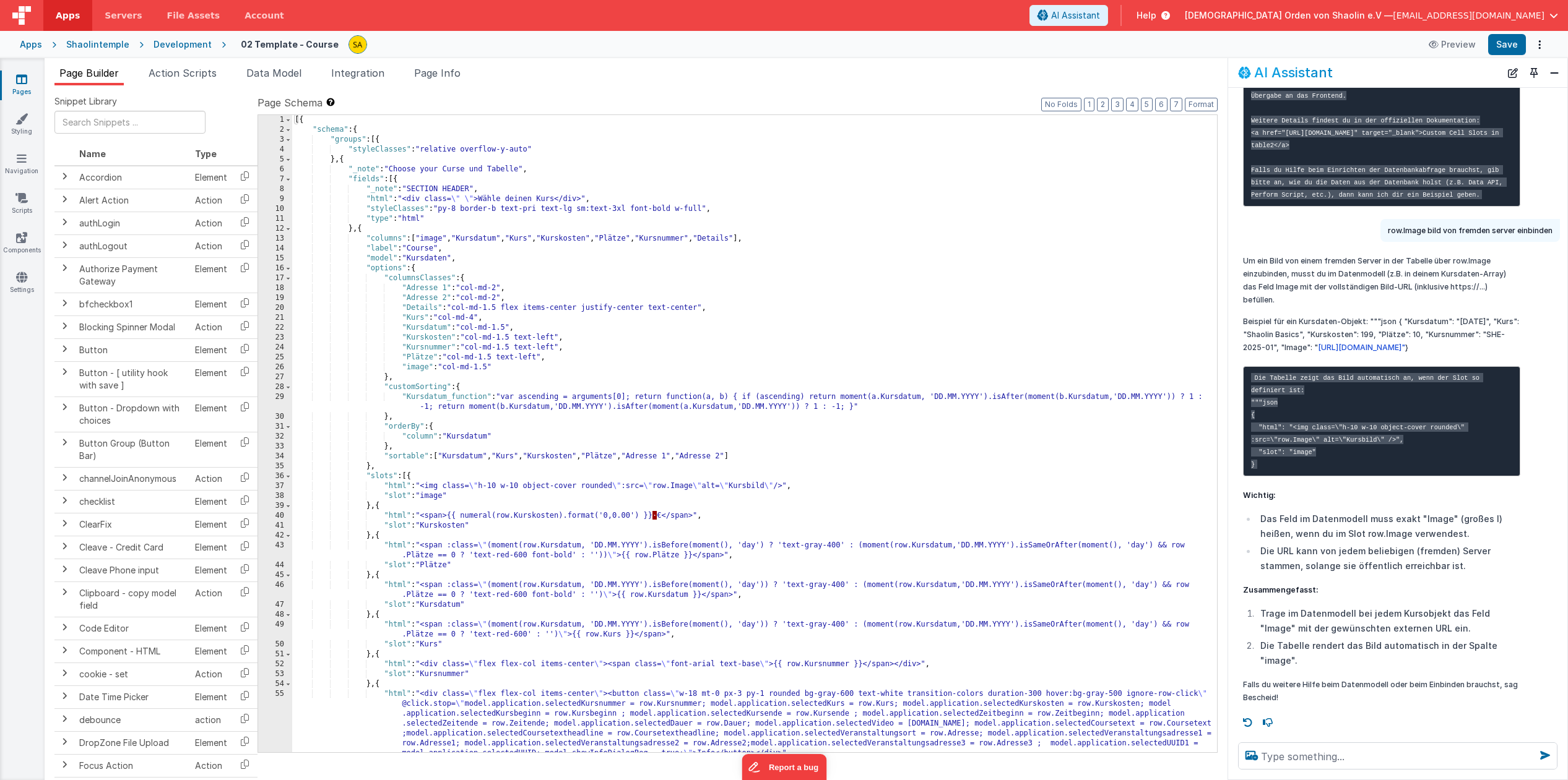
scroll to position [2169, 0]
click at [1380, 754] on textarea at bounding box center [1398, 756] width 320 height 27
paste textarea "[URL][DOMAIN_NAME]"
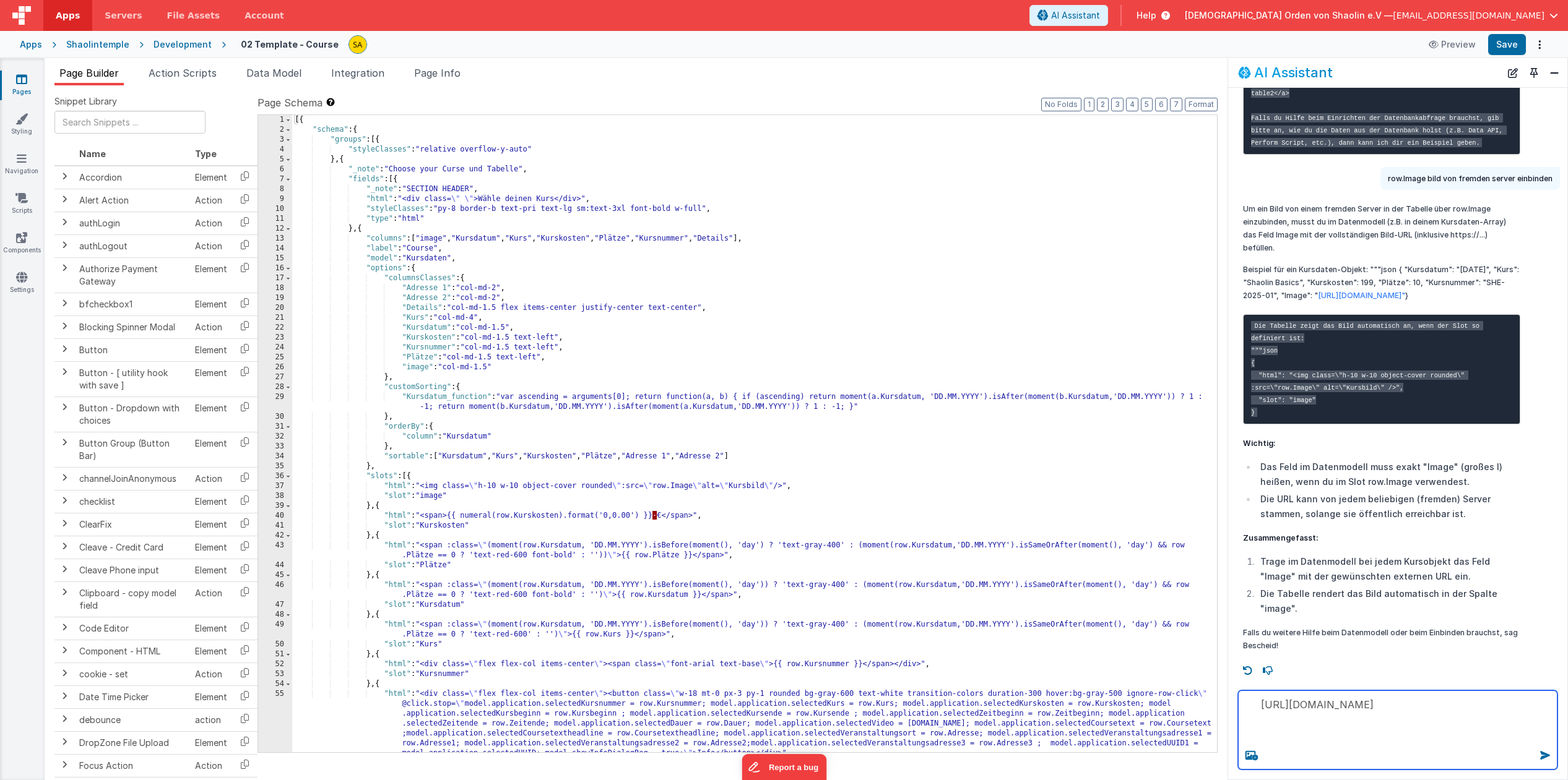
scroll to position [2, 0]
type textarea "[URL][DOMAIN_NAME] wird nicht dargestellt"
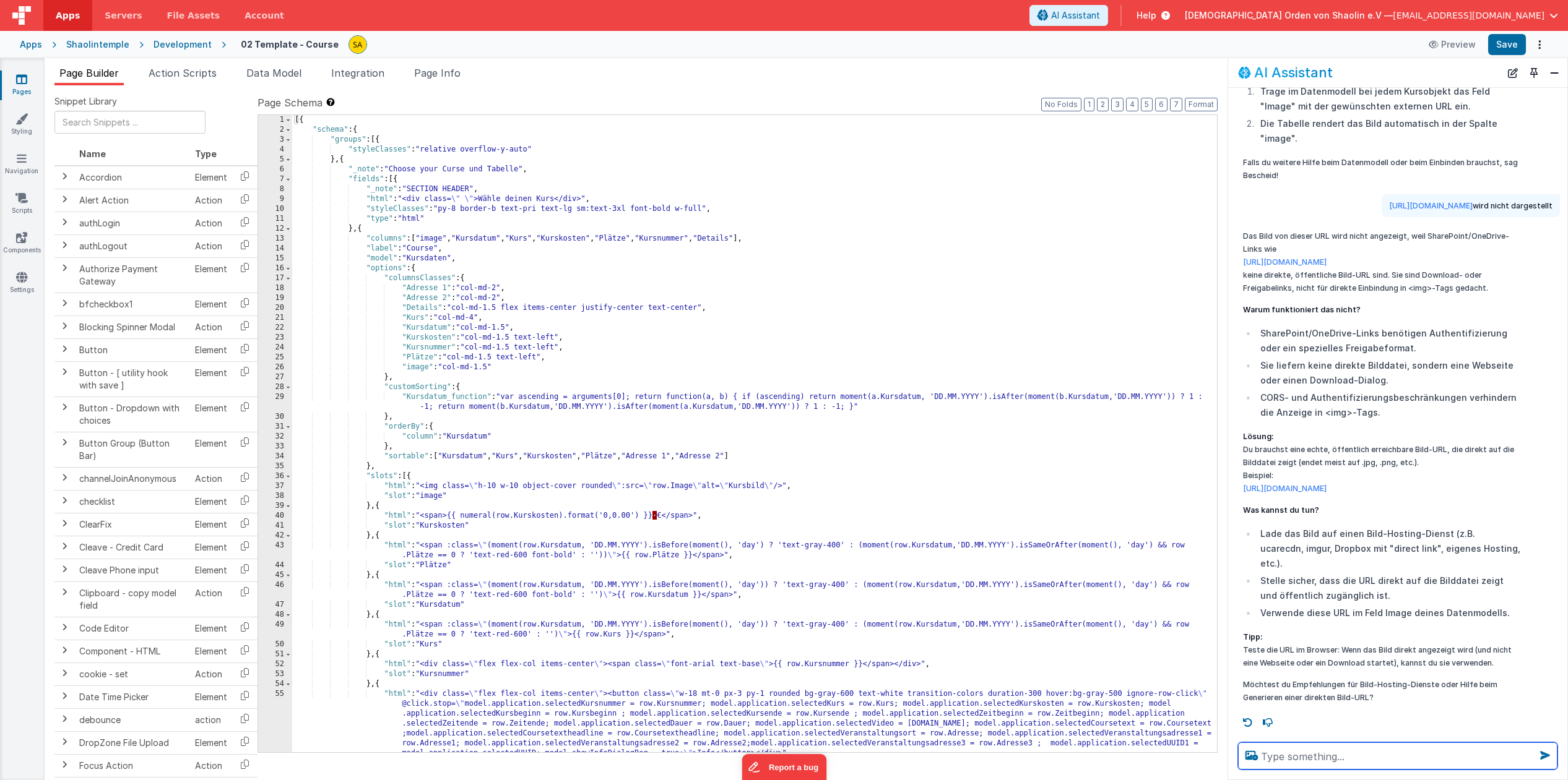
scroll to position [2754, 0]
click at [182, 15] on span "File Assets" at bounding box center [194, 16] width 53 height 13
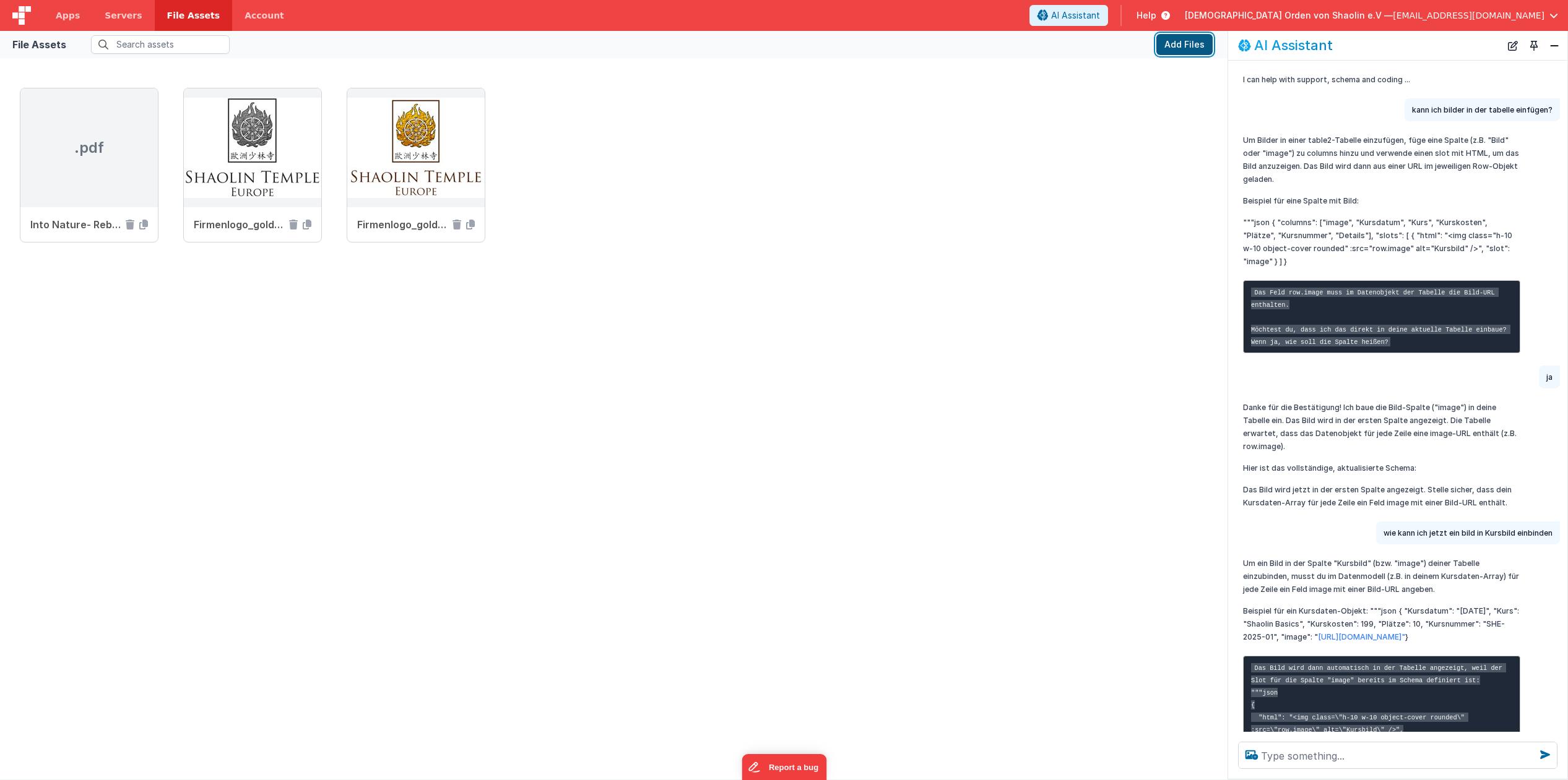
click at [1190, 45] on button "Add Files" at bounding box center [1185, 44] width 57 height 21
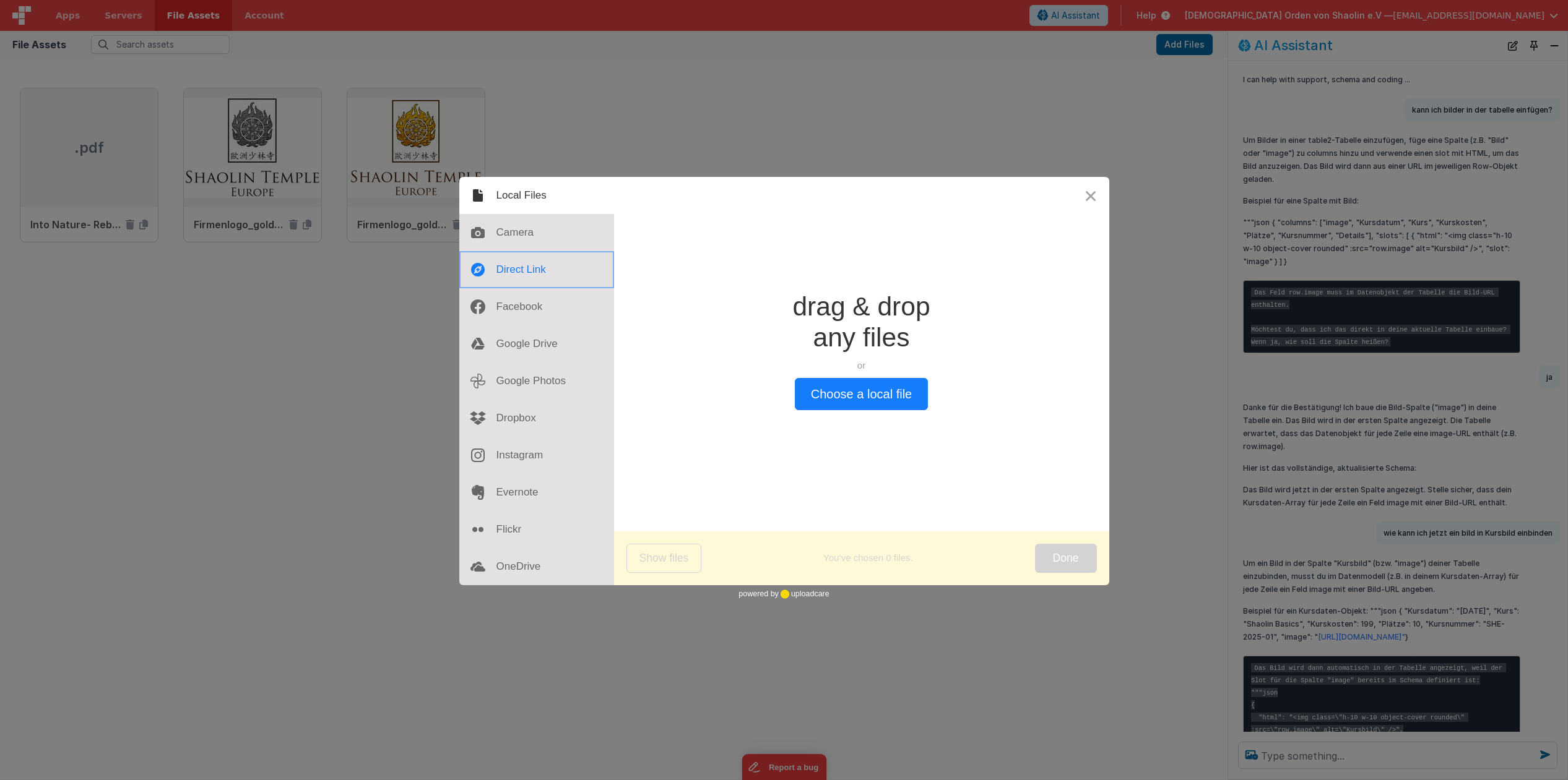
click at [535, 273] on div at bounding box center [536, 269] width 155 height 37
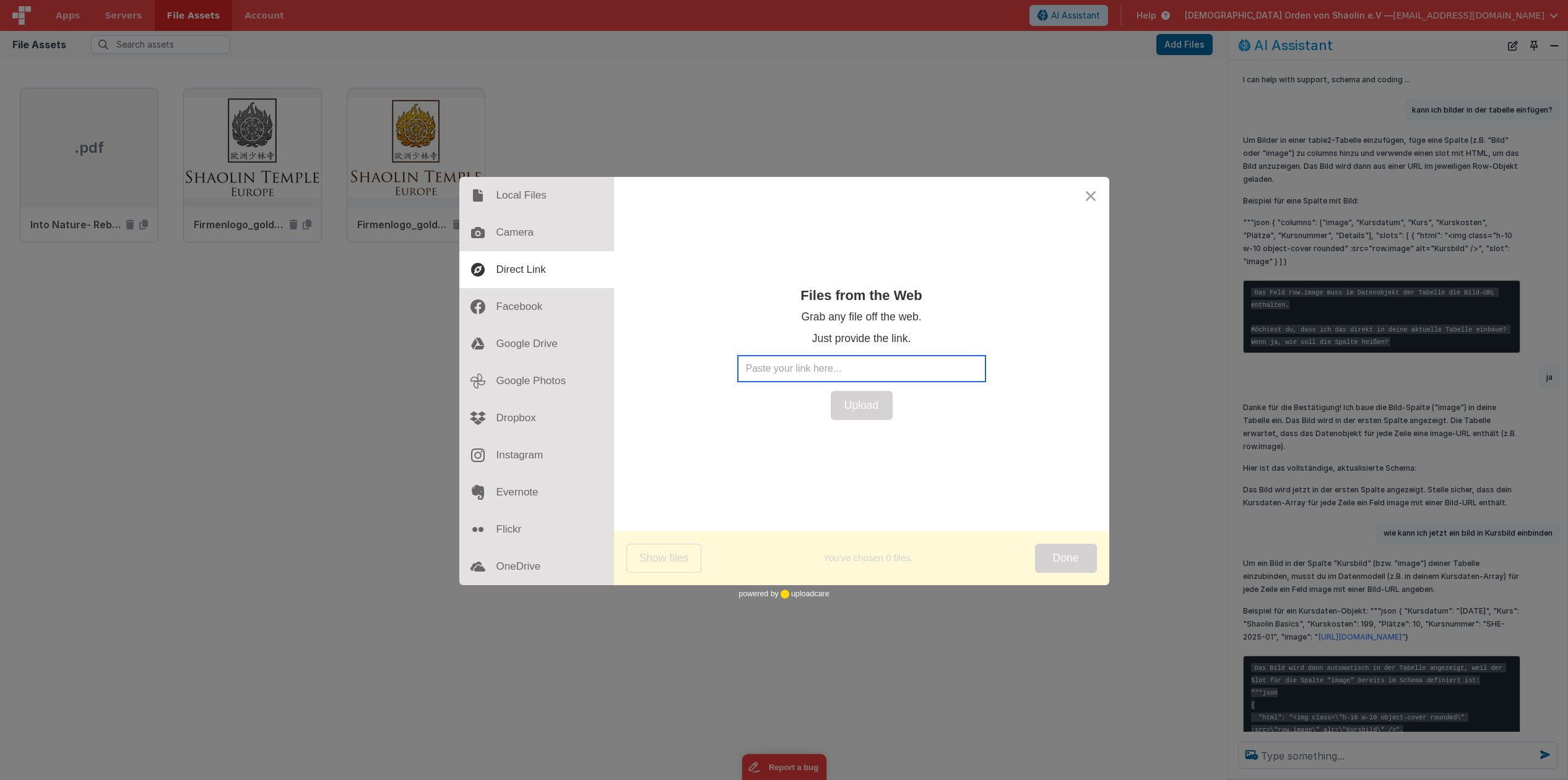
paste input "[URL][DOMAIN_NAME]"
type input "[URL][DOMAIN_NAME]"
click at [870, 410] on button "Upload" at bounding box center [861, 405] width 62 height 29
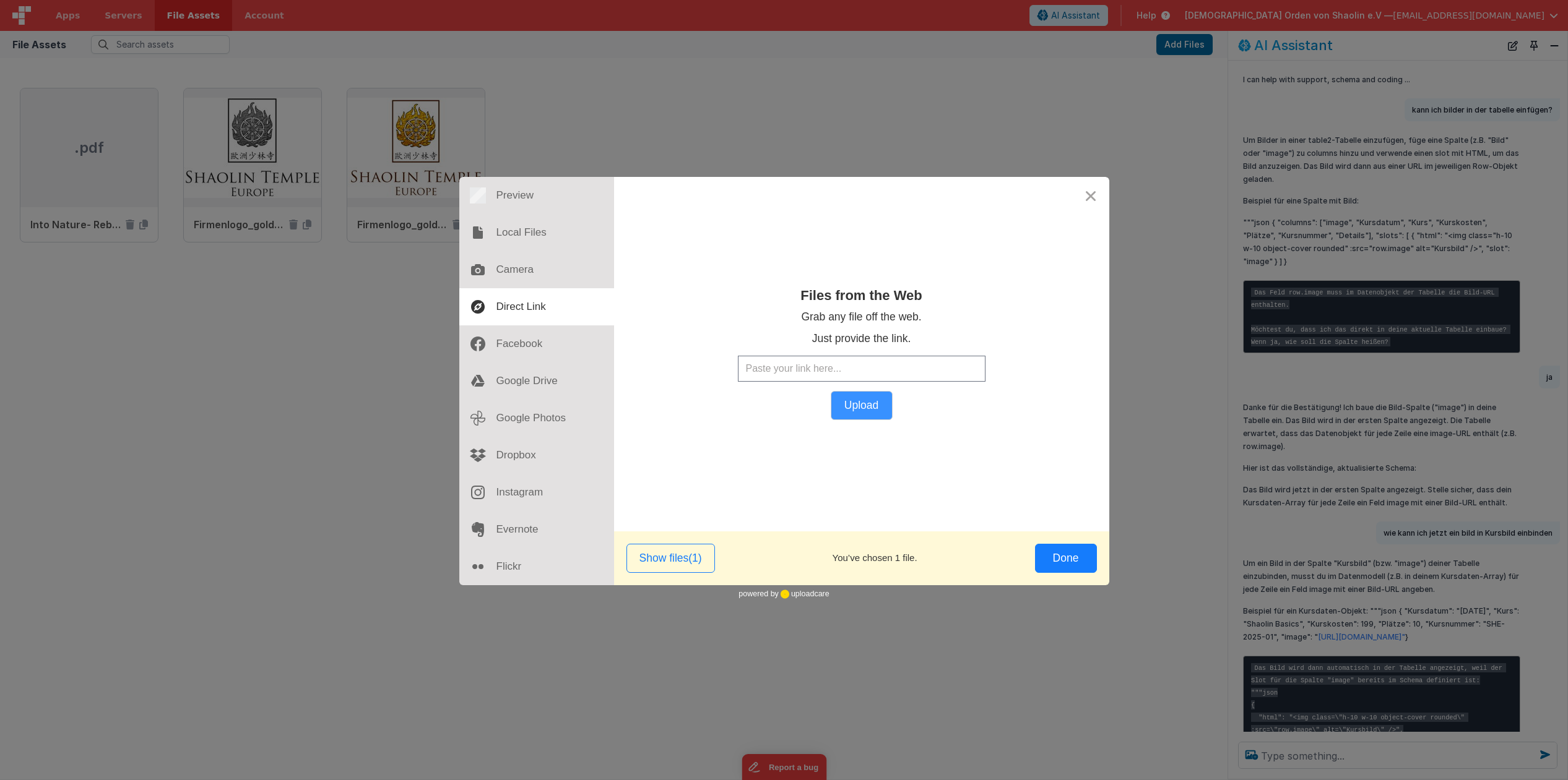
scroll to position [0, 0]
click at [1065, 557] on button "Done" at bounding box center [1065, 558] width 62 height 29
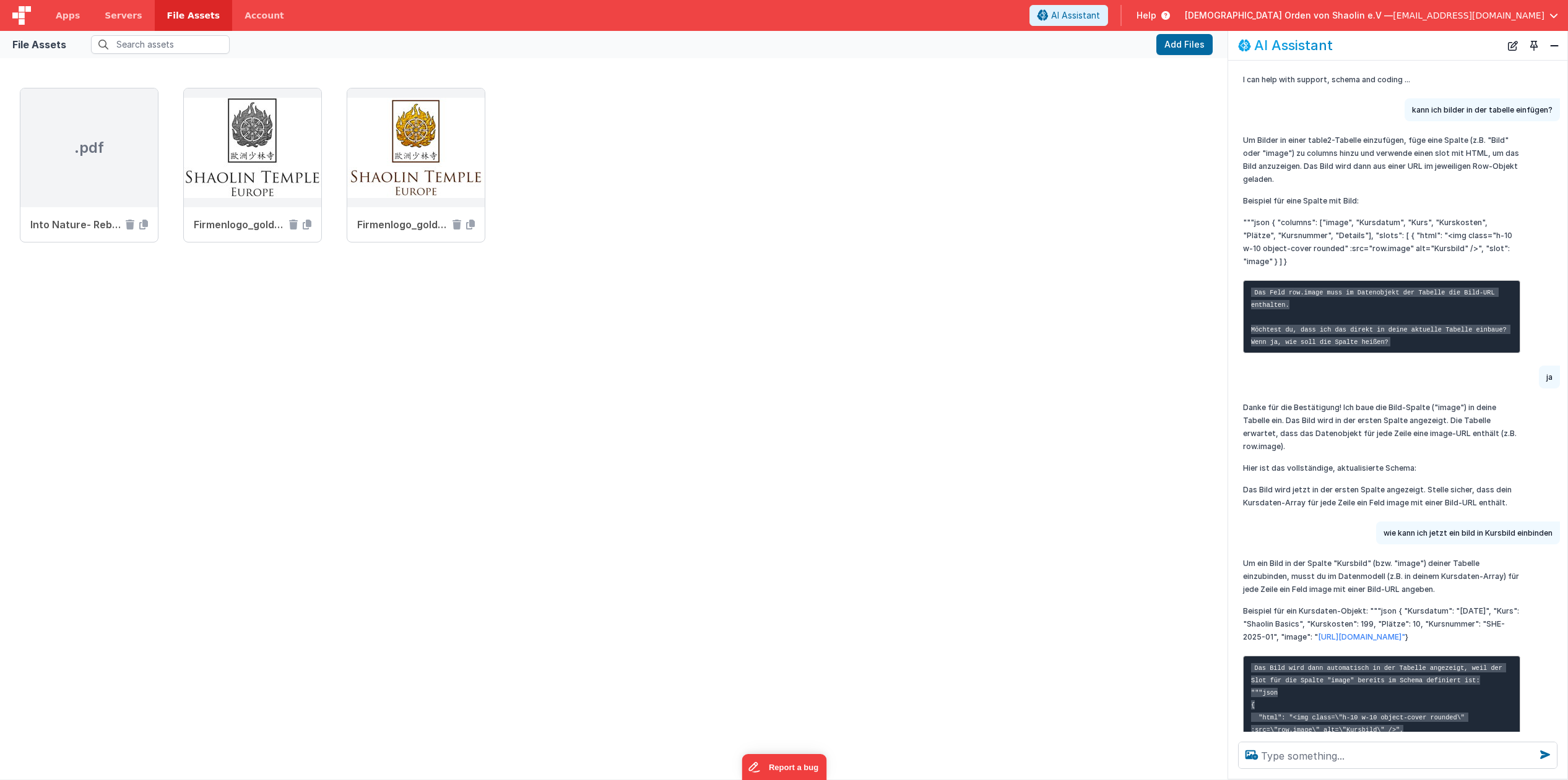
click at [529, 205] on div ".pdf Into Nature- Rebalanced - deutsch.pdf Firmenlogo_gold_SW.png Firmenlogo_go…" at bounding box center [613, 179] width 1188 height 182
click at [236, 171] on img at bounding box center [252, 148] width 137 height 118
click at [446, 154] on img at bounding box center [415, 148] width 137 height 118
click at [1187, 45] on button "Add Files" at bounding box center [1185, 44] width 57 height 21
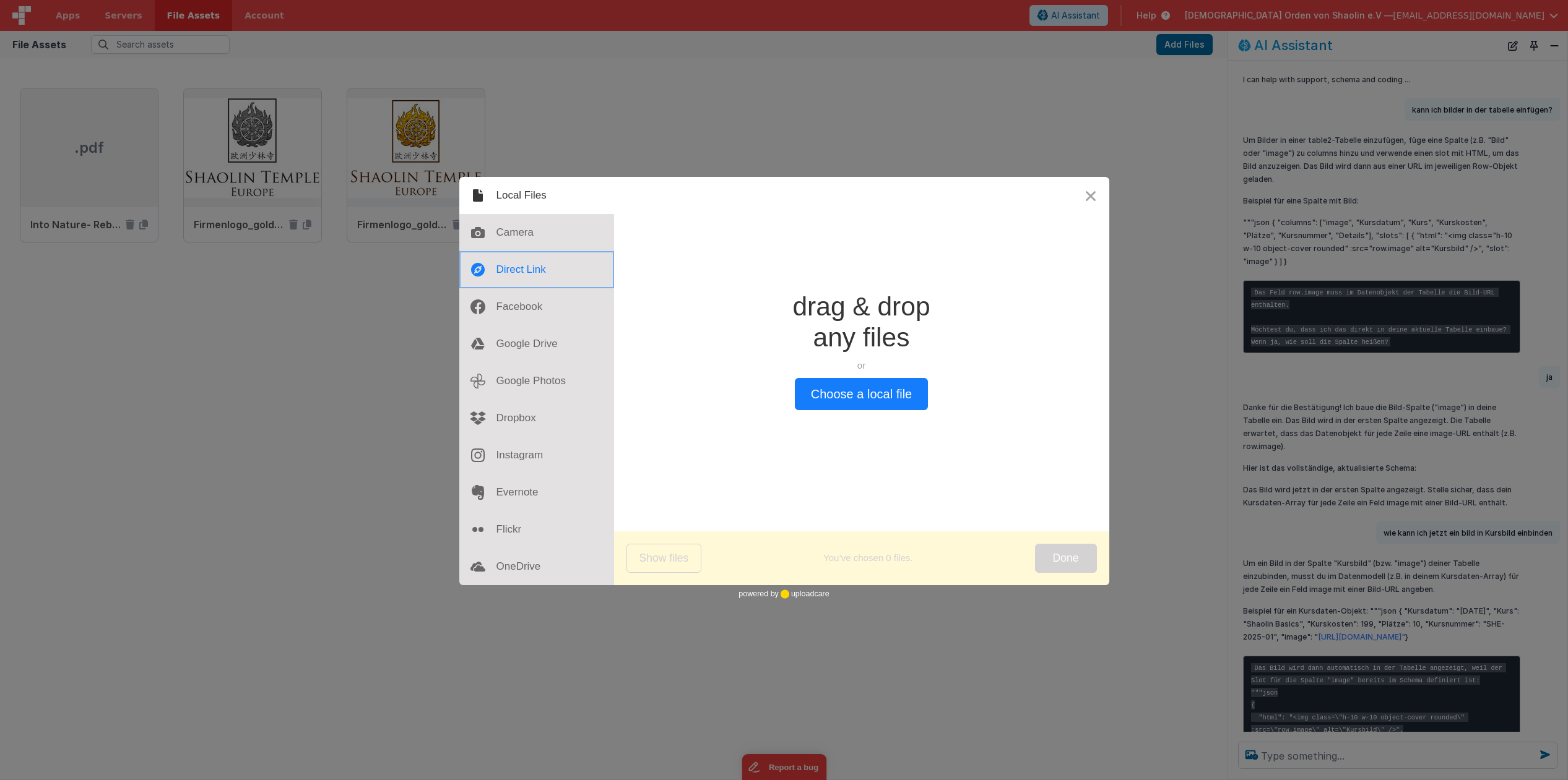
click at [522, 268] on div at bounding box center [536, 269] width 155 height 37
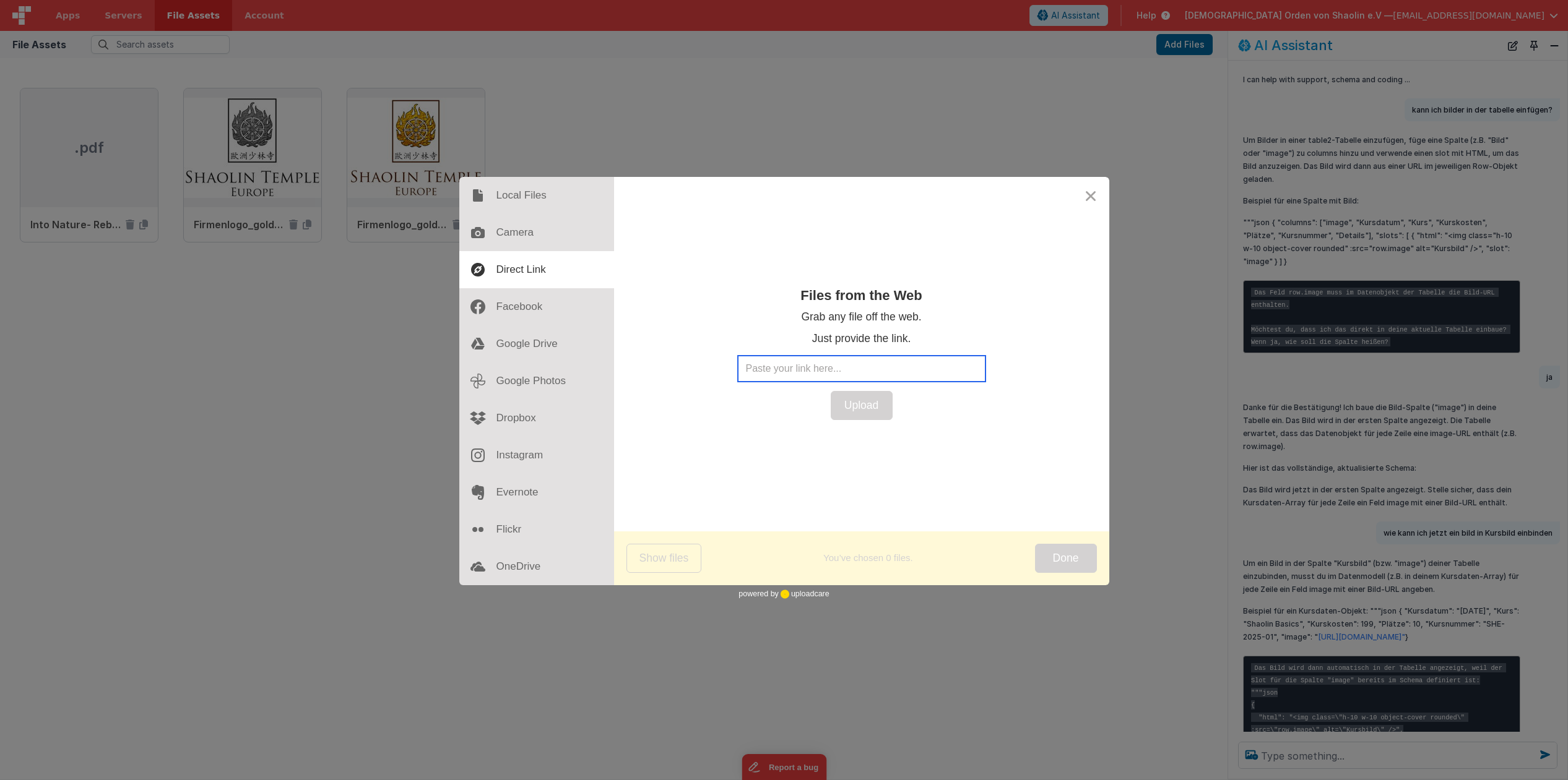
paste input "[URL][DOMAIN_NAME]"
type input "[URL][DOMAIN_NAME]"
click at [867, 408] on button "Upload" at bounding box center [861, 405] width 62 height 29
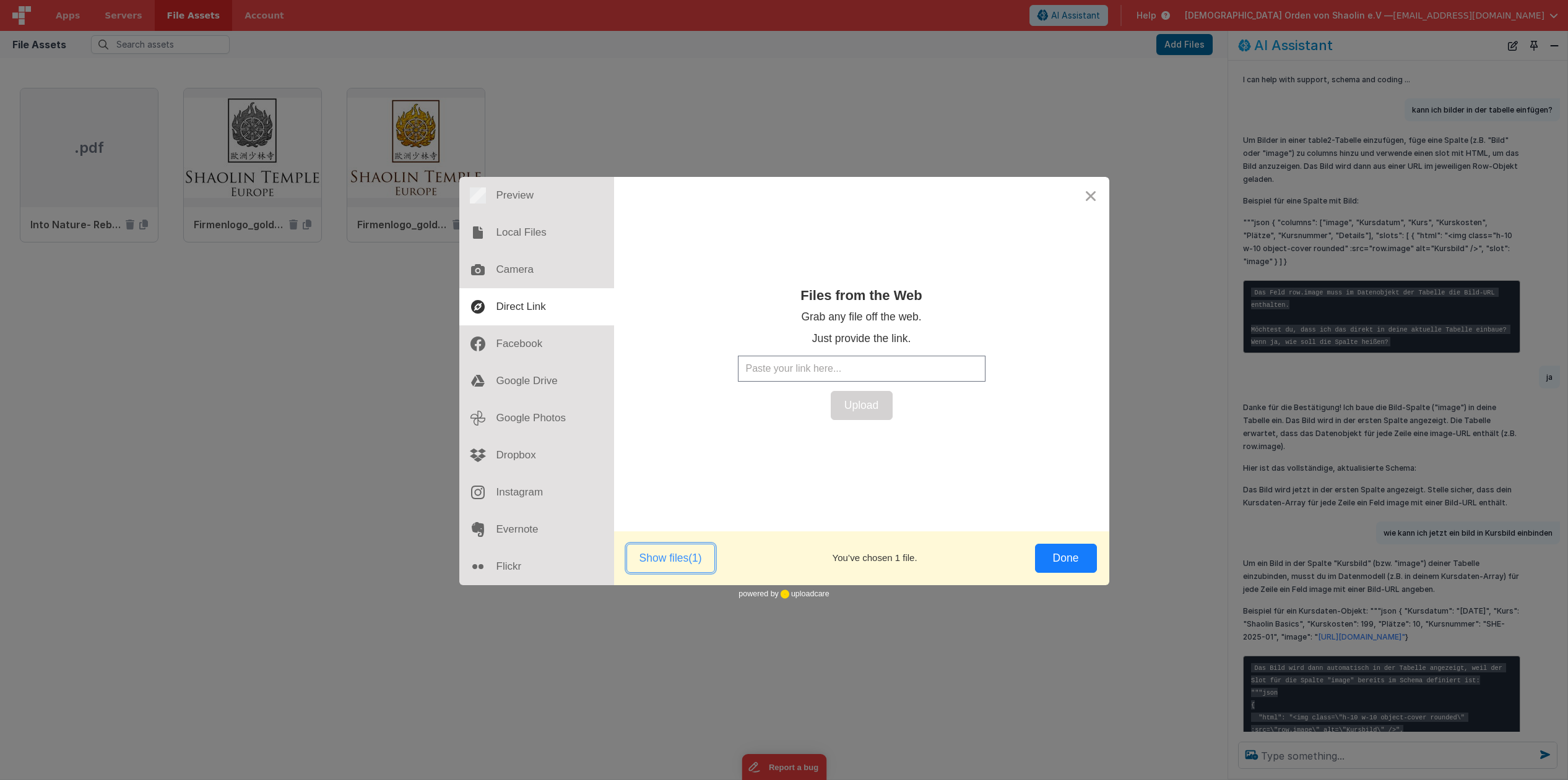
click at [671, 558] on button "Show files (1)" at bounding box center [671, 558] width 89 height 29
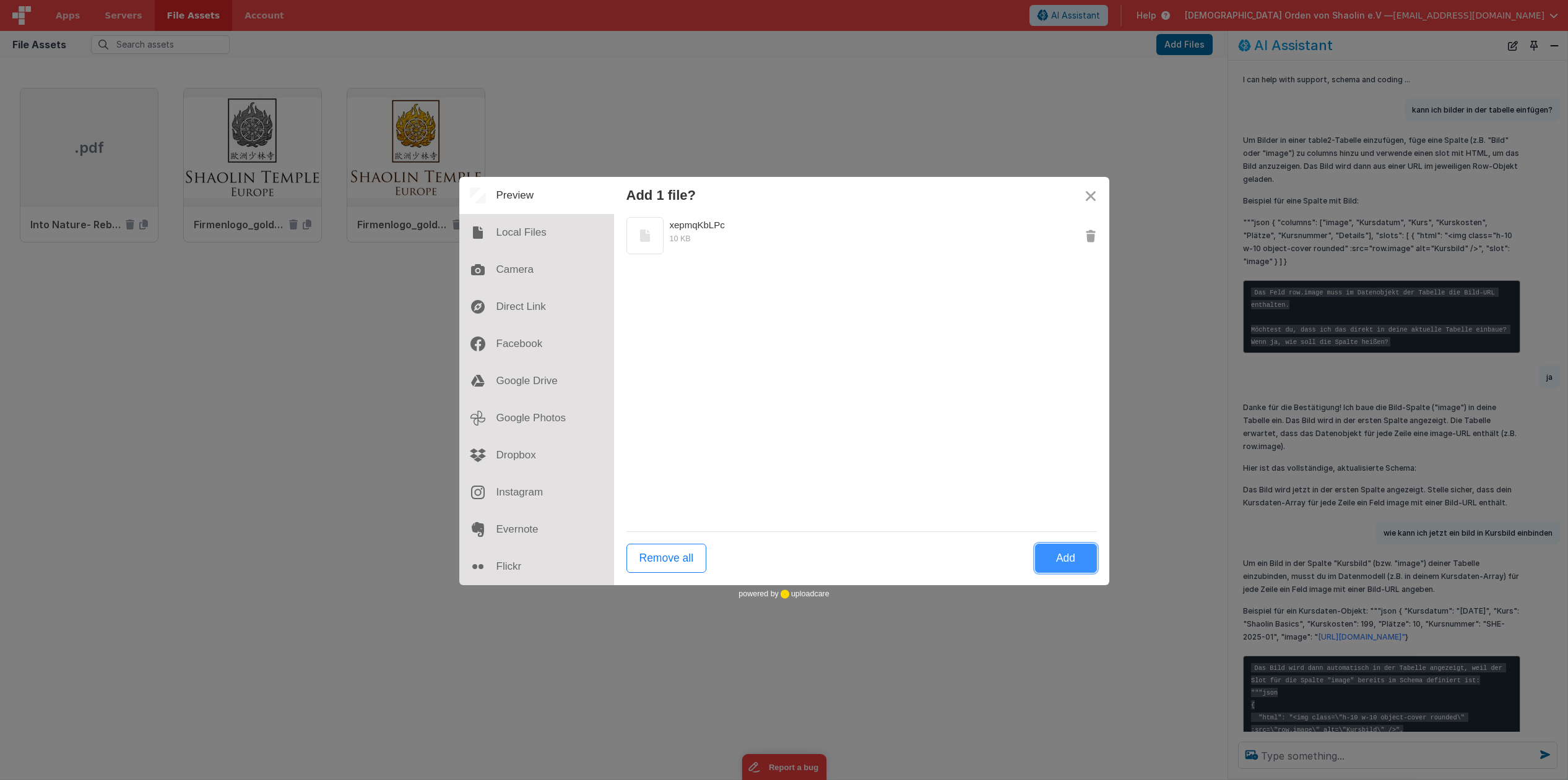
click at [1054, 559] on button "Add" at bounding box center [1065, 558] width 62 height 29
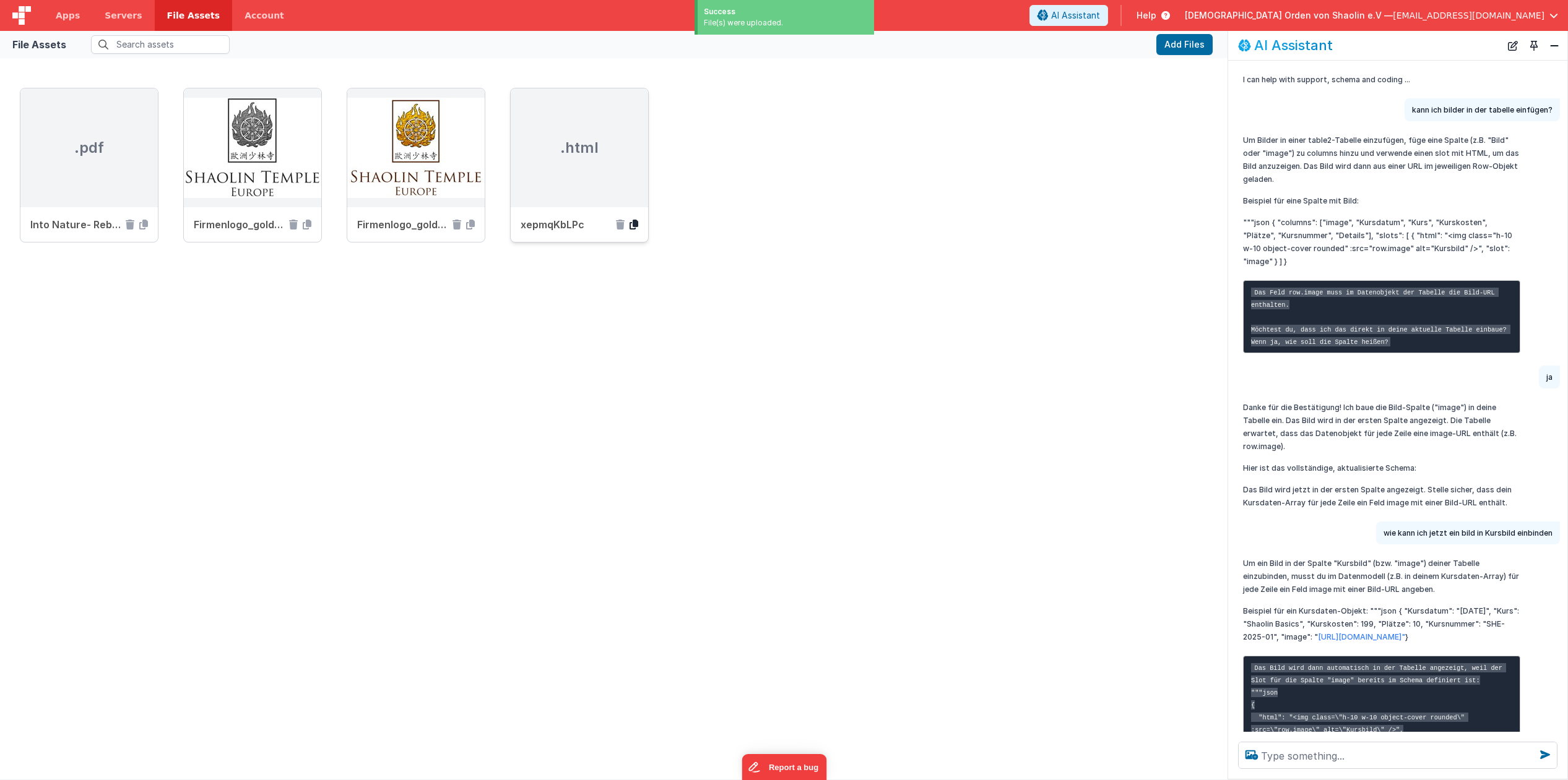
click at [634, 223] on icon at bounding box center [634, 224] width 9 height 10
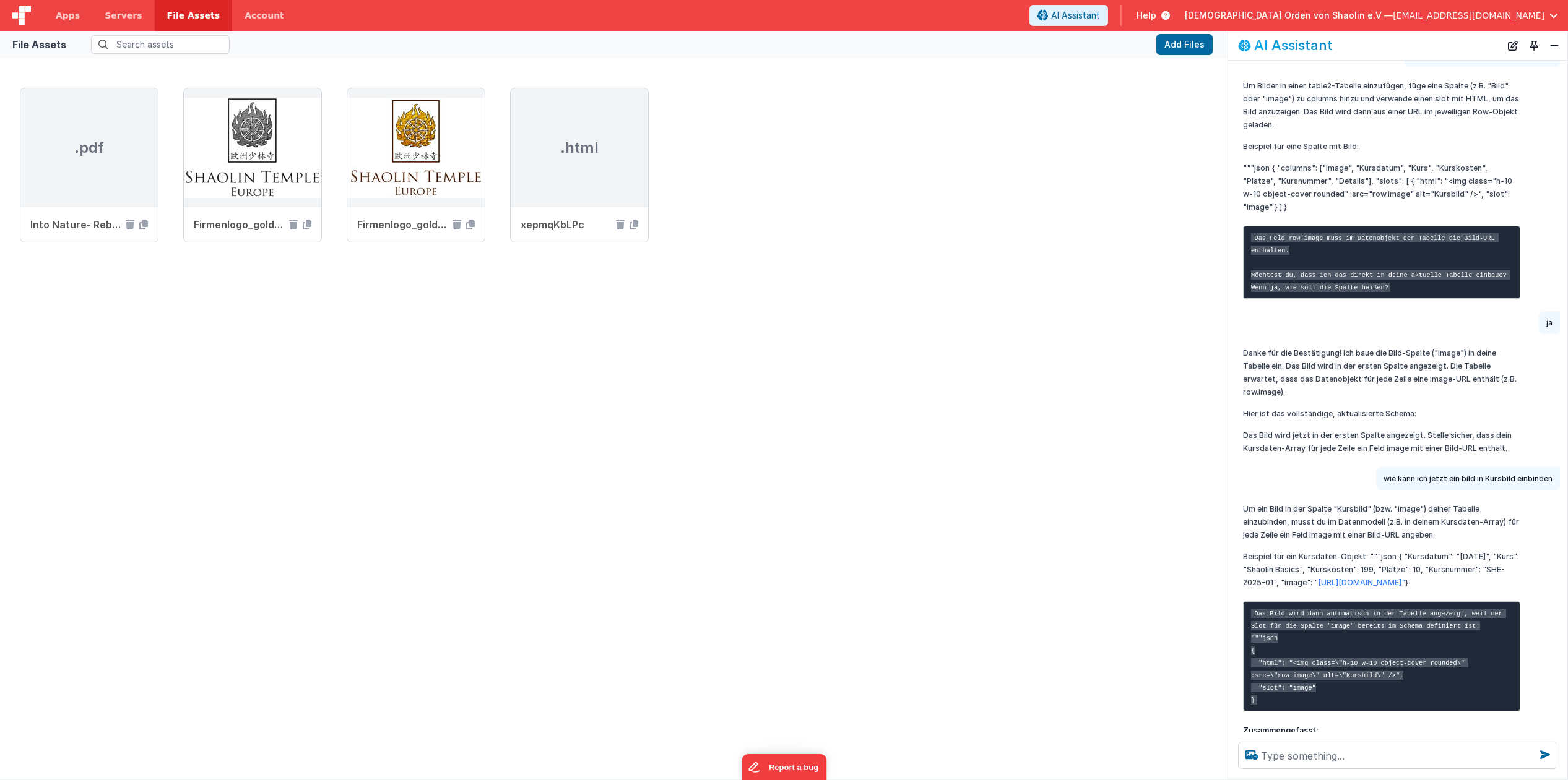
scroll to position [54, 0]
click at [621, 224] on icon at bounding box center [620, 224] width 9 height 10
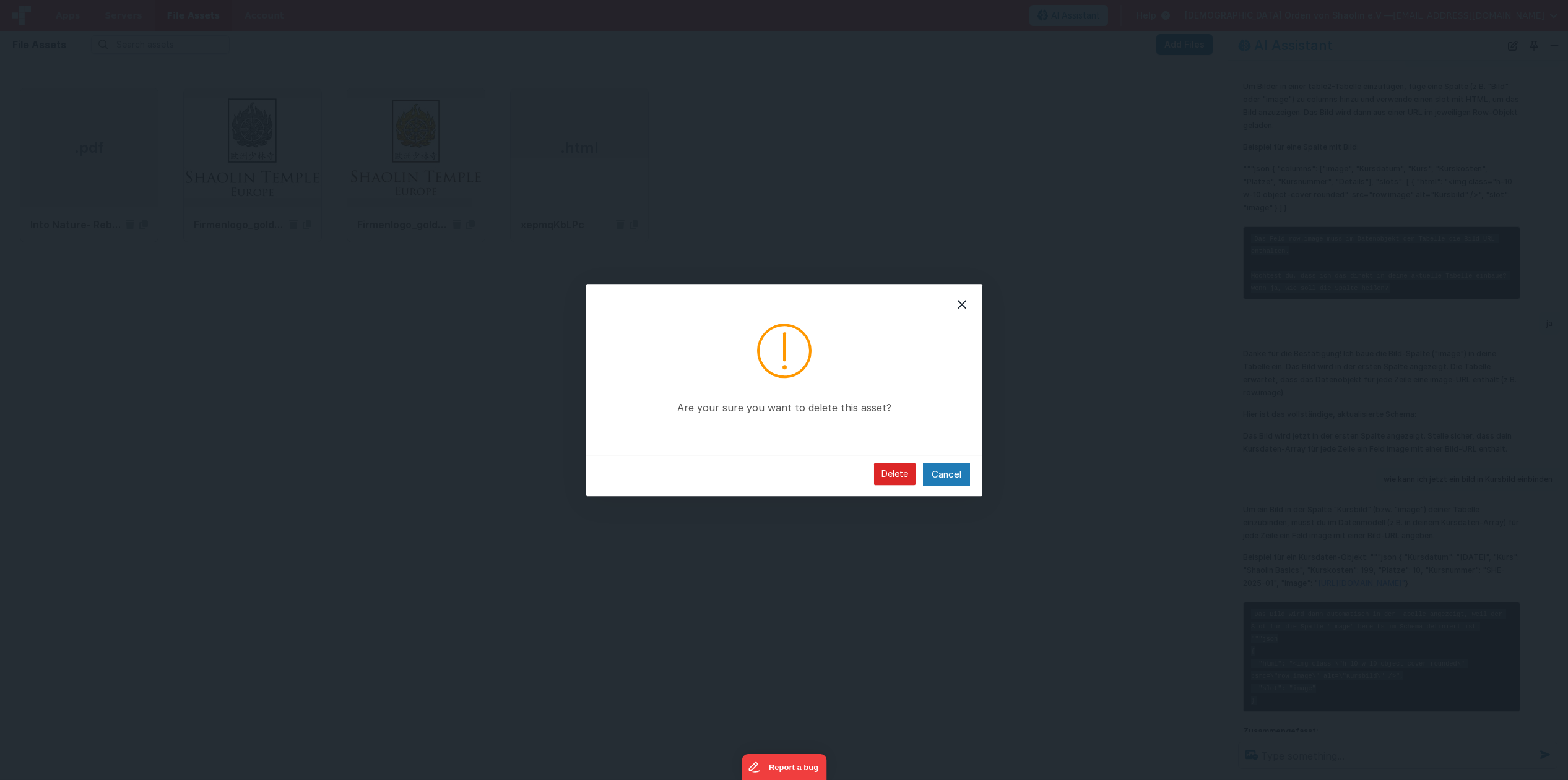
click at [895, 474] on button "Delete" at bounding box center [894, 474] width 42 height 22
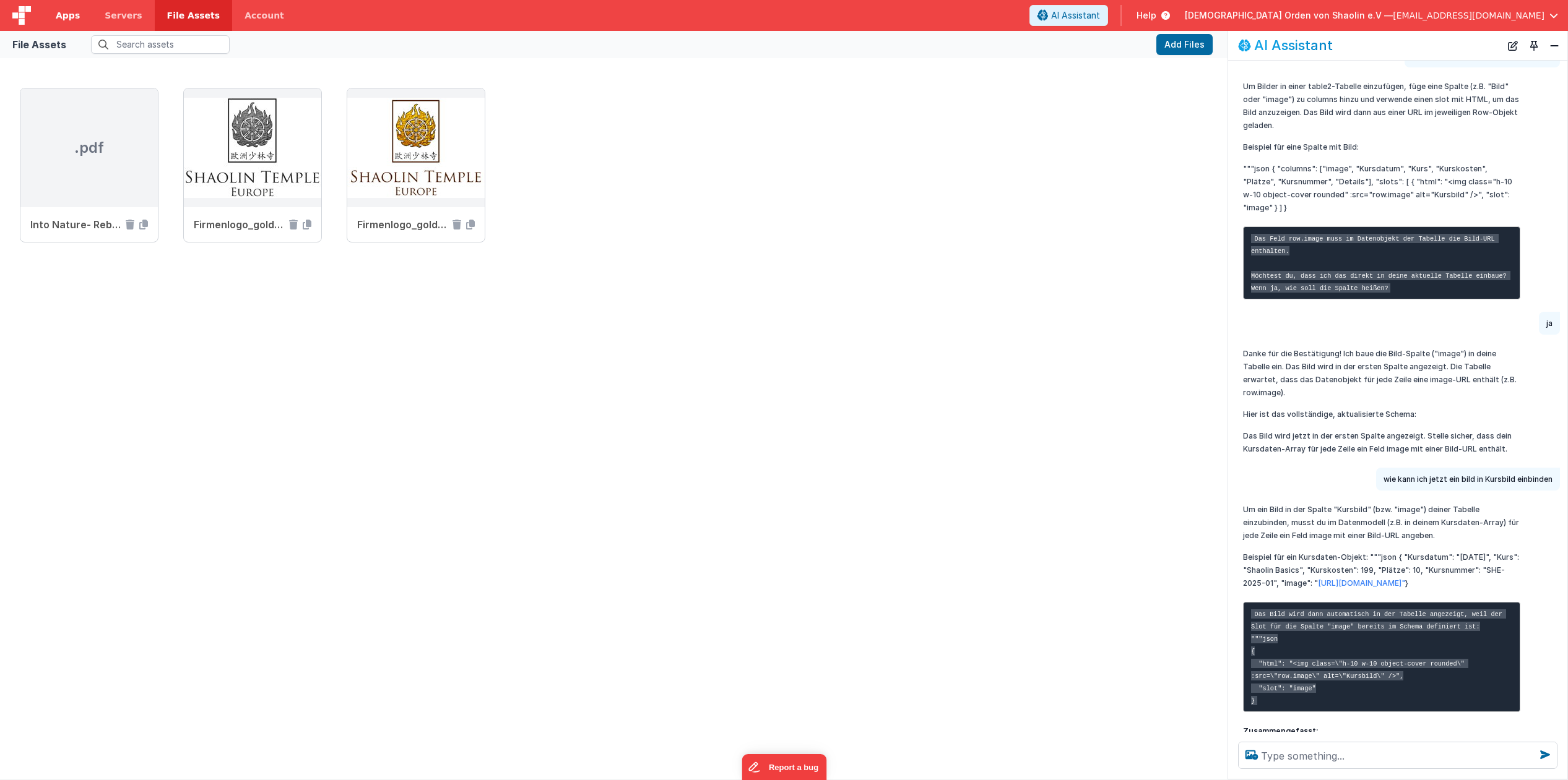
click at [68, 20] on span "Apps" at bounding box center [68, 16] width 24 height 13
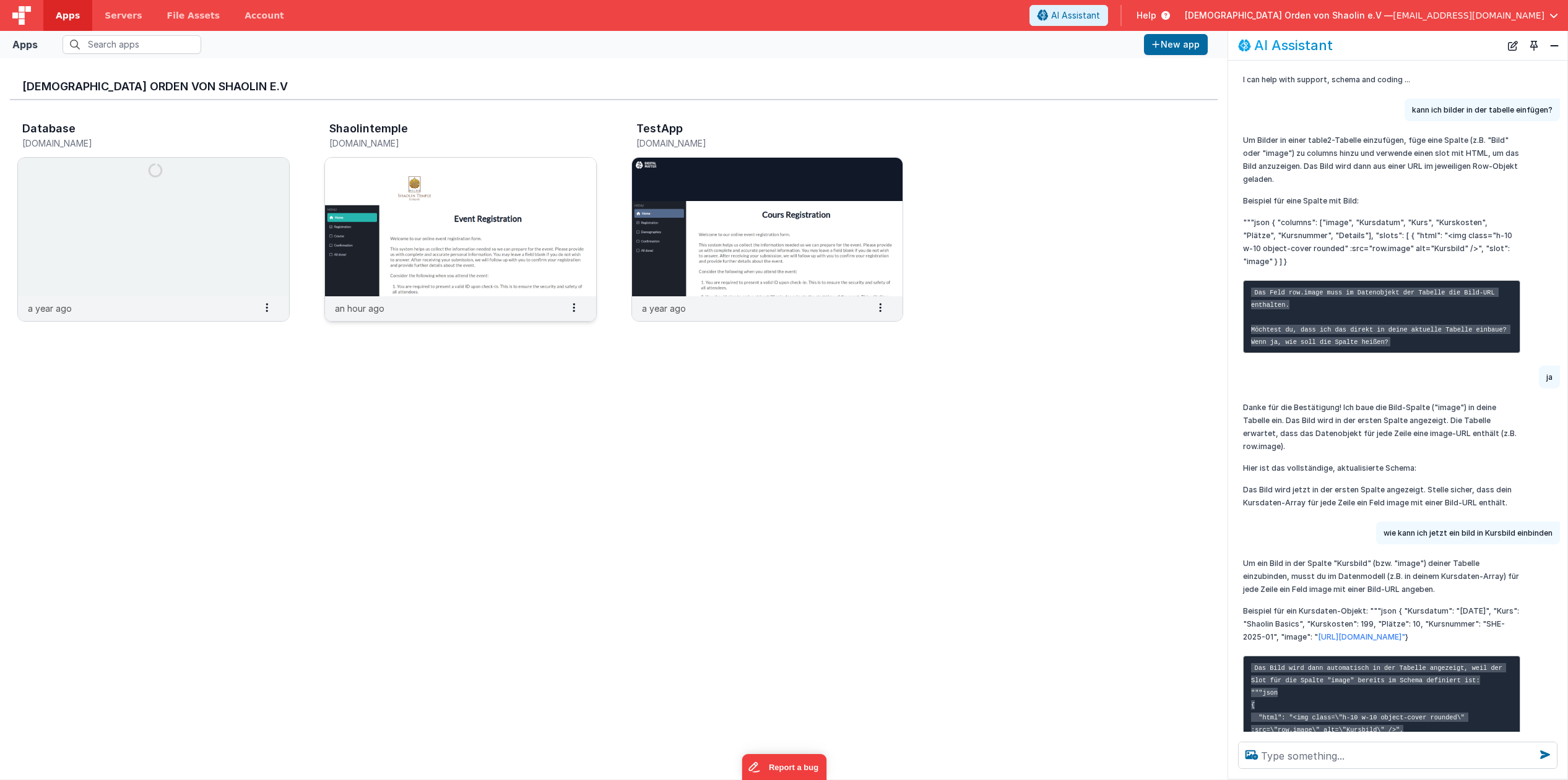
click at [404, 223] on img at bounding box center [460, 227] width 271 height 139
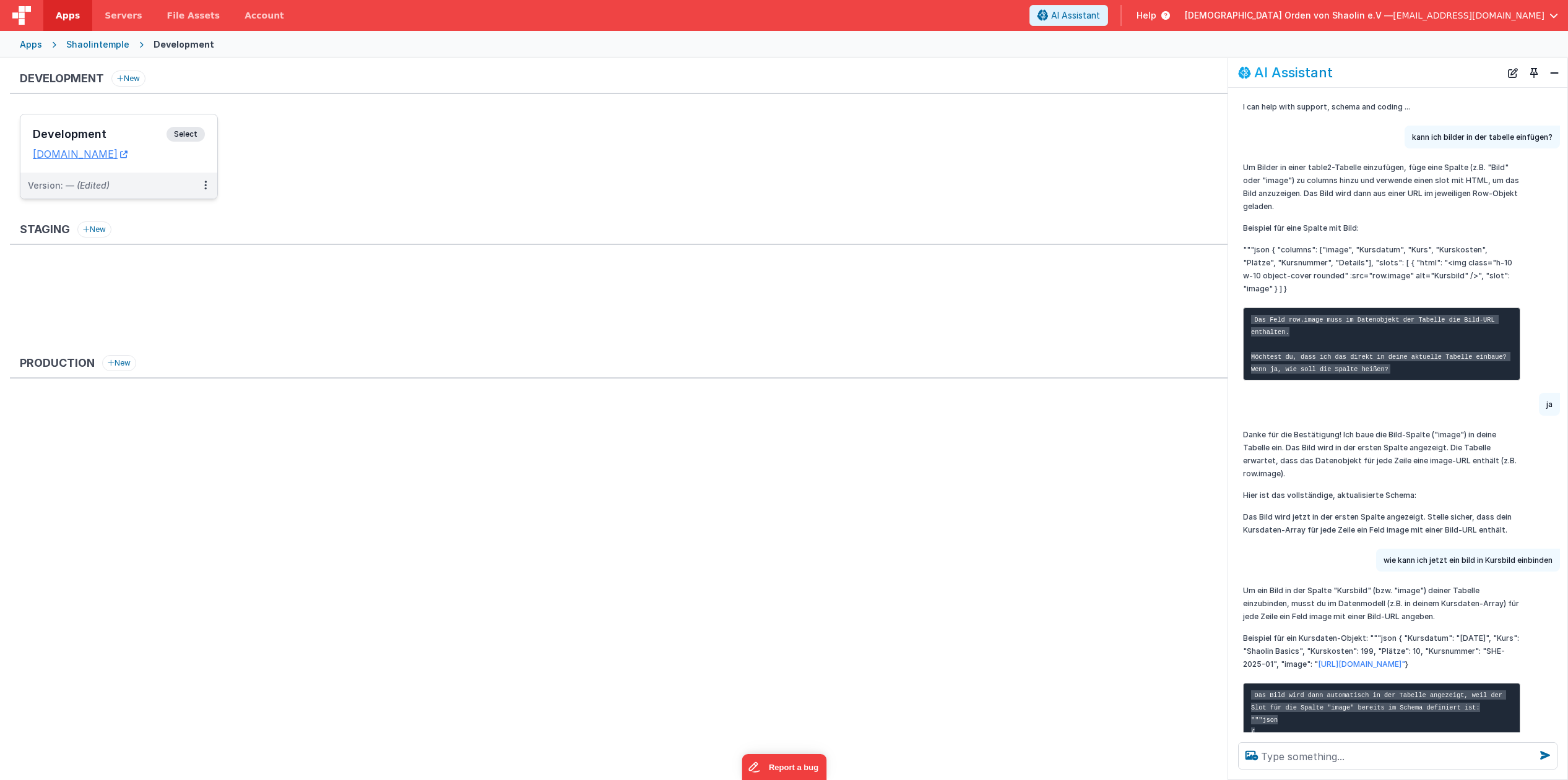
click at [209, 135] on div "Development Select URLs [DOMAIN_NAME]" at bounding box center [119, 144] width 197 height 58
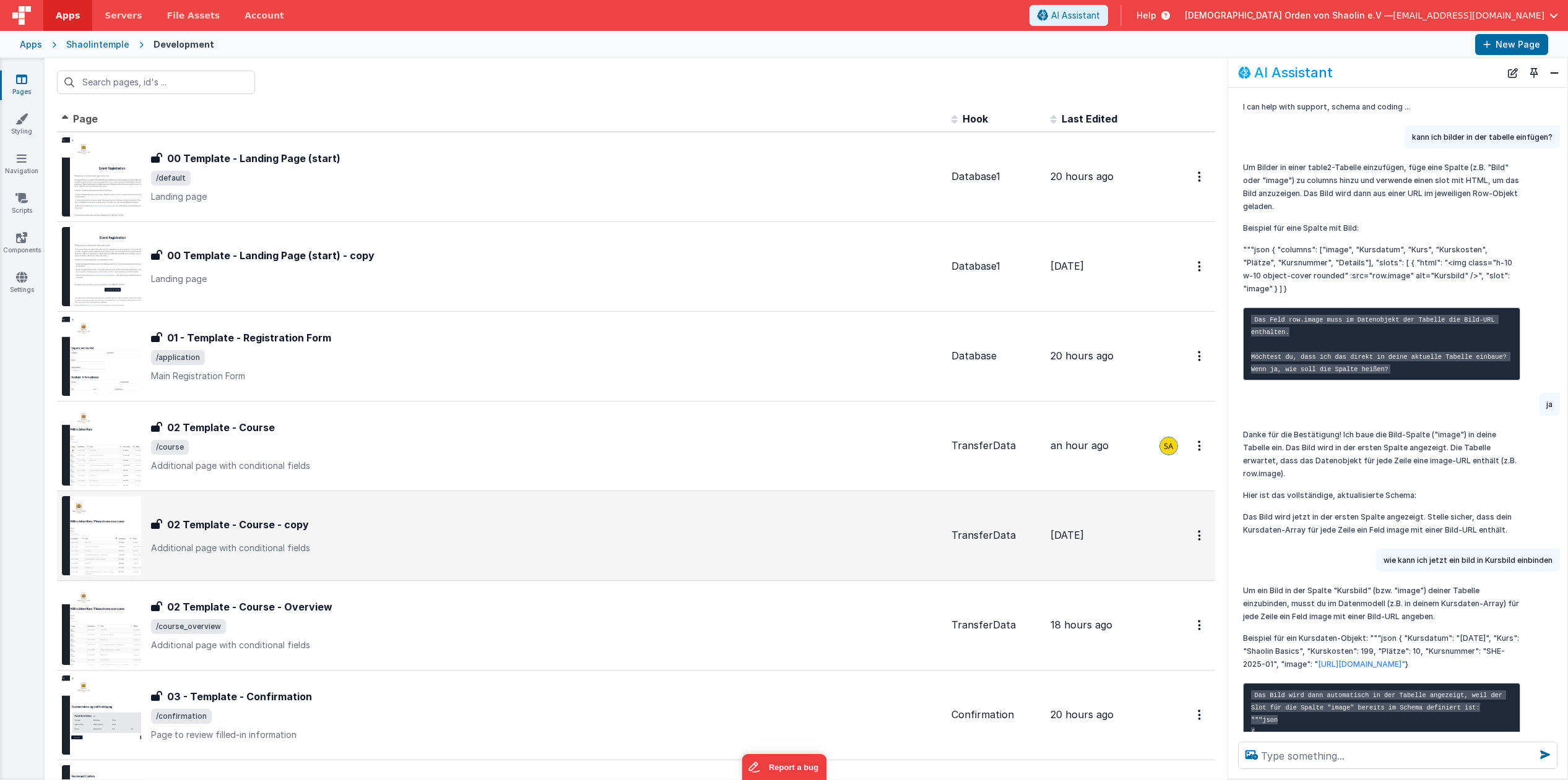
click at [679, 563] on div "02 Template - Course - copy 02 Template - Course - copy Additional page with co…" at bounding box center [502, 535] width 879 height 79
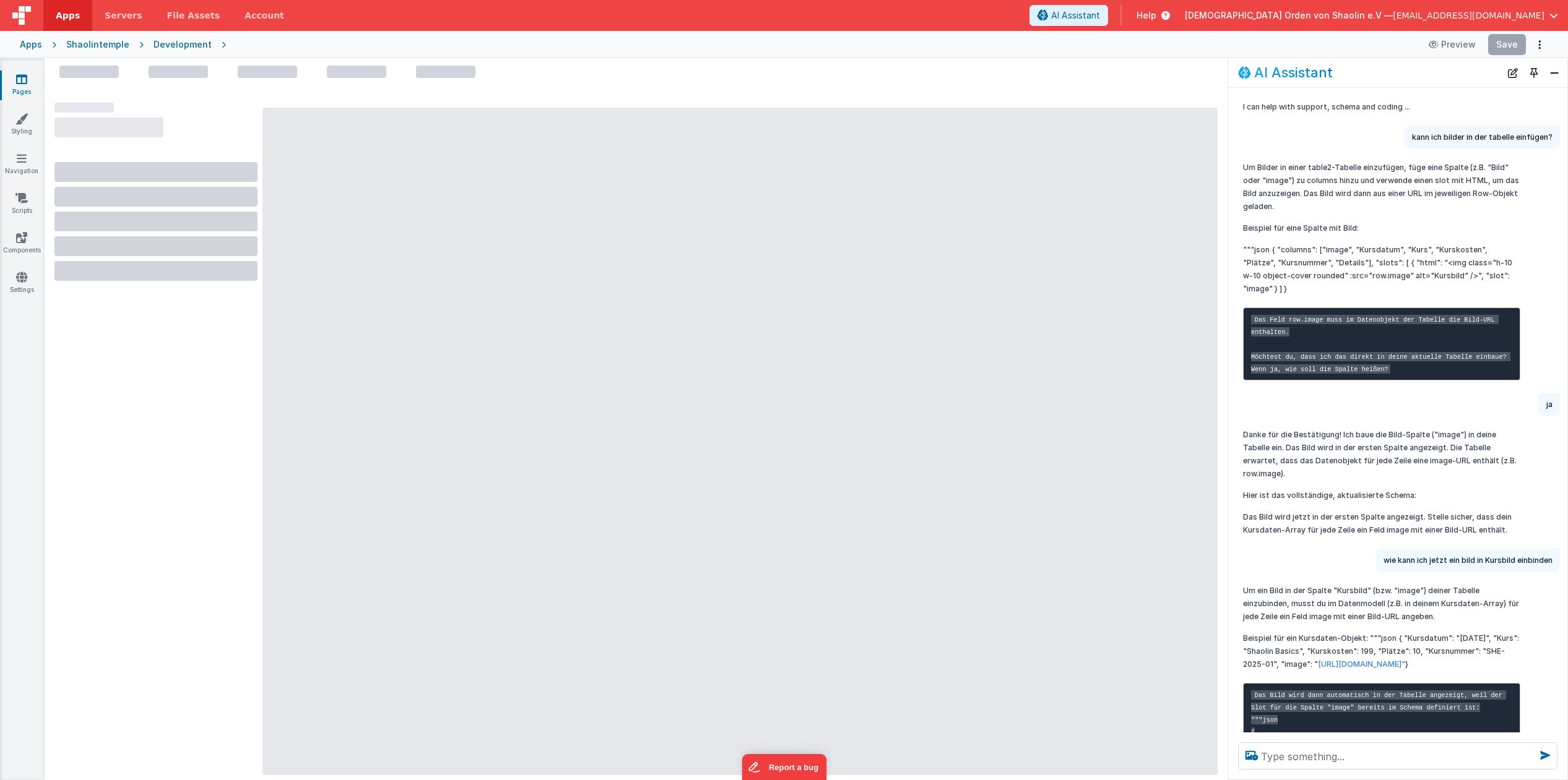
click at [24, 94] on link "Pages" at bounding box center [21, 86] width 45 height 25
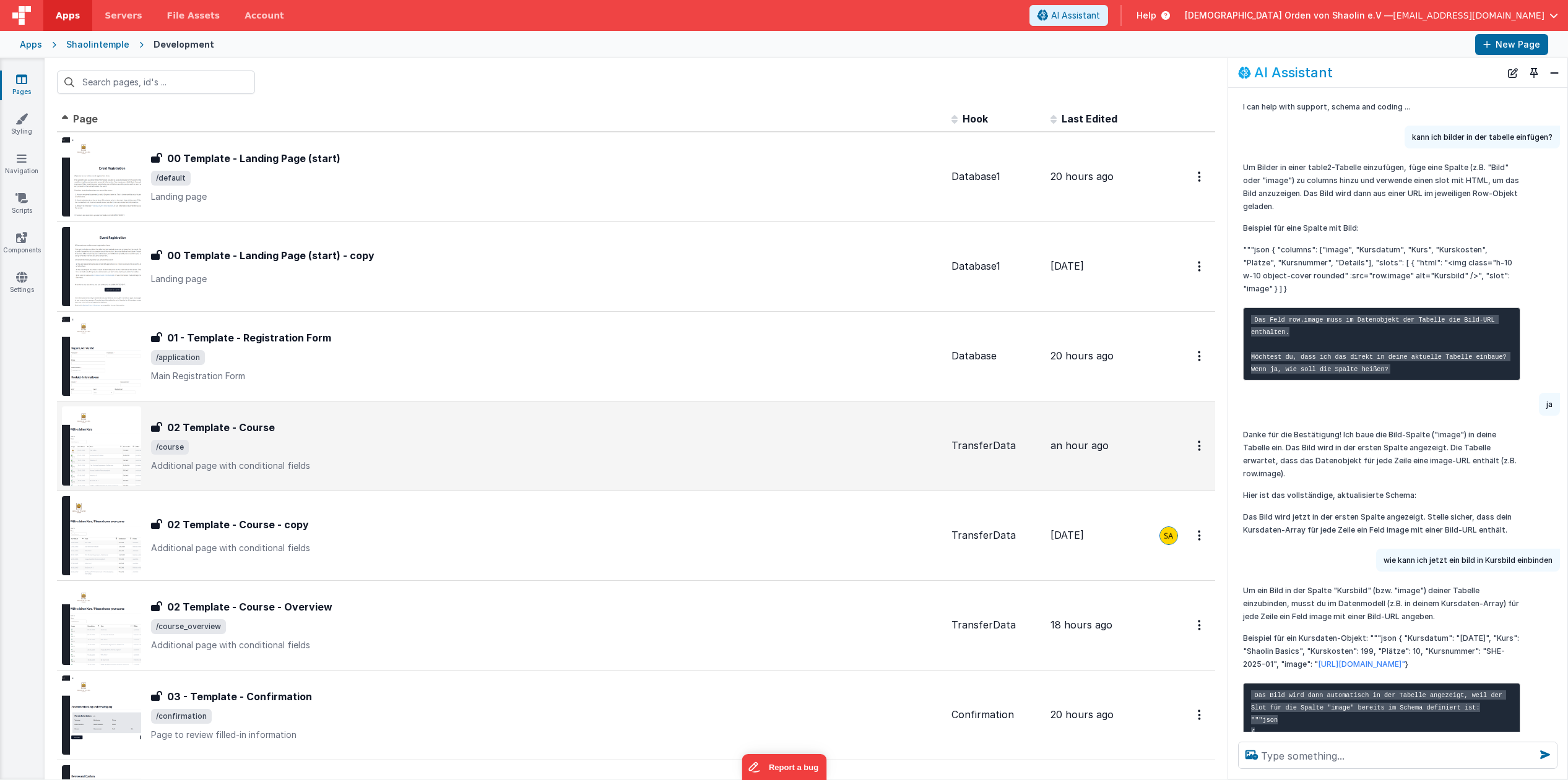
click at [528, 434] on div "02 Template - Course" at bounding box center [546, 427] width 791 height 15
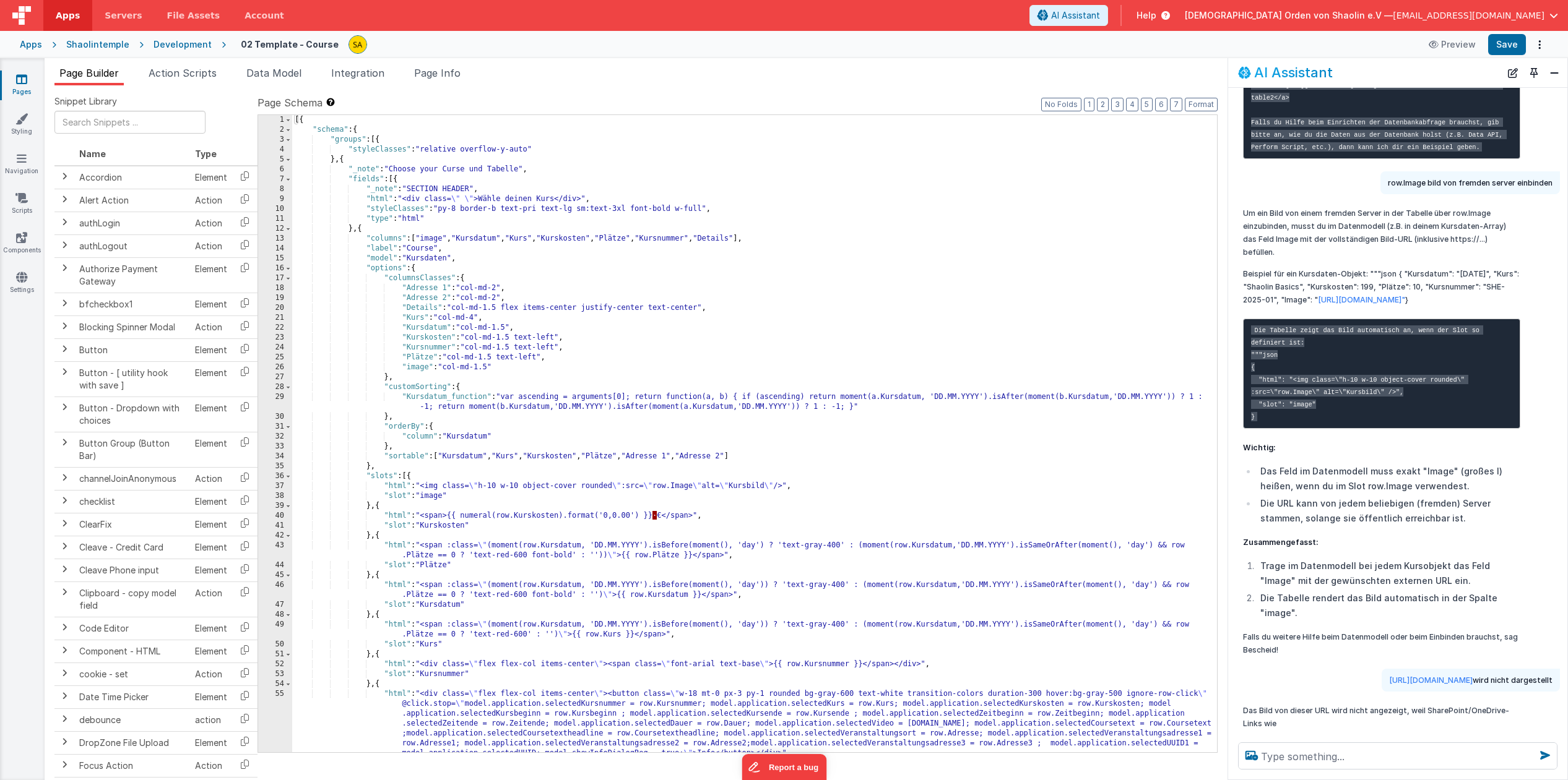
scroll to position [2754, 0]
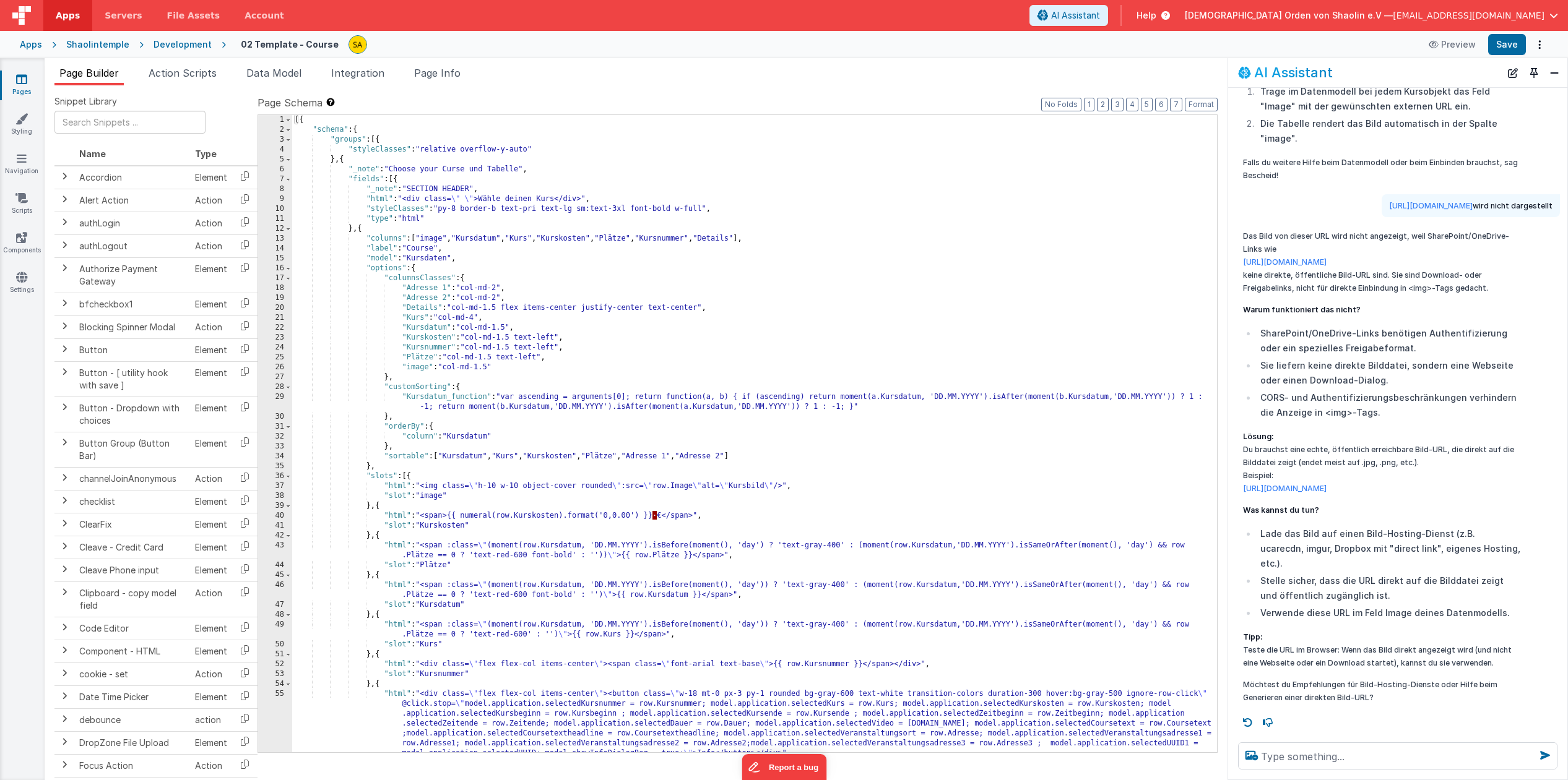
drag, startPoint x: 1230, startPoint y: 489, endPoint x: 1314, endPoint y: 499, distance: 84.6
click at [1314, 499] on div "Das Bild von dieser URL wird nicht angezeigt, weil SharePoint/OneDrive-Links wi…" at bounding box center [1398, 466] width 339 height 484
copy link "[URL][DOMAIN_NAME]"
click at [521, 486] on div "[{ "schema" : { "groups" : [{ "styleClasses" : "relative overflow-y-auto" } , {…" at bounding box center [755, 443] width 925 height 657
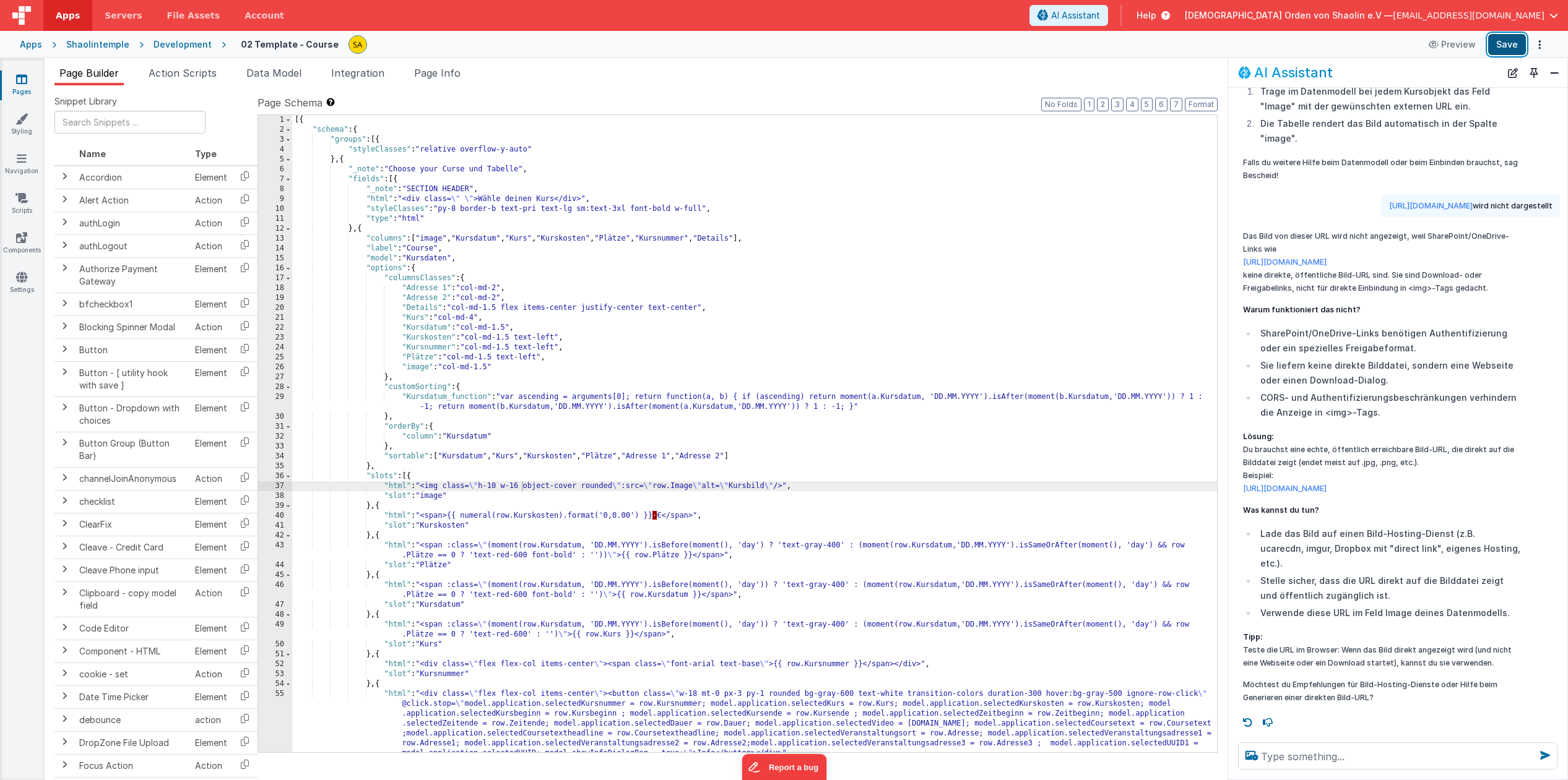
click at [1499, 48] on button "Save" at bounding box center [1507, 44] width 38 height 21
drag, startPoint x: 504, startPoint y: 306, endPoint x: 699, endPoint y: 308, distance: 195.0
click at [699, 308] on div "[{ "schema" : { "groups" : [{ "styleClasses" : "relative overflow-y-auto" } , {…" at bounding box center [755, 443] width 925 height 657
drag, startPoint x: 492, startPoint y: 367, endPoint x: 502, endPoint y: 370, distance: 10.4
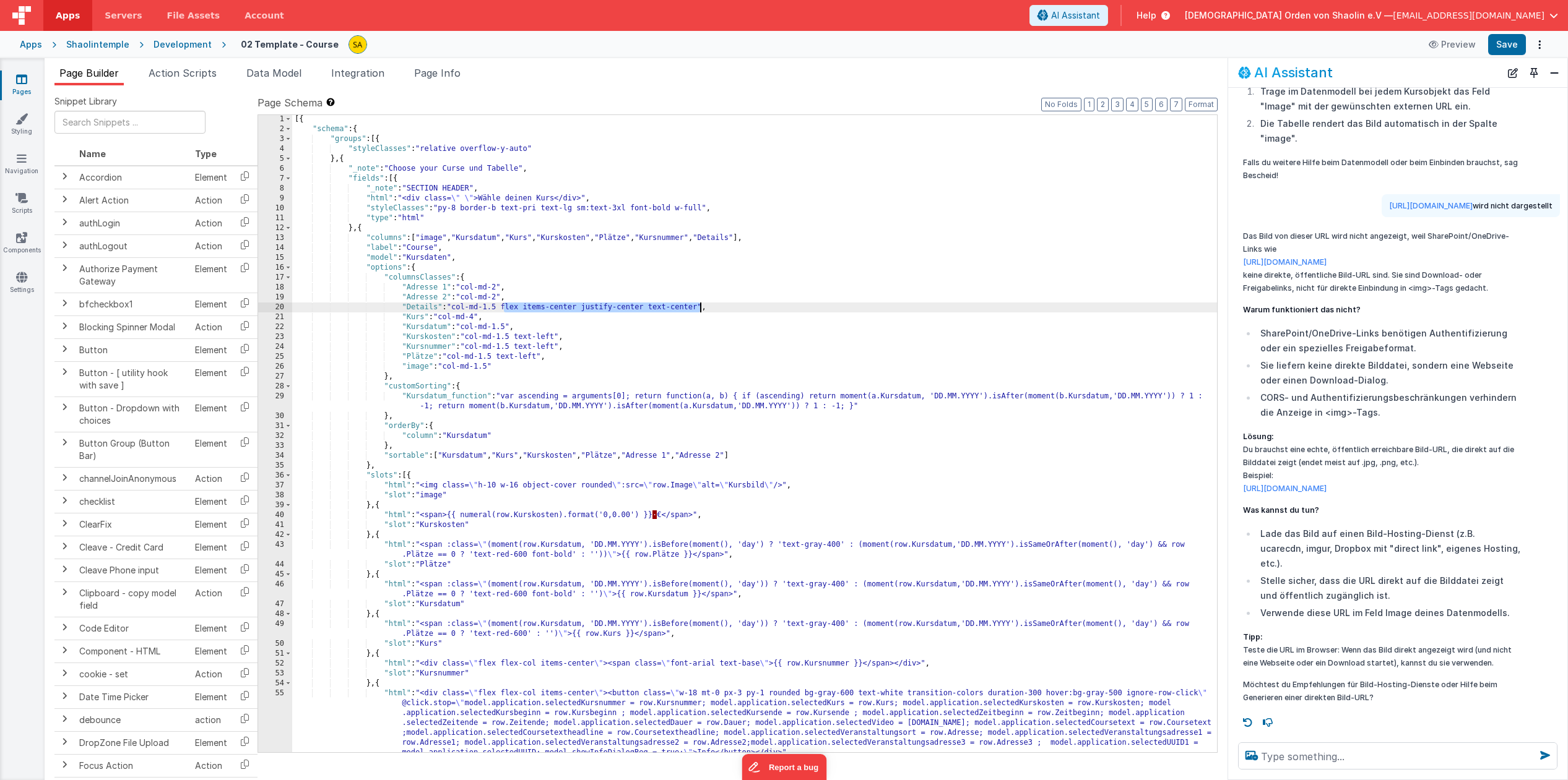
click at [492, 367] on div "[{ "schema" : { "groups" : [{ "styleClasses" : "relative overflow-y-auto" } , {…" at bounding box center [755, 443] width 925 height 657
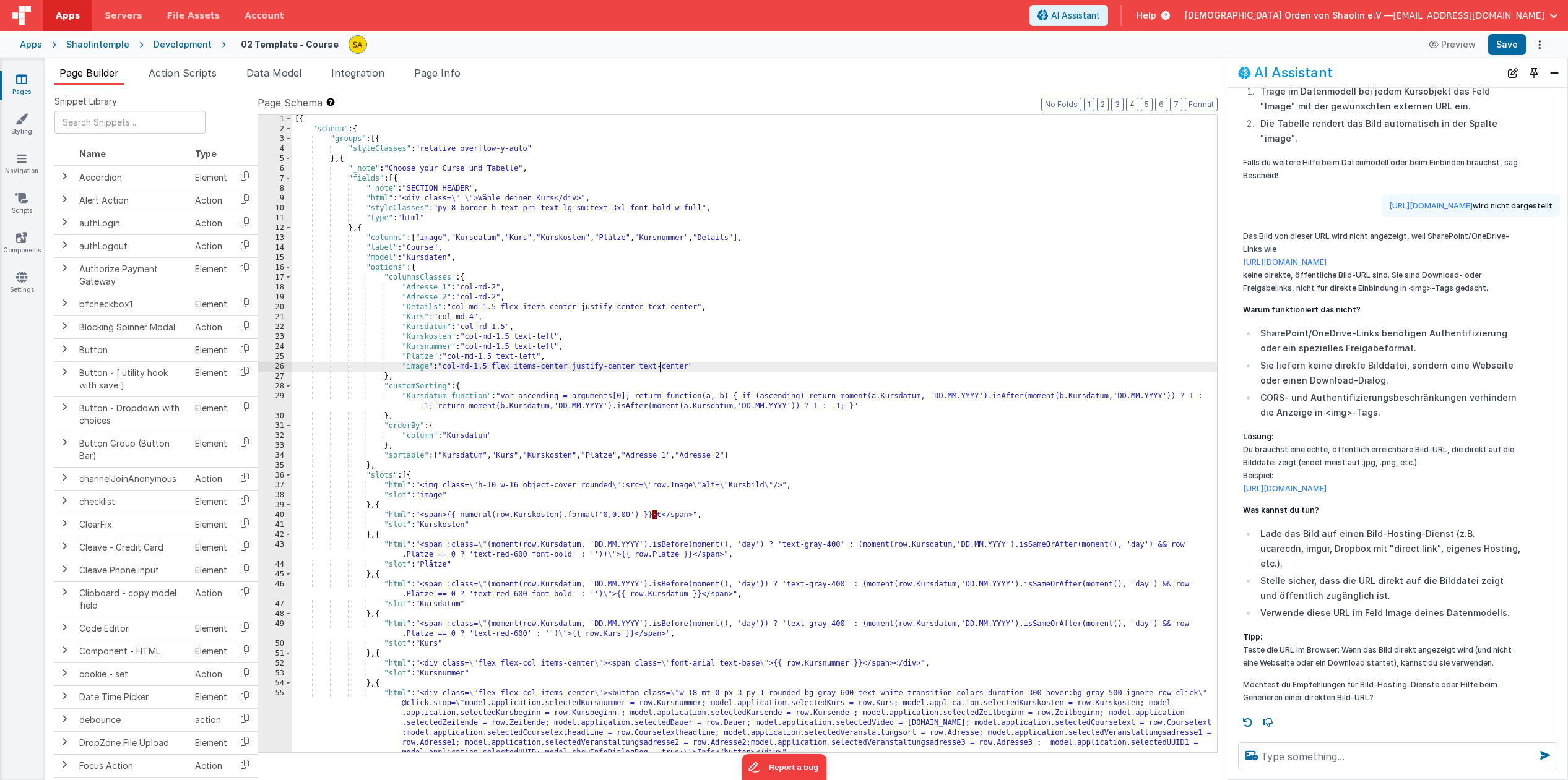
drag, startPoint x: 659, startPoint y: 367, endPoint x: 654, endPoint y: 378, distance: 12.1
click at [659, 367] on div "[{ "schema" : { "groups" : [{ "styleClasses" : "relative overflow-y-auto" } , {…" at bounding box center [755, 443] width 925 height 657
click at [1508, 48] on button "Save" at bounding box center [1507, 44] width 38 height 21
click at [1389, 754] on textarea at bounding box center [1398, 756] width 320 height 27
type textarea "B"
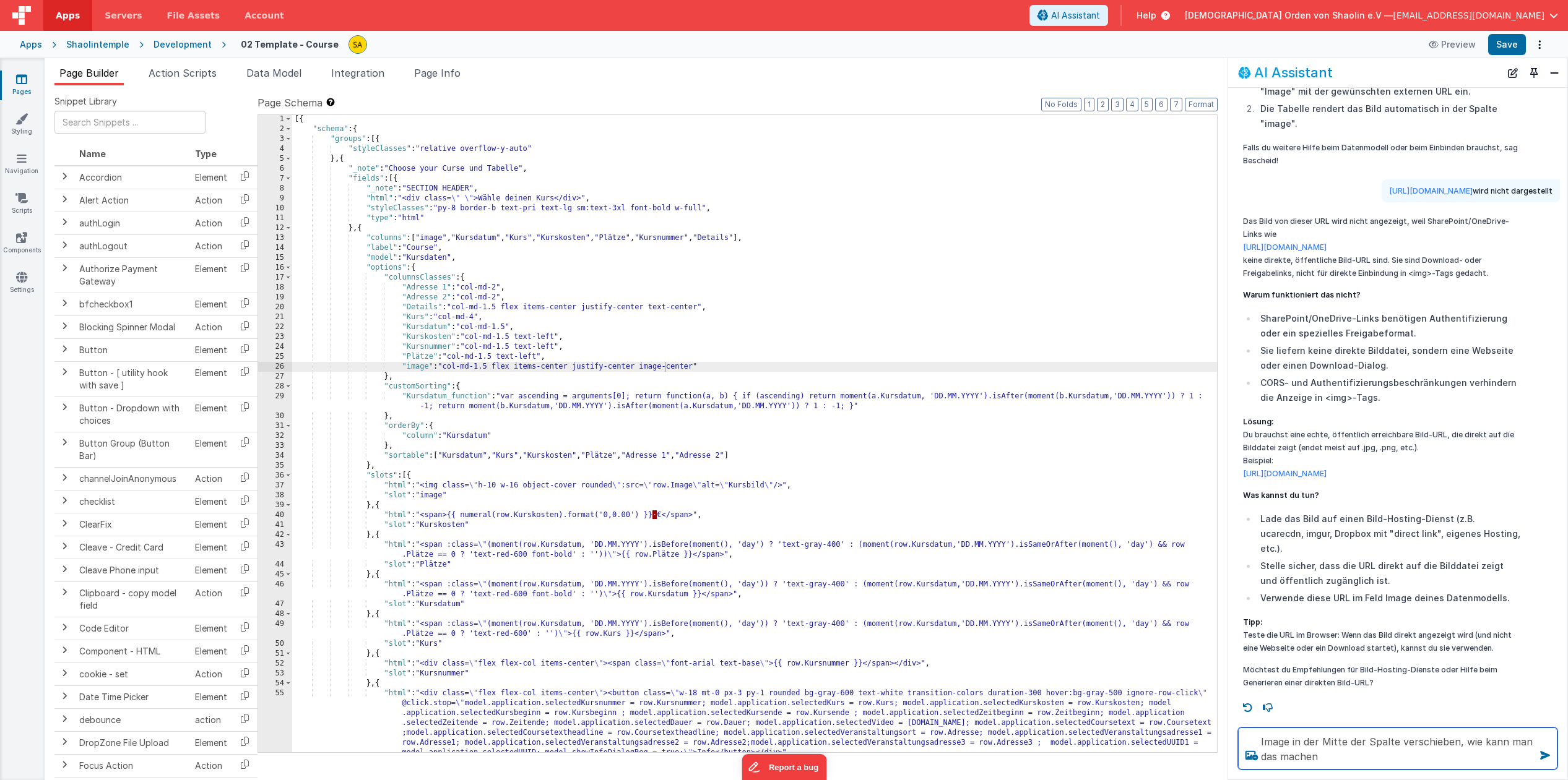
type textarea "Image in der Mitte der Spalte verschieben, wie kann man das machen"
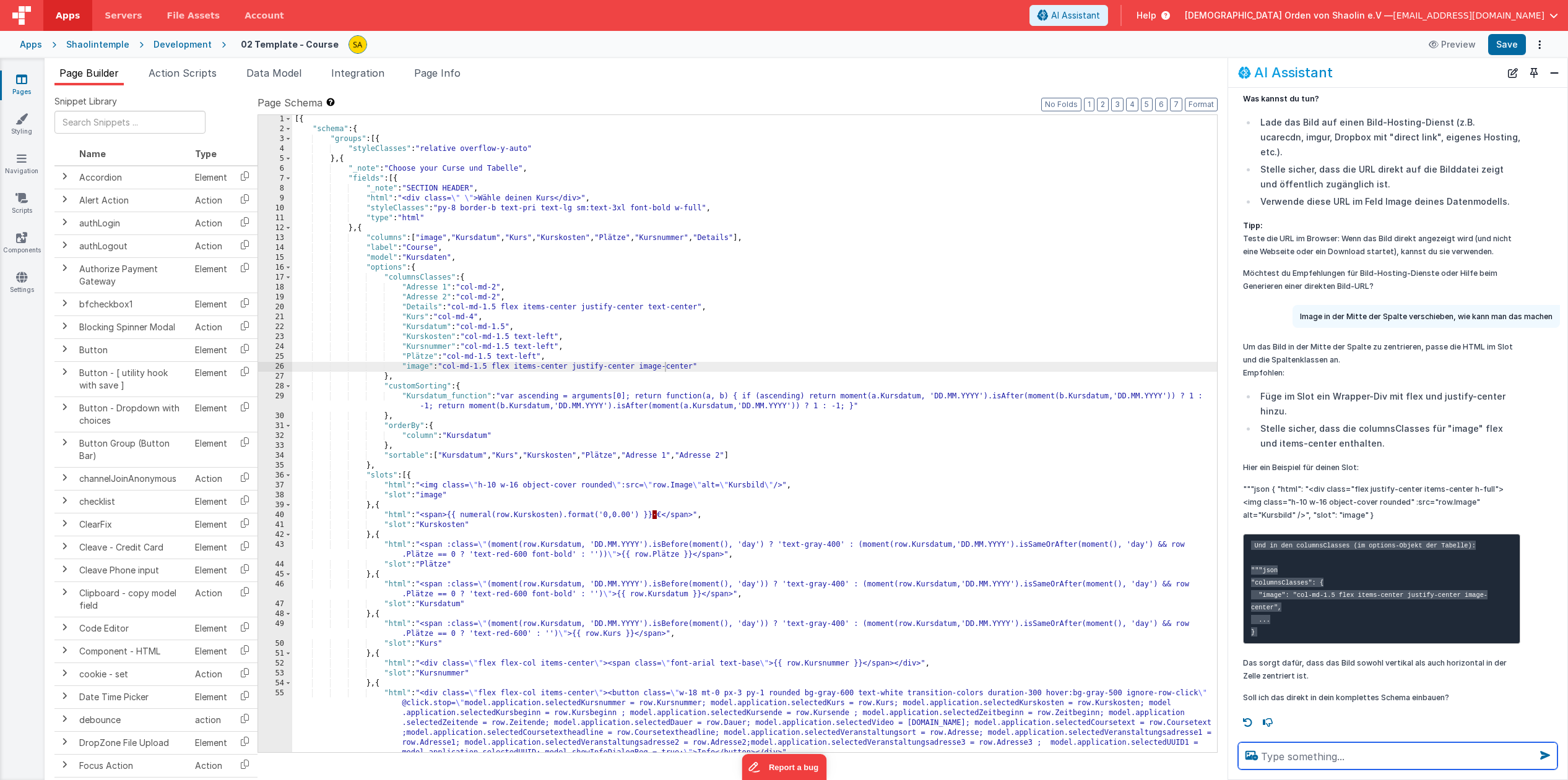
scroll to position [3170, 0]
drag, startPoint x: 1496, startPoint y: 469, endPoint x: 1306, endPoint y: 475, distance: 190.1
click at [1306, 483] on p """"json { "html": "<div class="flex justify-center items-center h-full"><img cl…" at bounding box center [1381, 502] width 277 height 39
copy p ""<div class="flex justify-center items-center h-full">"
click at [424, 486] on div "[{ "schema" : { "groups" : [{ "styleClasses" : "relative overflow-y-auto" } , {…" at bounding box center [755, 443] width 925 height 657
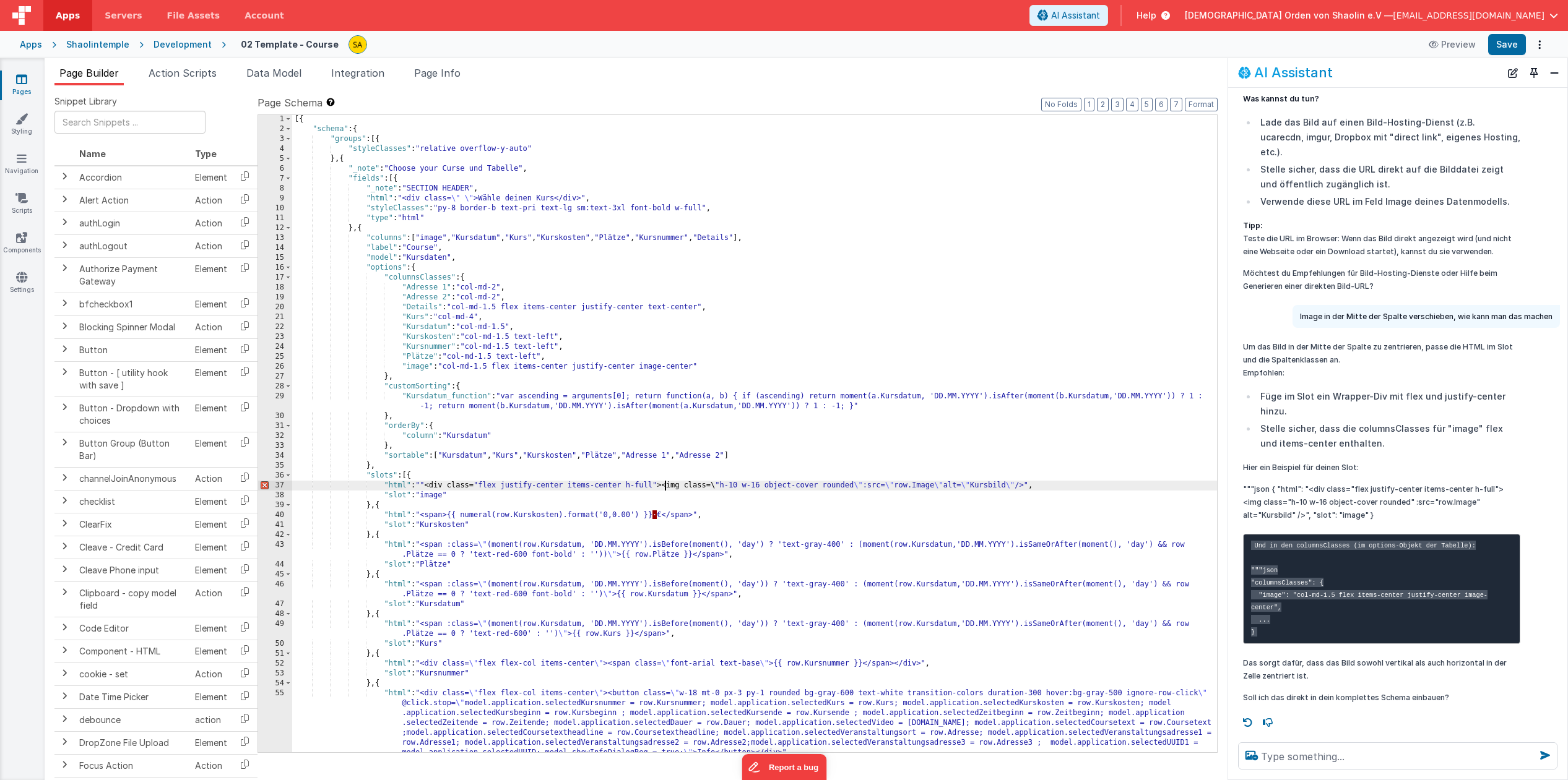
click at [427, 487] on div "[{ "schema" : { "groups" : [{ "styleClasses" : "relative overflow-y-auto" } , {…" at bounding box center [755, 443] width 925 height 657
drag, startPoint x: 1306, startPoint y: 469, endPoint x: 1253, endPoint y: 506, distance: 64.6
click at [1252, 495] on p """"json { "html": "<div class="flex justify-center items-center h-full"><img cl…" at bounding box center [1381, 502] width 277 height 39
copy p ""<div class="flex justify-center items-center h-full"><img class="h-10 w-16 obj…"
drag, startPoint x: 717, startPoint y: 486, endPoint x: 435, endPoint y: 505, distance: 282.6
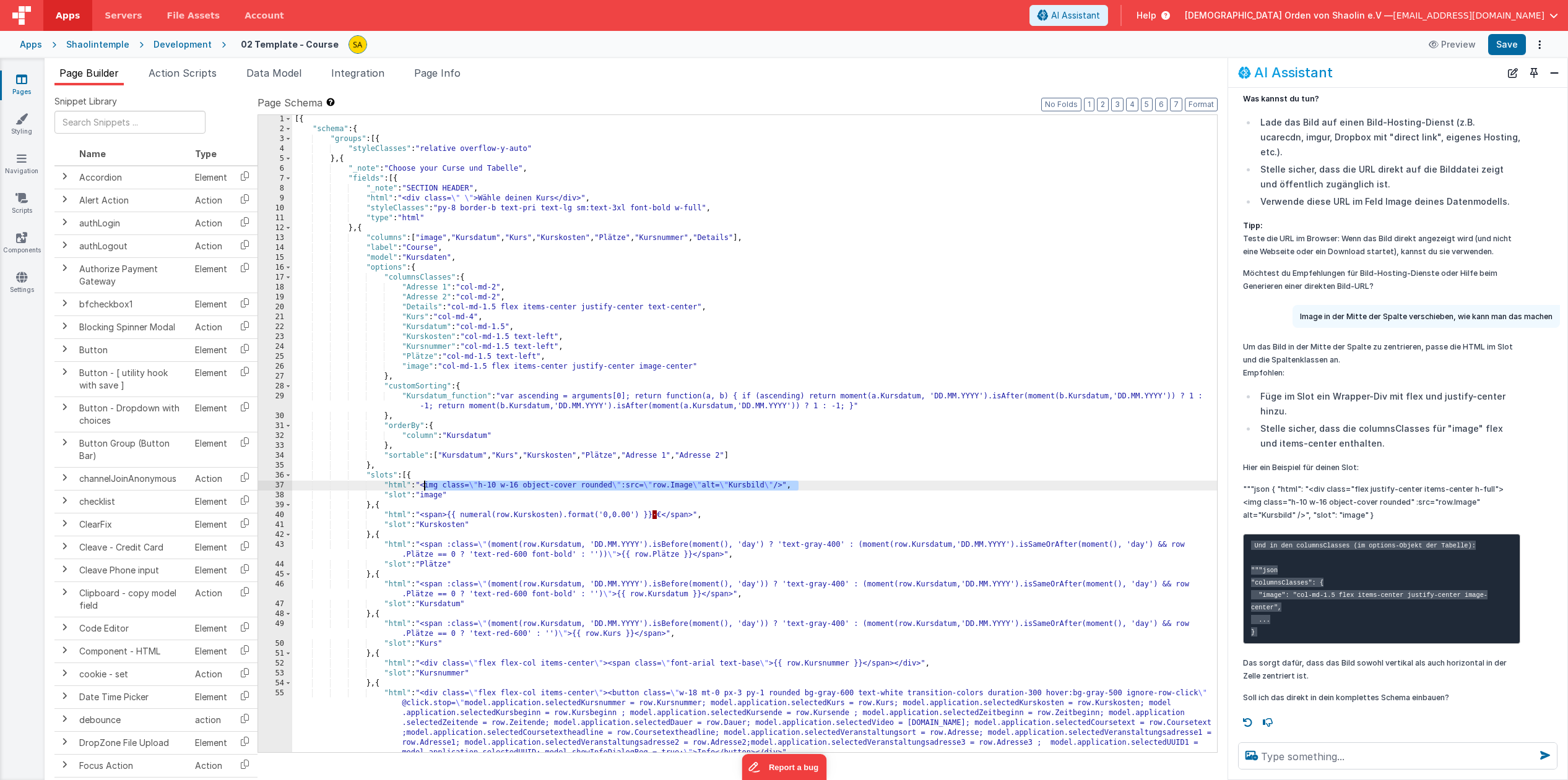
click at [425, 488] on div "[{ "schema" : { "groups" : [{ "styleClasses" : "relative overflow-y-auto" } , {…" at bounding box center [755, 443] width 925 height 657
click at [429, 487] on div "[{ "schema" : { "groups" : [{ "styleClasses" : "relative overflow-y-auto" } , {…" at bounding box center [755, 443] width 925 height 657
click at [935, 476] on div "[{ "schema" : { "groups" : [{ "styleClasses" : "relative overflow-y-auto" } , {…" at bounding box center [755, 443] width 925 height 657
click at [1499, 483] on p """"json { "html": "<div class="flex justify-center items-center h-full"><img cl…" at bounding box center [1381, 502] width 277 height 39
drag, startPoint x: 1487, startPoint y: 468, endPoint x: 1354, endPoint y: 469, distance: 133.0
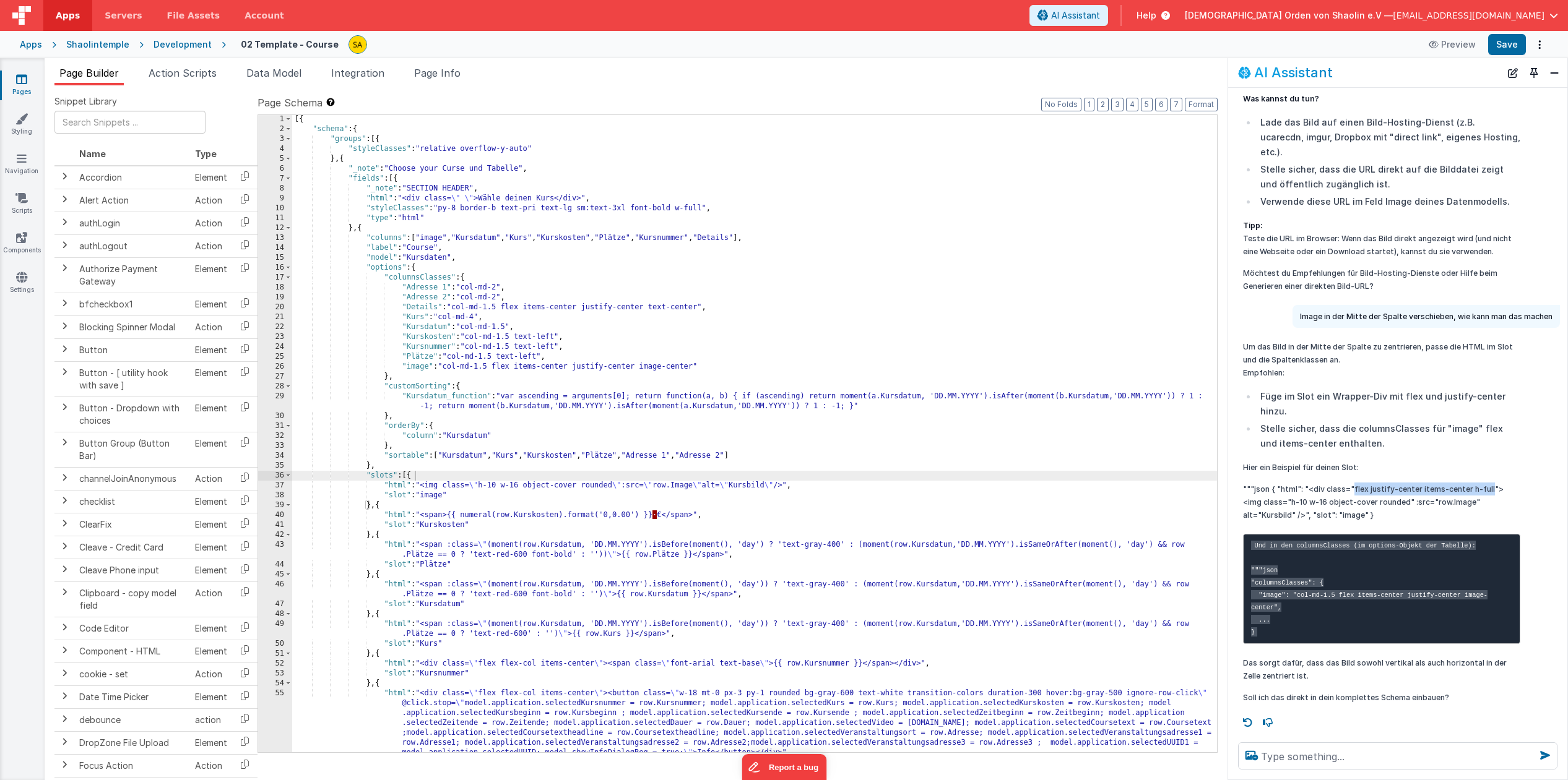
click at [1354, 483] on p """"json { "html": "<div class="flex justify-center items-center h-full"><img cl…" at bounding box center [1381, 502] width 277 height 39
copy p "flex justify-center items-center h-full"
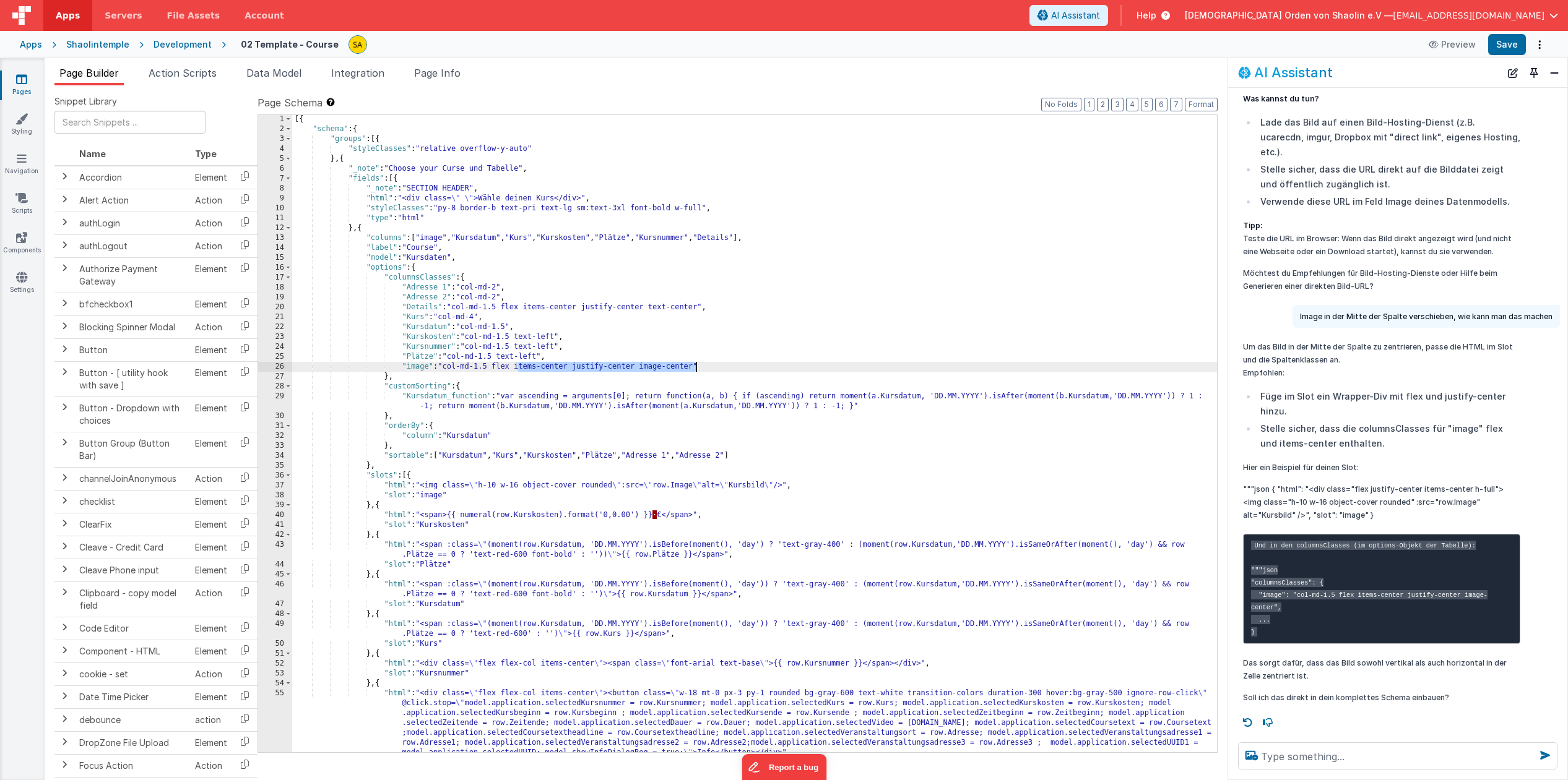
drag, startPoint x: 517, startPoint y: 366, endPoint x: 715, endPoint y: 409, distance: 202.6
click at [695, 369] on div "[{ "schema" : { "groups" : [{ "styleClasses" : "relative overflow-y-auto" } , {…" at bounding box center [755, 443] width 925 height 657
drag, startPoint x: 514, startPoint y: 367, endPoint x: 515, endPoint y: 384, distance: 17.0
click at [514, 367] on div "[{ "schema" : { "groups" : [{ "styleClasses" : "relative overflow-y-auto" } , {…" at bounding box center [755, 443] width 925 height 657
click at [1507, 50] on button "Save" at bounding box center [1507, 44] width 38 height 21
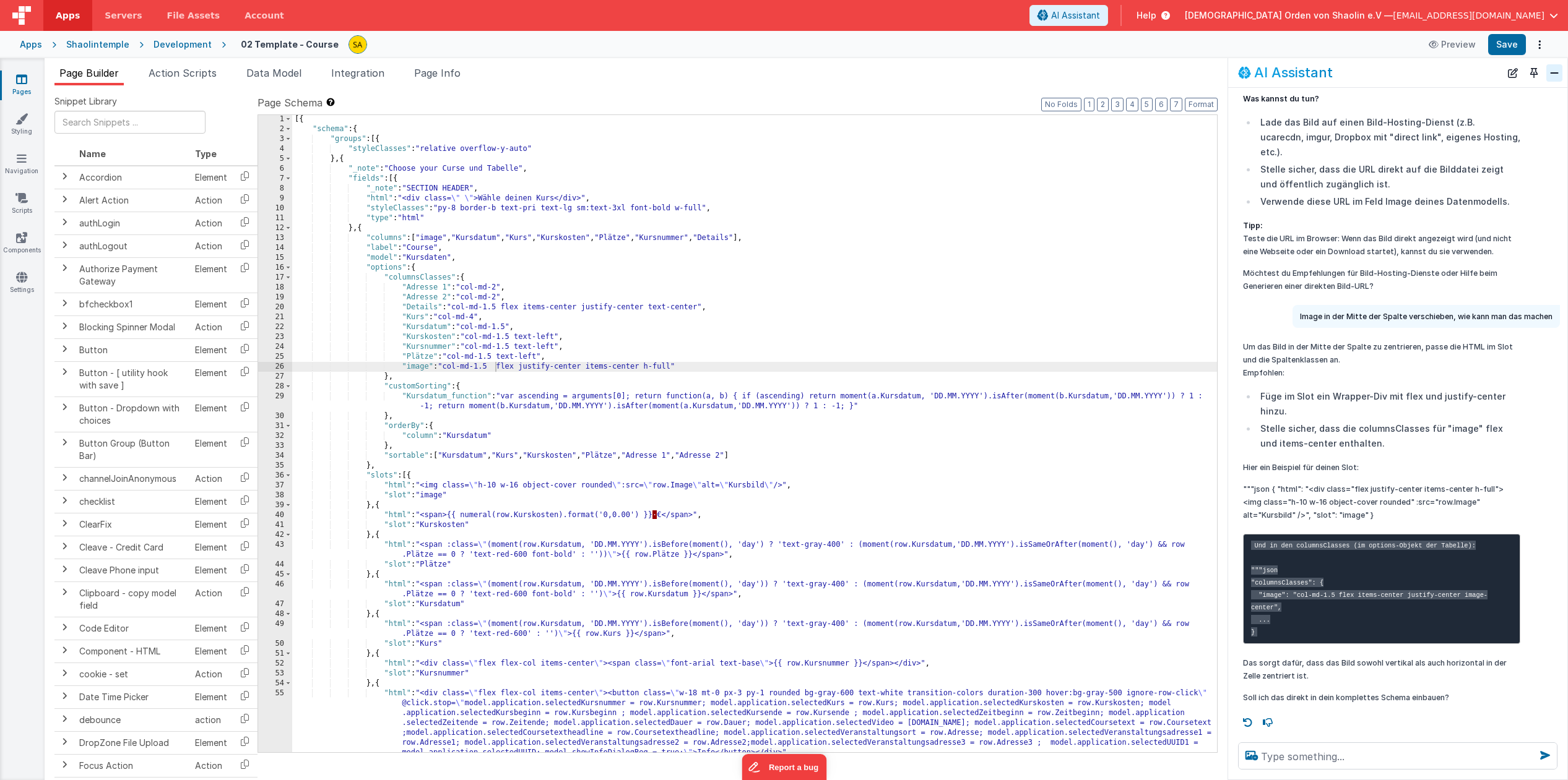
scroll to position [2, 0]
drag, startPoint x: 502, startPoint y: 366, endPoint x: 709, endPoint y: 435, distance: 218.2
click at [674, 370] on div "[{ "schema" : { "groups" : [{ "styleClasses" : "relative overflow-y-auto" } , {…" at bounding box center [755, 440] width 925 height 657
click at [1508, 49] on button "Save" at bounding box center [1507, 44] width 38 height 21
click at [1385, 760] on textarea at bounding box center [1398, 756] width 320 height 27
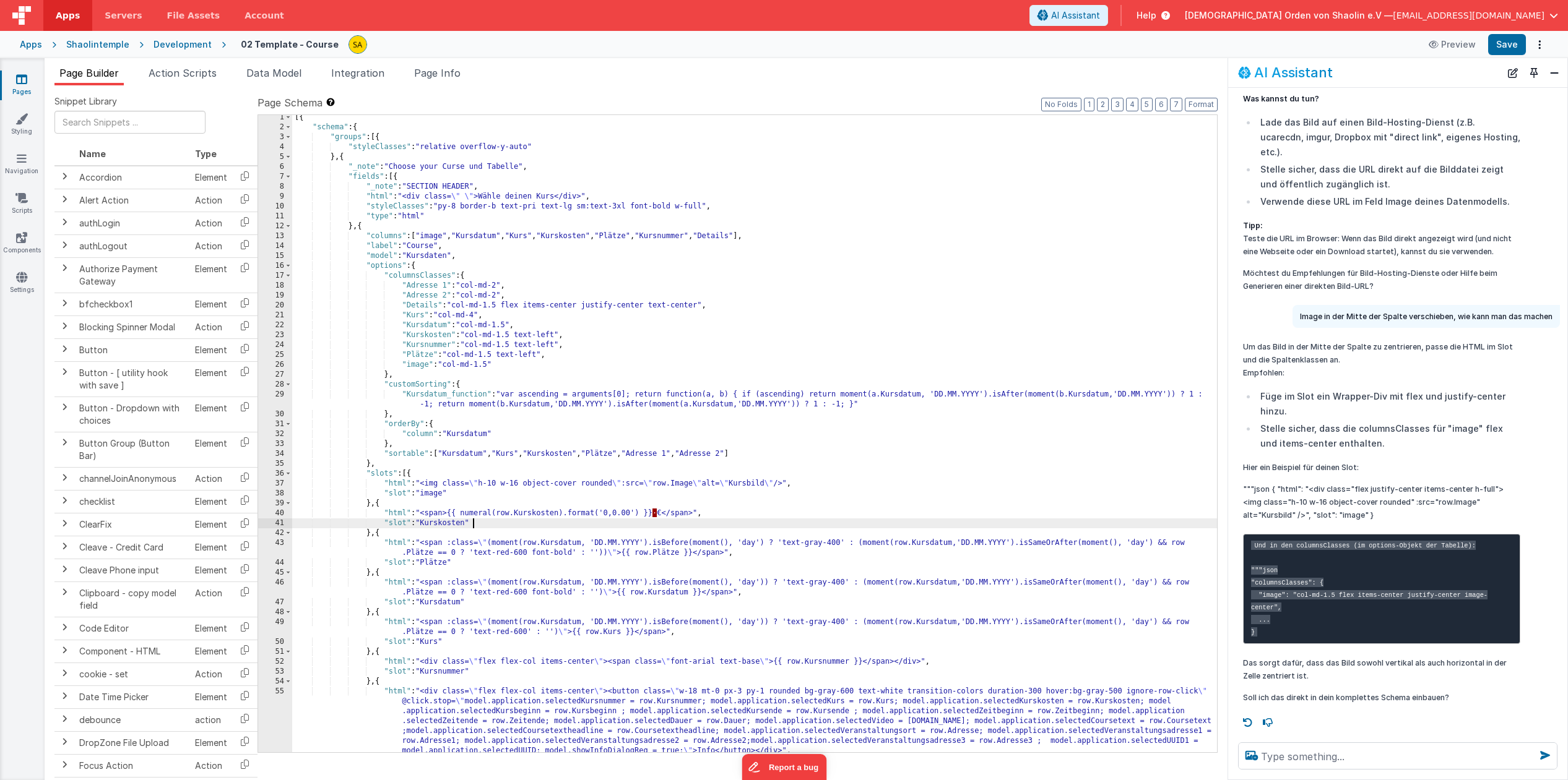
click at [1009, 519] on div "[{ "schema" : { "groups" : [{ "styleClasses" : "relative overflow-y-auto" } , {…" at bounding box center [755, 440] width 925 height 657
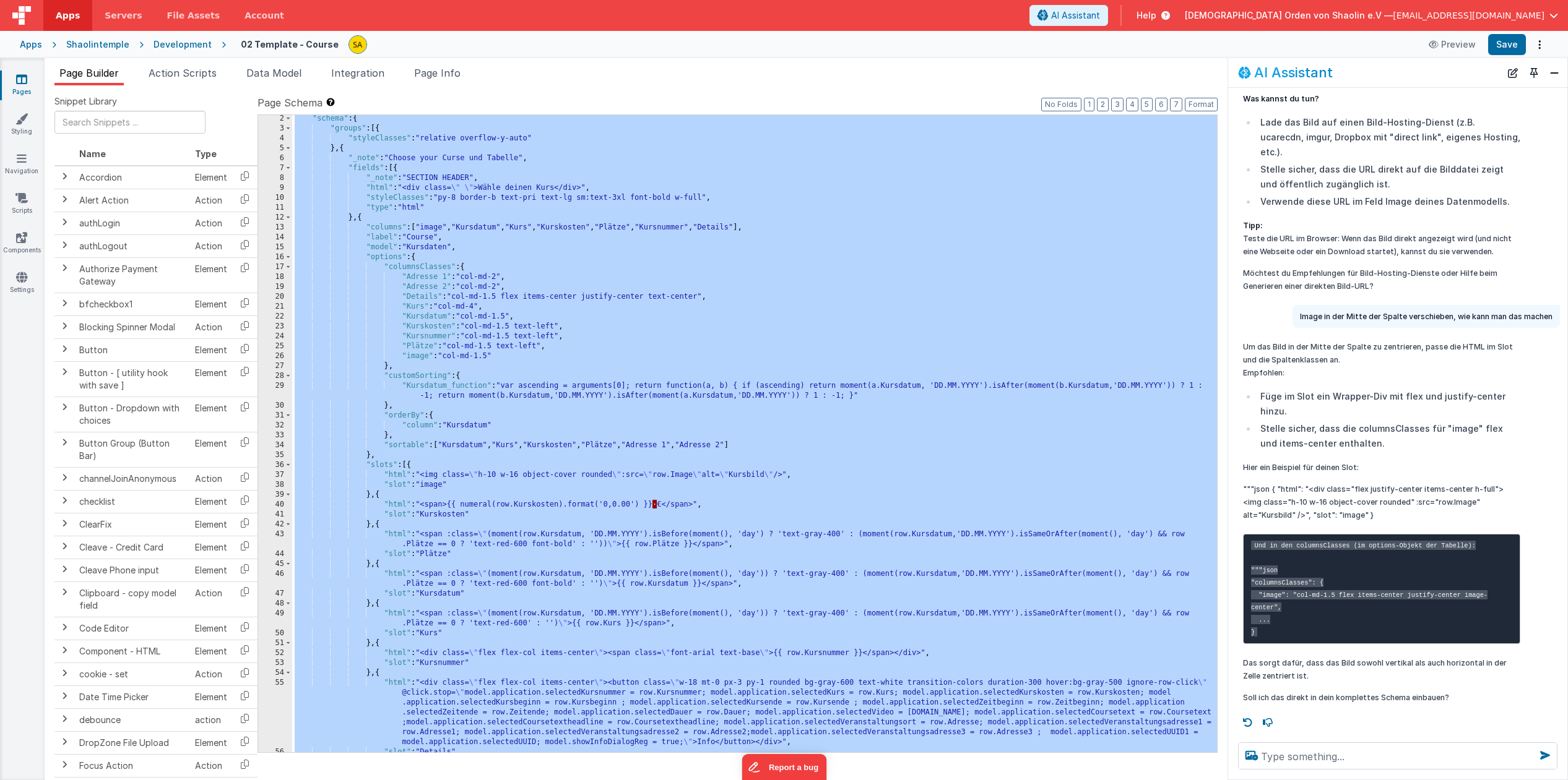
scroll to position [11, 0]
click at [16, 78] on icon at bounding box center [21, 79] width 11 height 13
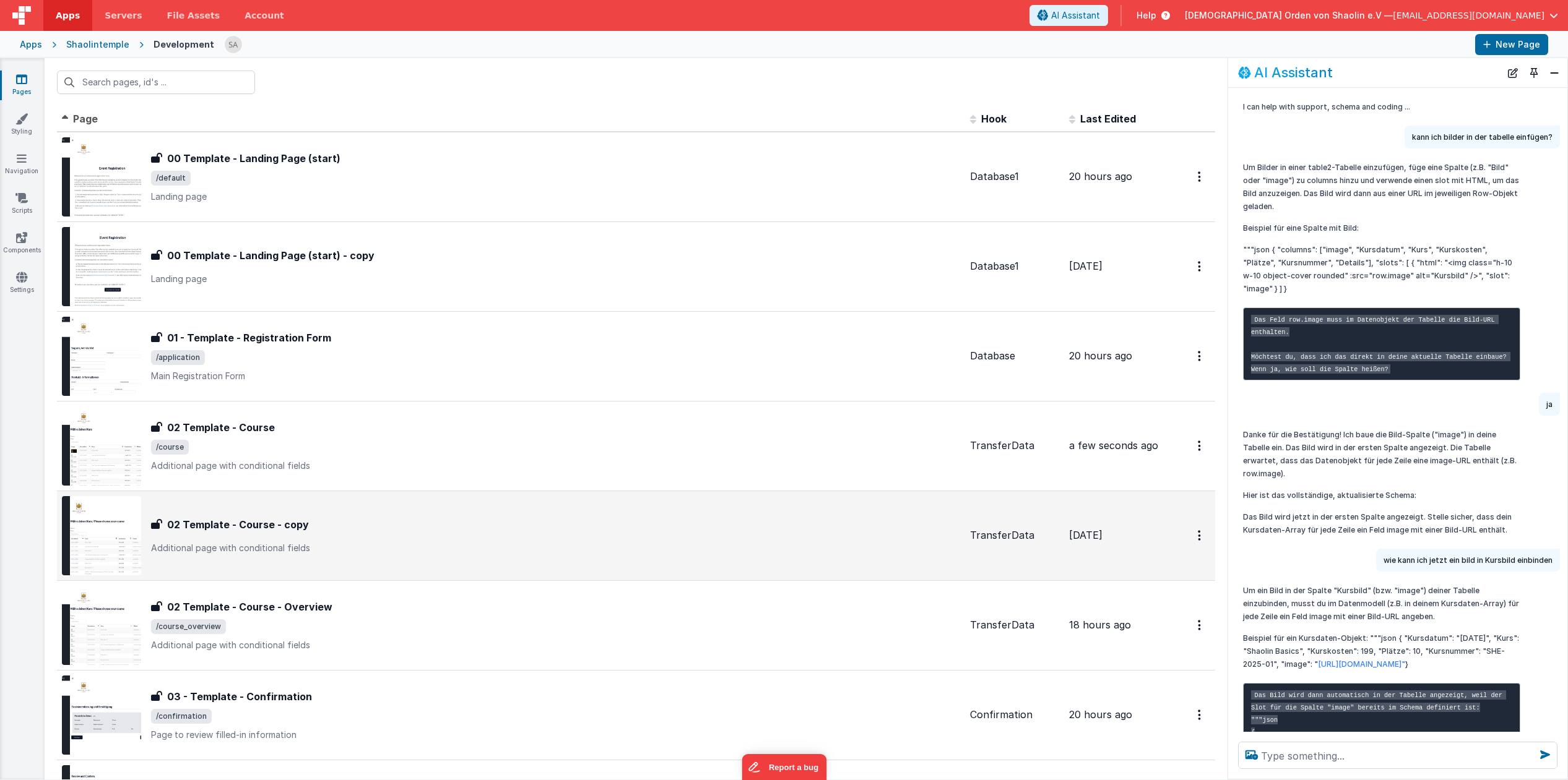
click at [546, 545] on p "Additional page with conditional fields" at bounding box center [555, 549] width 809 height 13
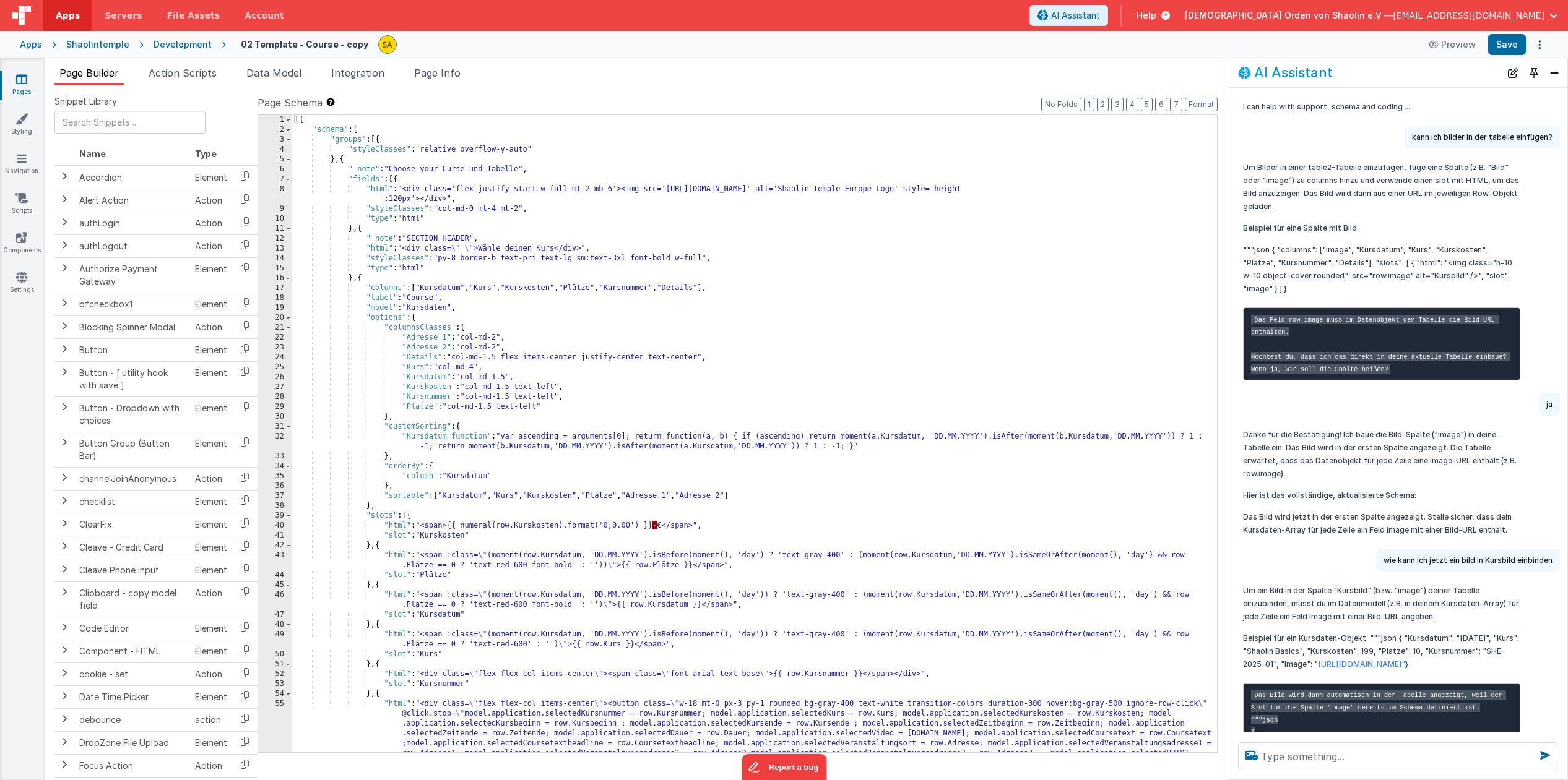
click at [746, 432] on div "[{ "schema" : { "groups" : [{ "styleClasses" : "relative overflow-y-auto" } , {…" at bounding box center [755, 473] width 925 height 716
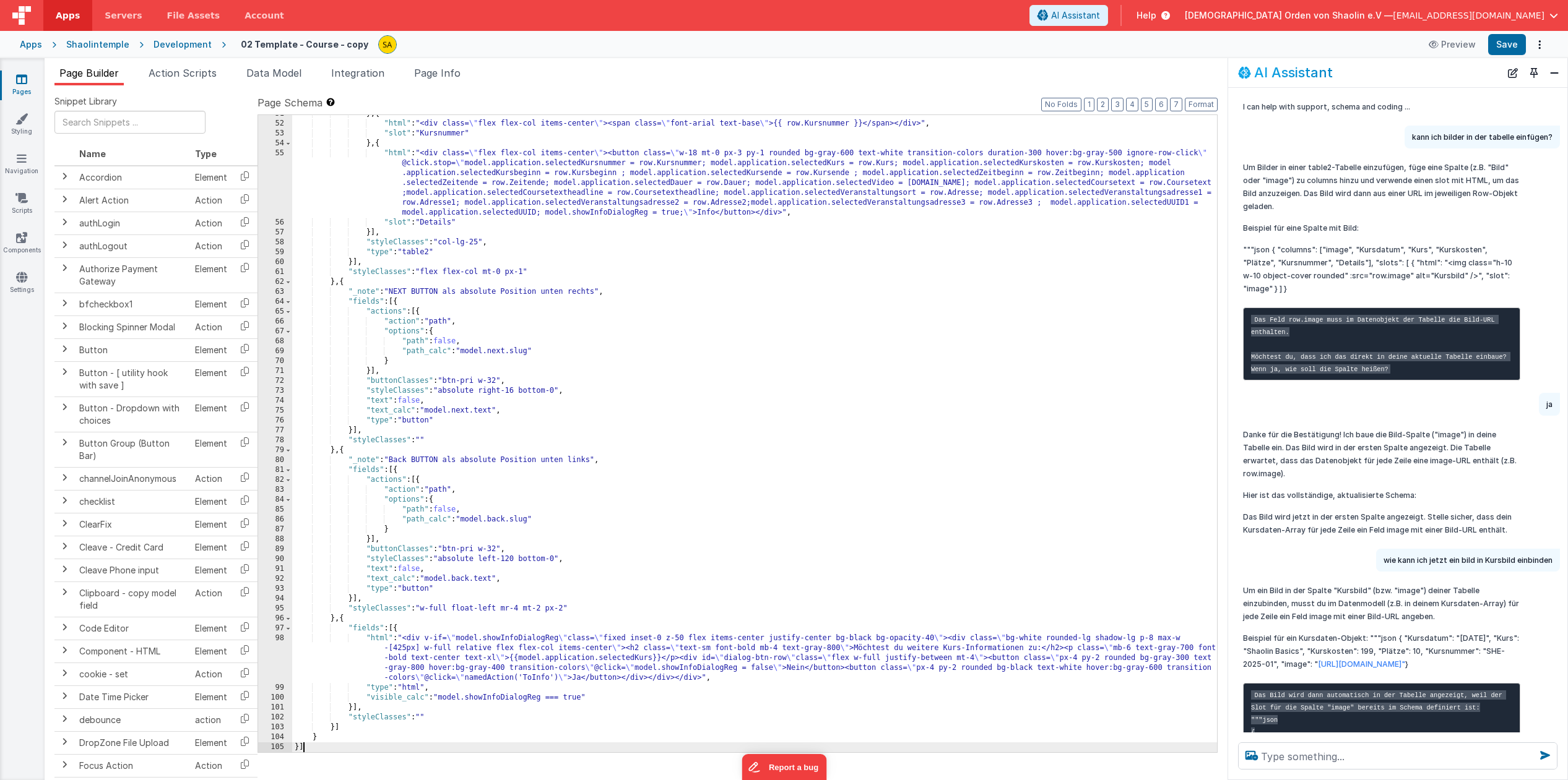
scroll to position [541, 0]
click at [1515, 45] on button "Save" at bounding box center [1507, 44] width 38 height 21
click at [25, 85] on icon at bounding box center [21, 79] width 11 height 13
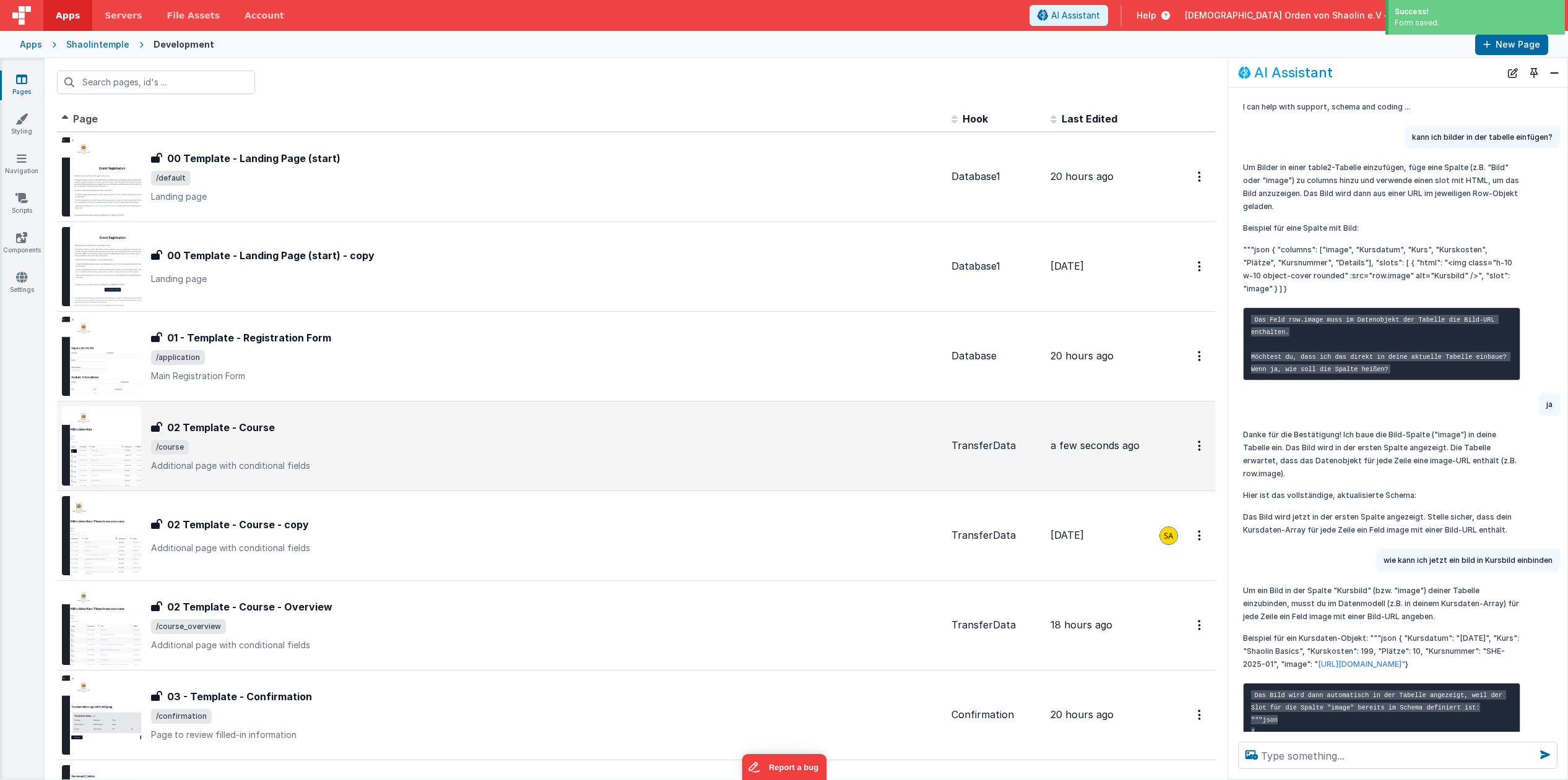
click at [557, 461] on p "Additional page with conditional fields" at bounding box center [546, 466] width 791 height 13
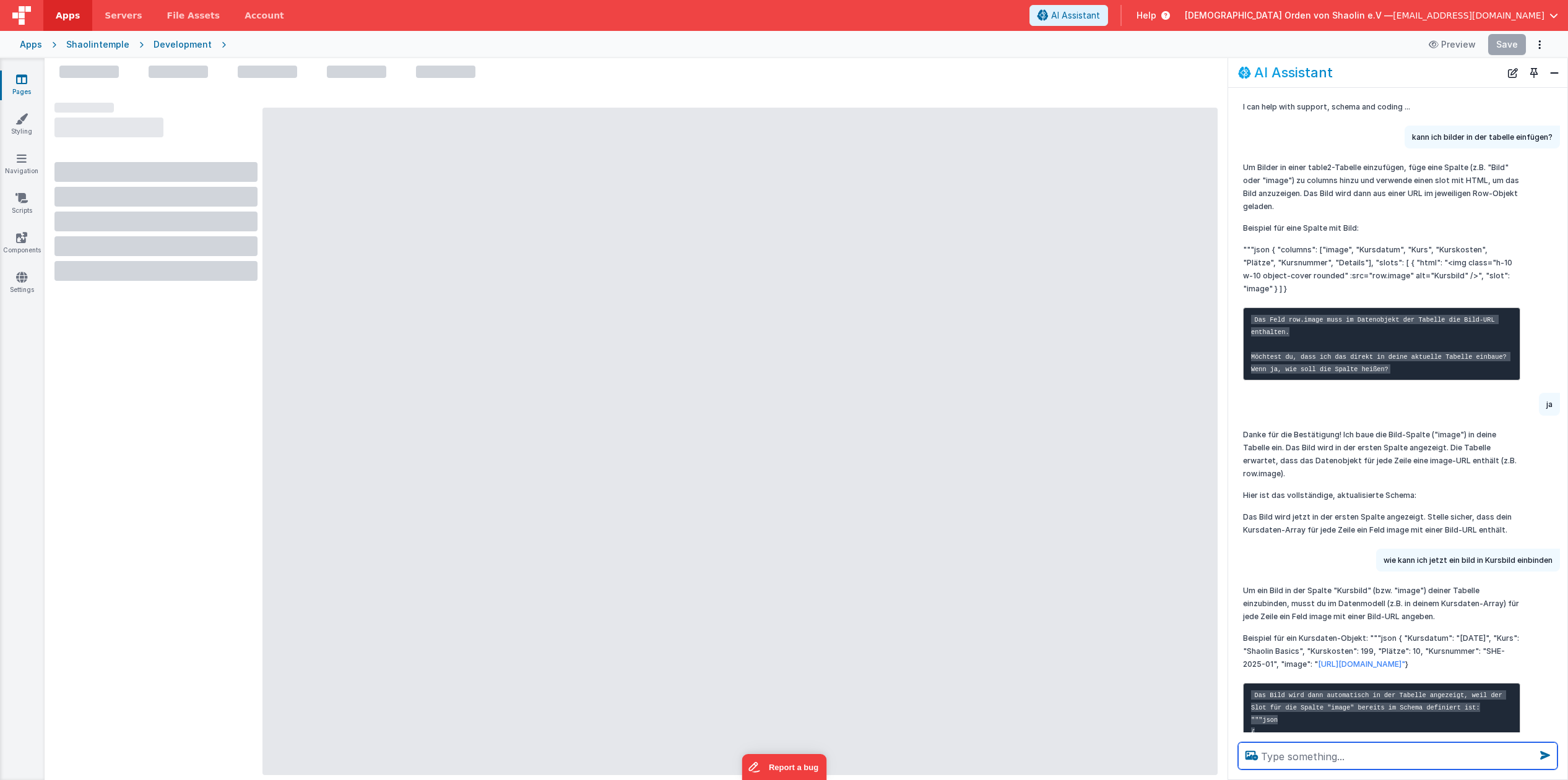
click at [1296, 765] on textarea at bounding box center [1398, 756] width 320 height 27
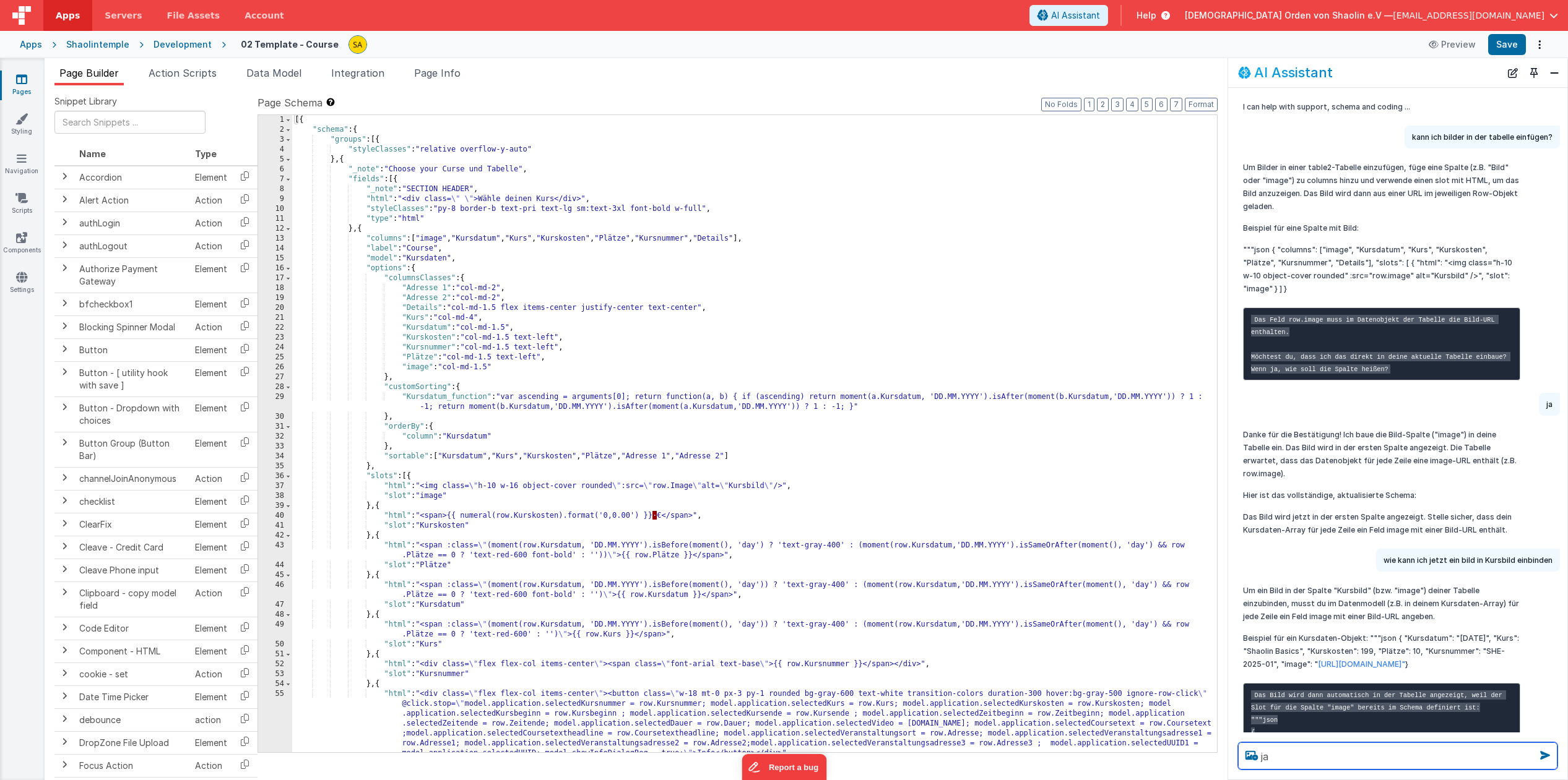
type textarea "ja"
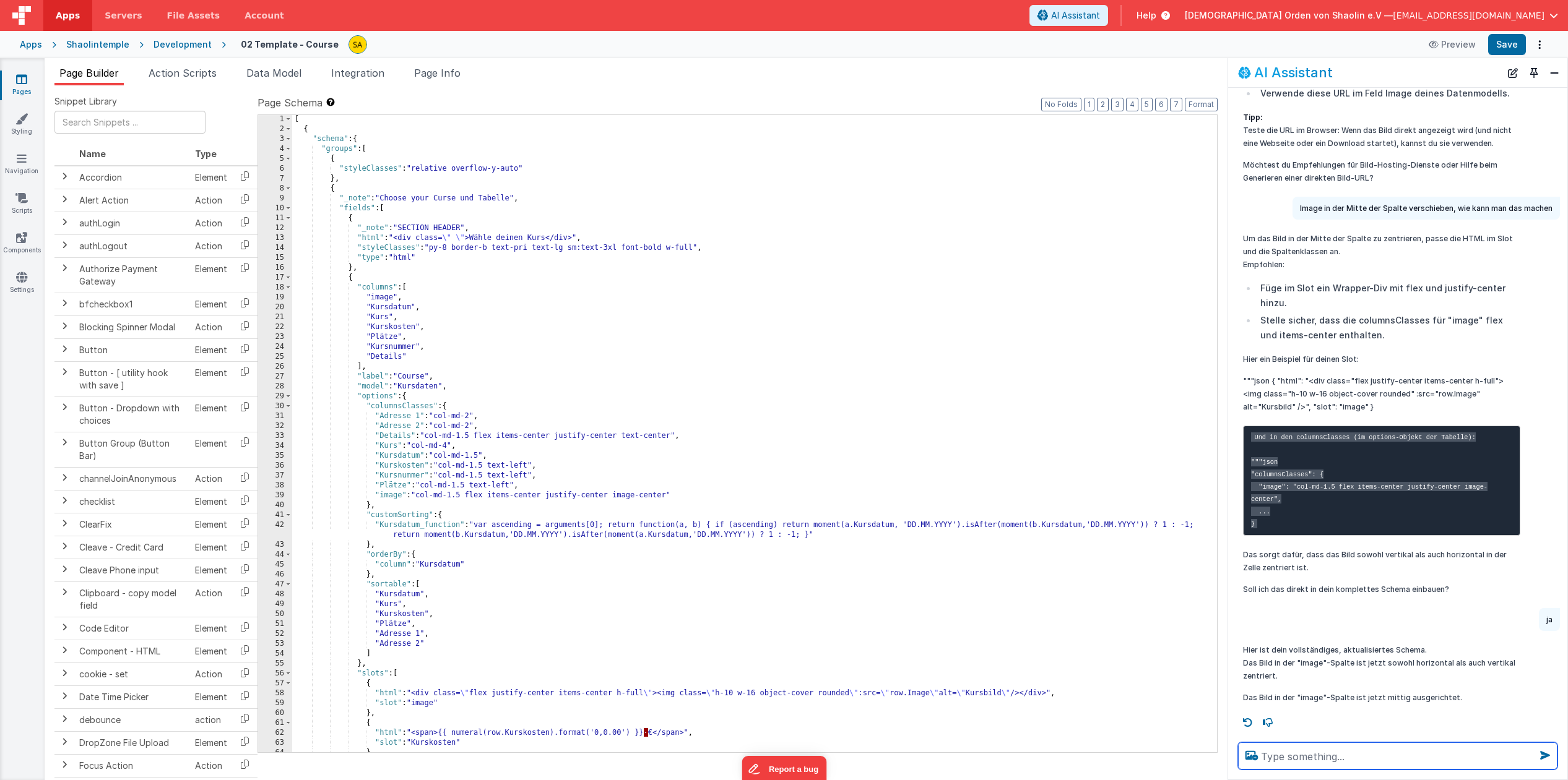
scroll to position [1, 0]
click at [856, 607] on div "[ { "schema" : { "groups" : [ { "styleClasses" : "relative overflow-y-auto" } ,…" at bounding box center [755, 443] width 925 height 657
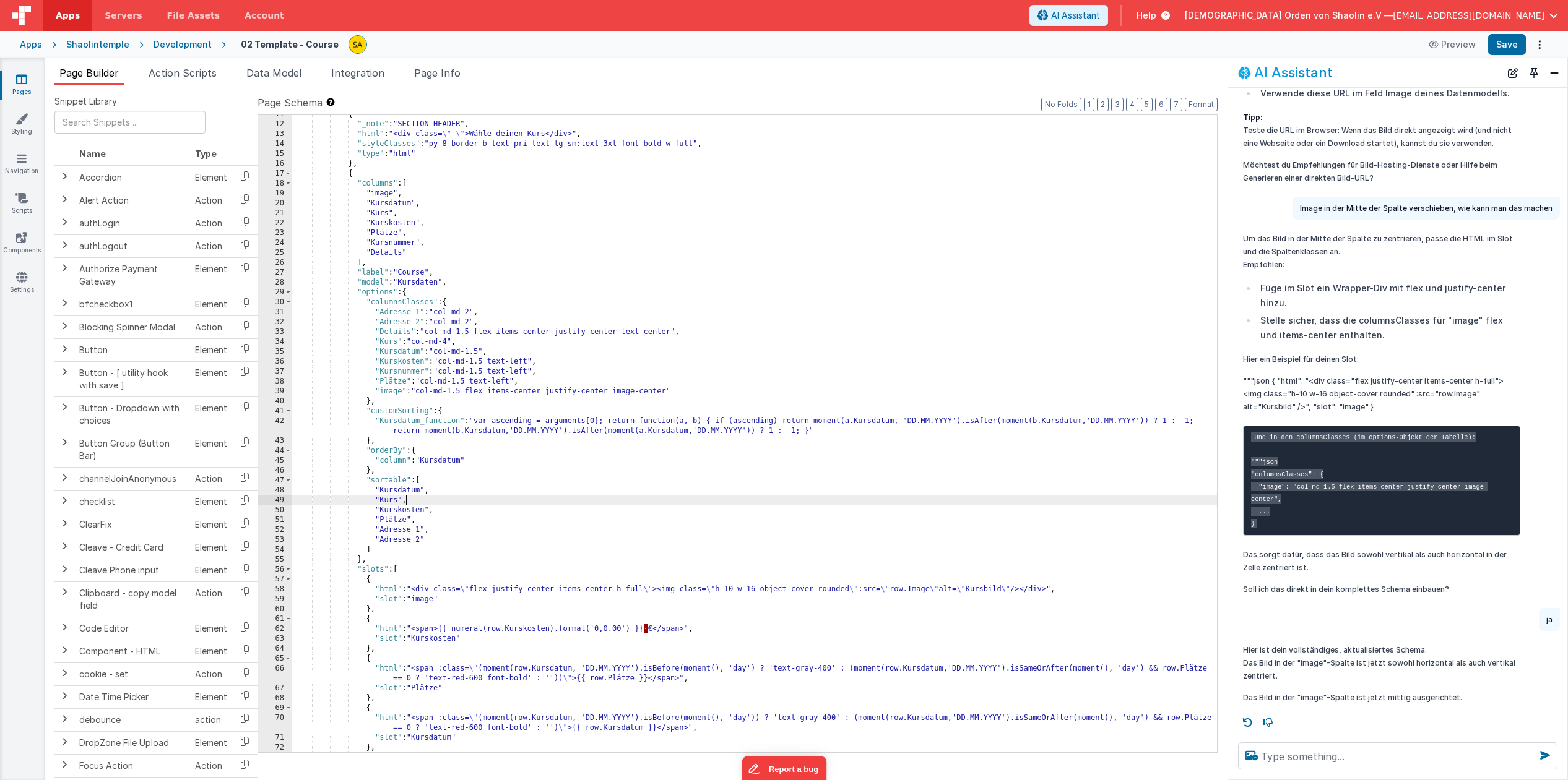
scroll to position [107, 0]
click at [1505, 46] on button "Save" at bounding box center [1507, 44] width 38 height 21
